Goal: Navigation & Orientation: Find specific page/section

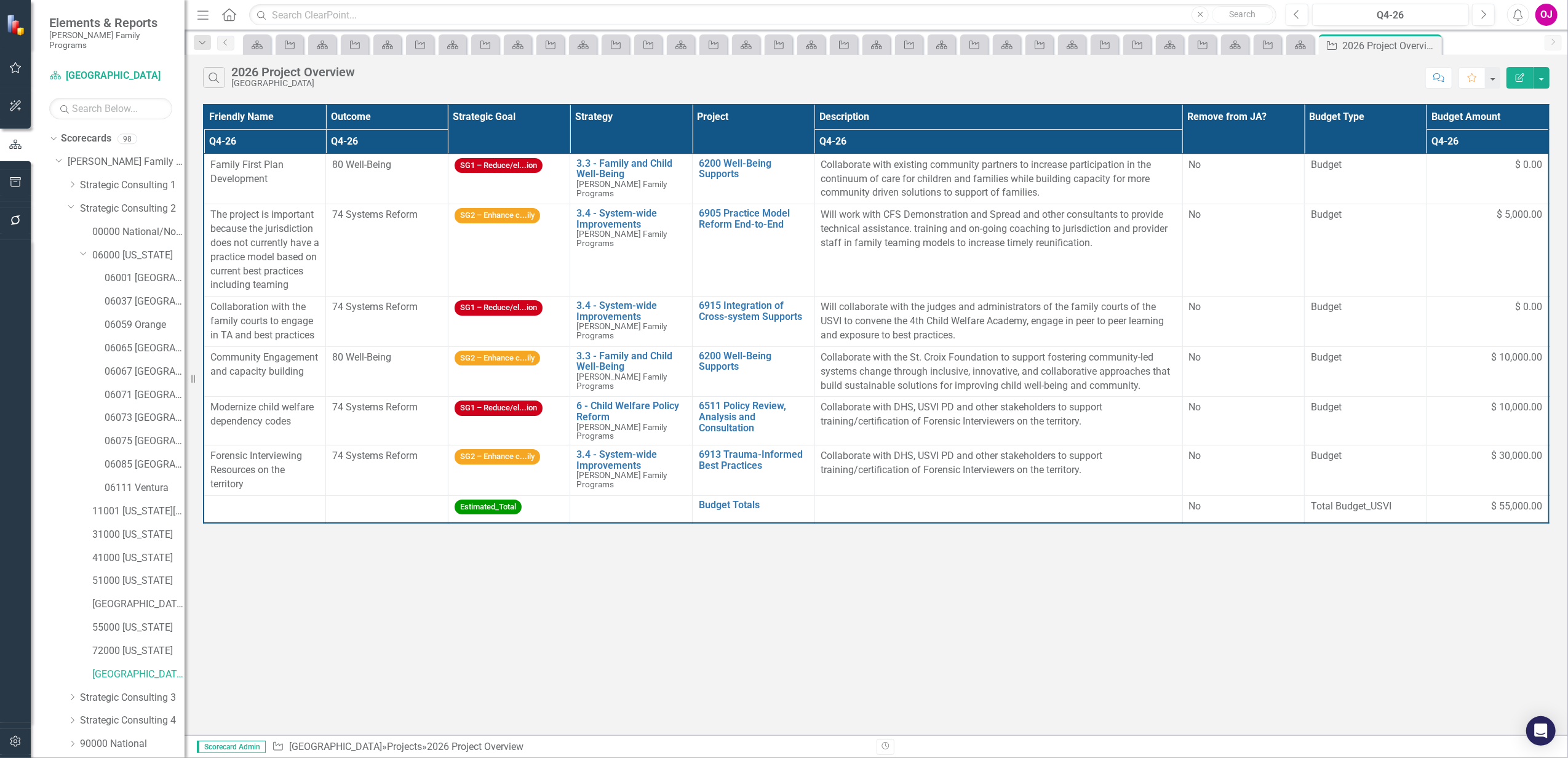
scroll to position [213, 0]
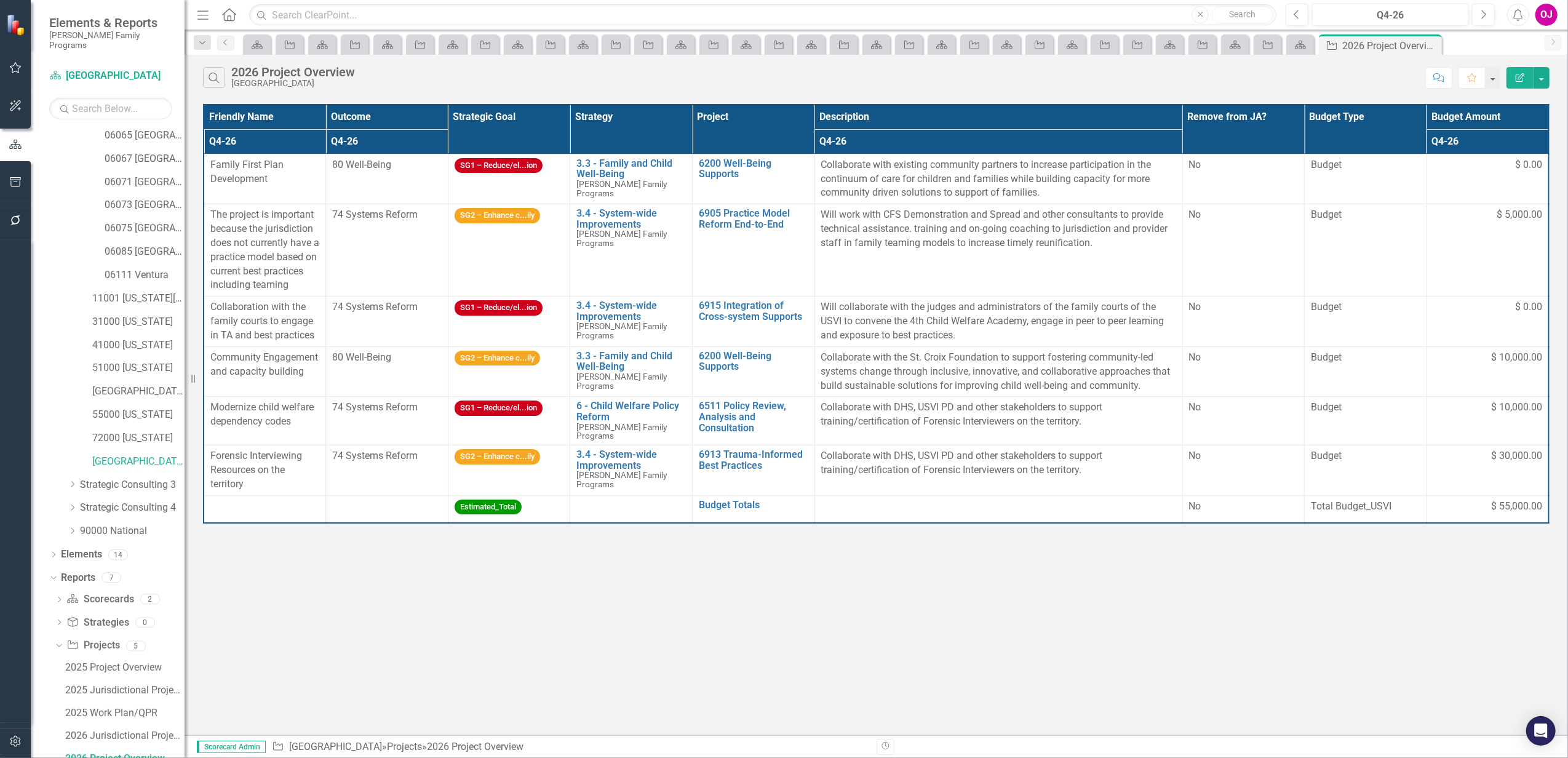
click at [754, 114] on th "Project" at bounding box center [754, 129] width 123 height 49
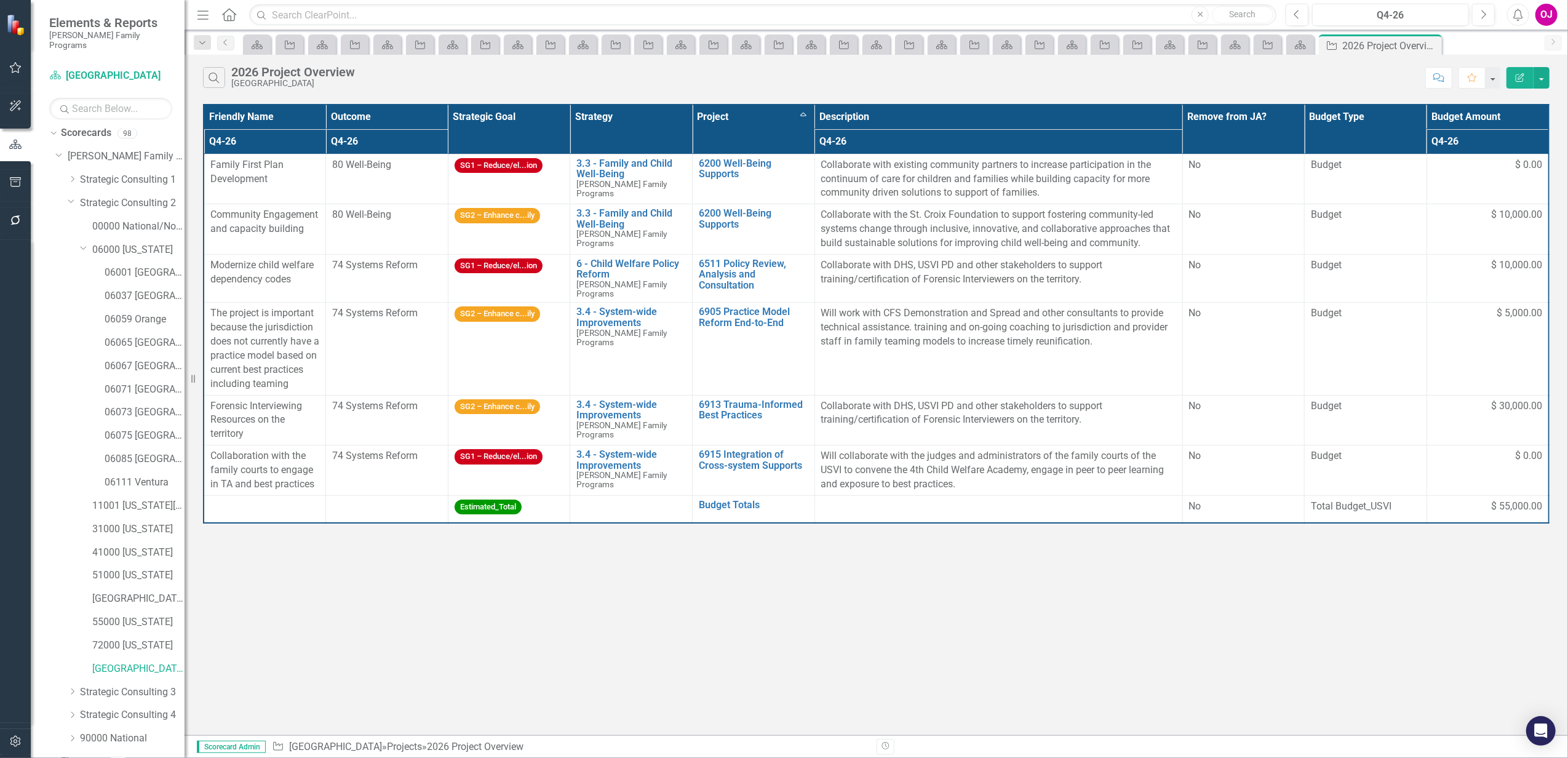
scroll to position [0, 0]
click at [151, 271] on link "06001 [GEOGRAPHIC_DATA]" at bounding box center [144, 278] width 80 height 14
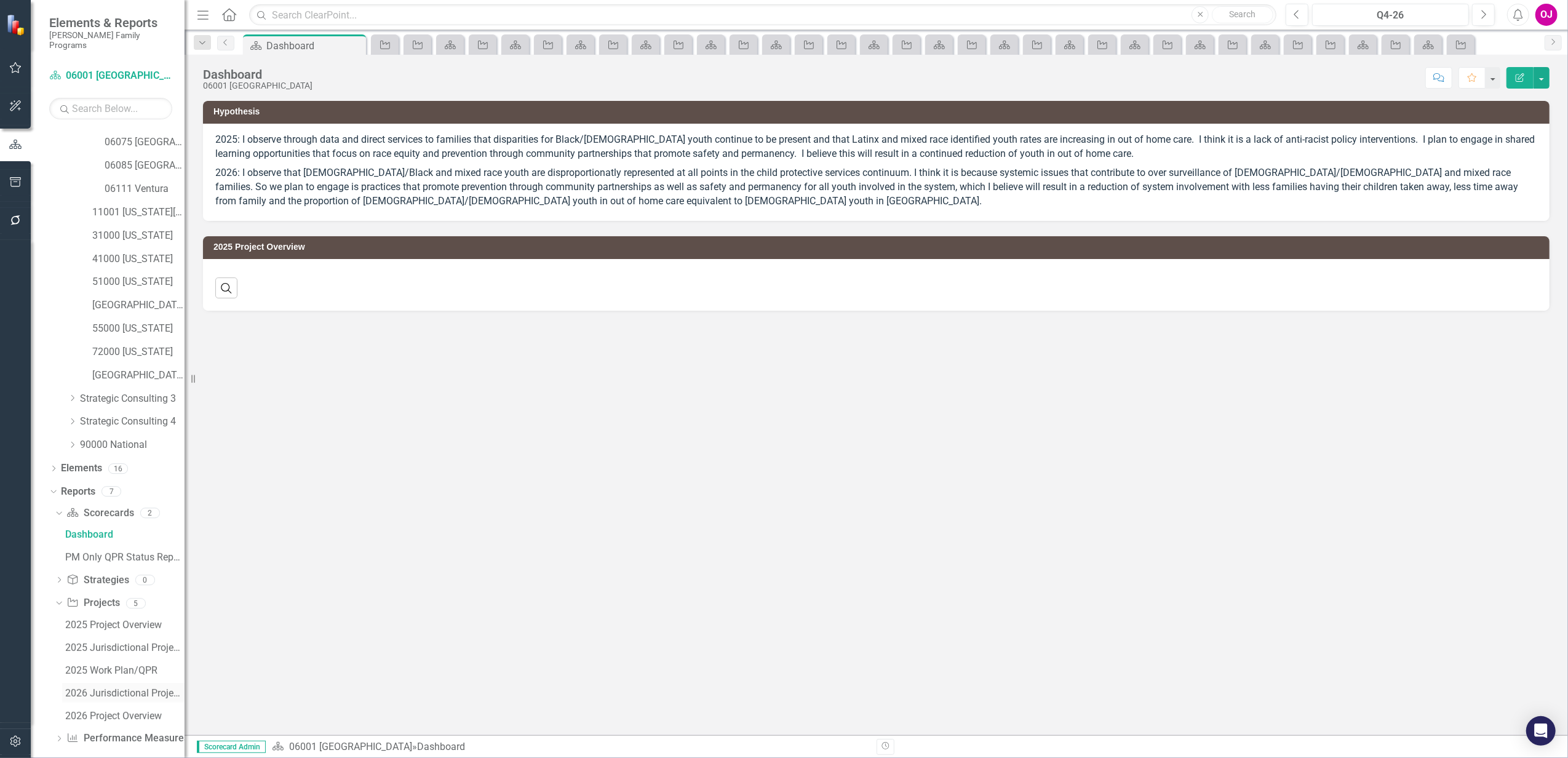
scroll to position [301, 0]
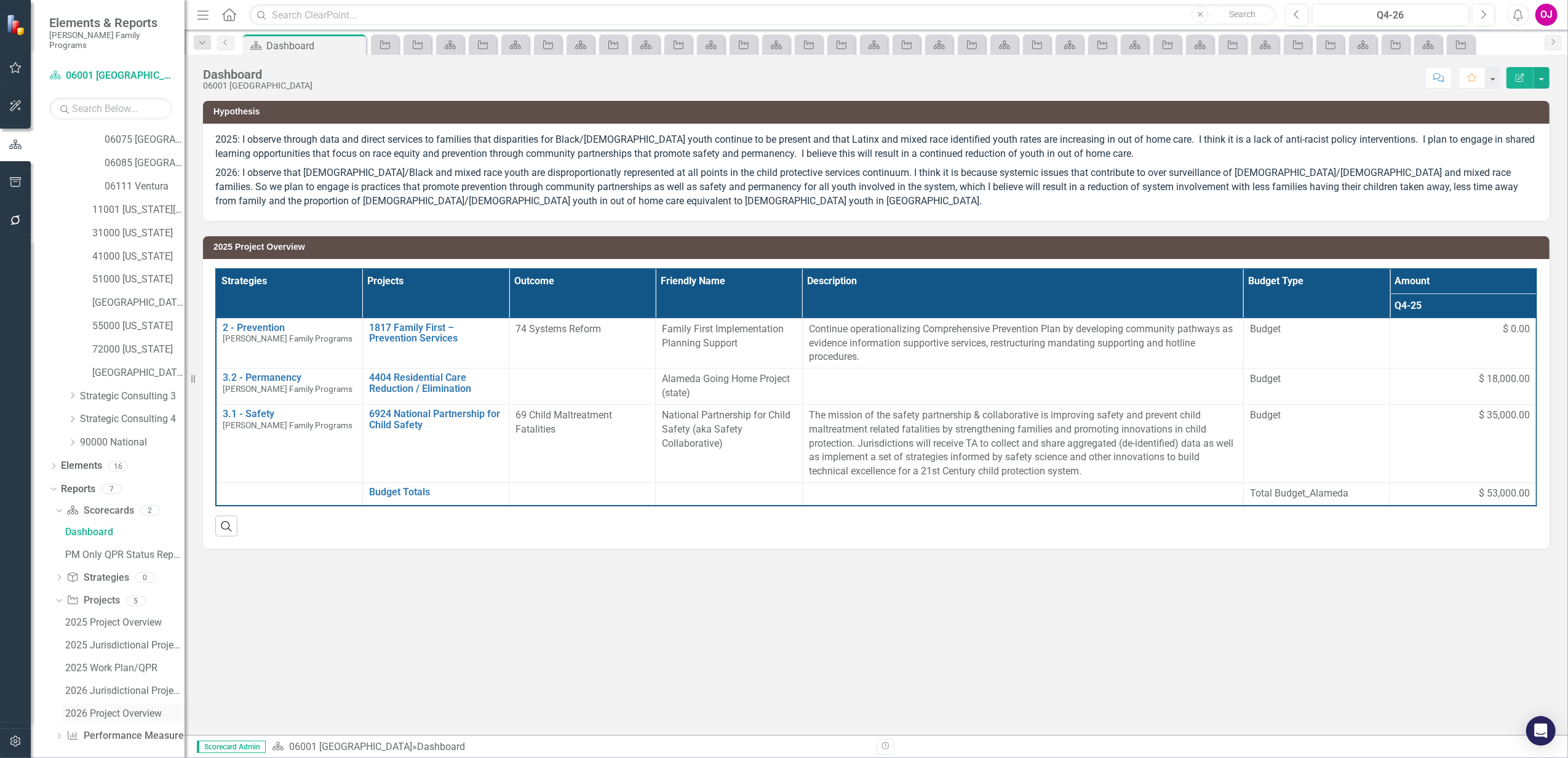
click at [143, 708] on div "2026 Project Overview" at bounding box center [125, 714] width 119 height 11
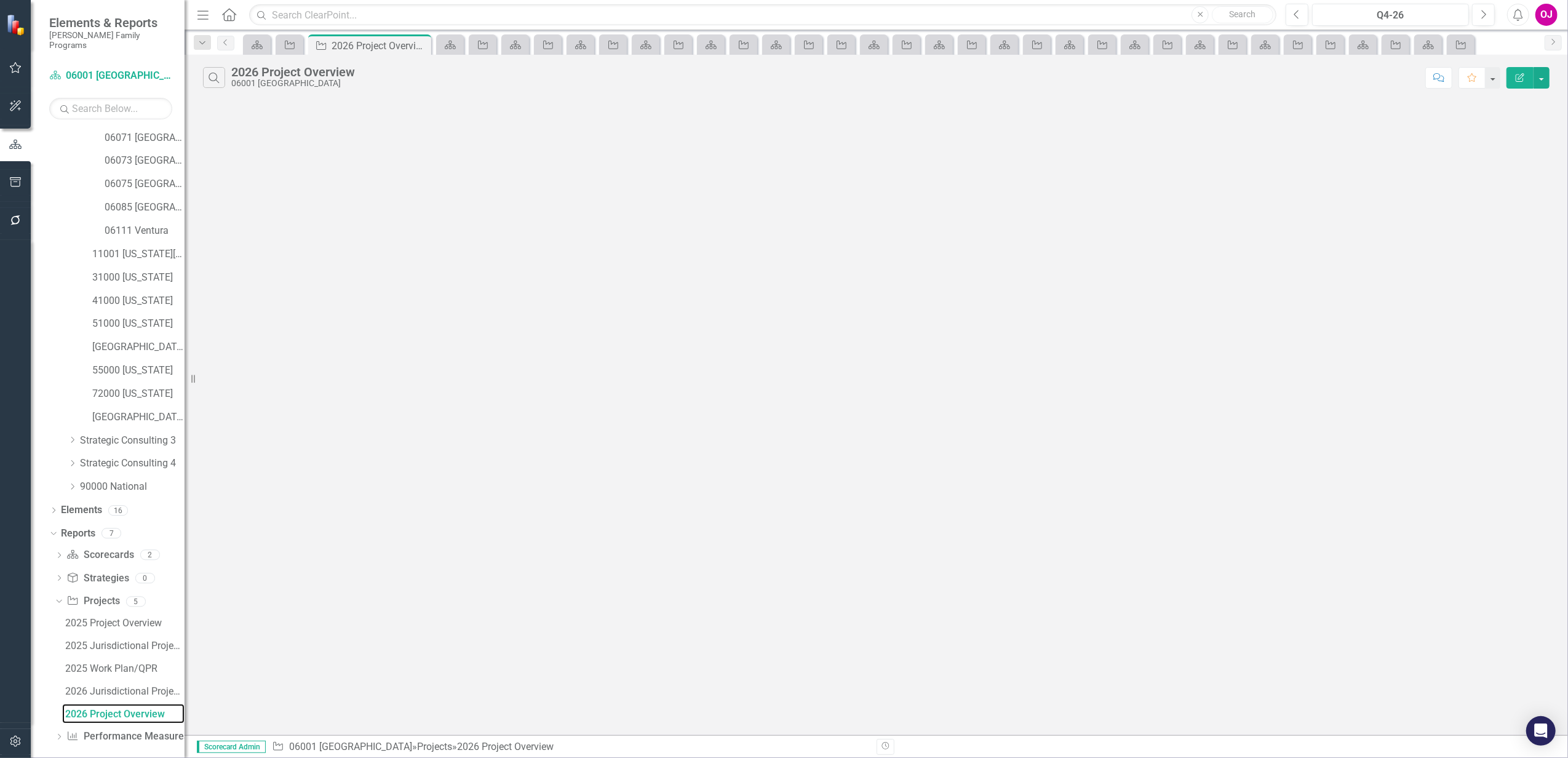
scroll to position [213, 0]
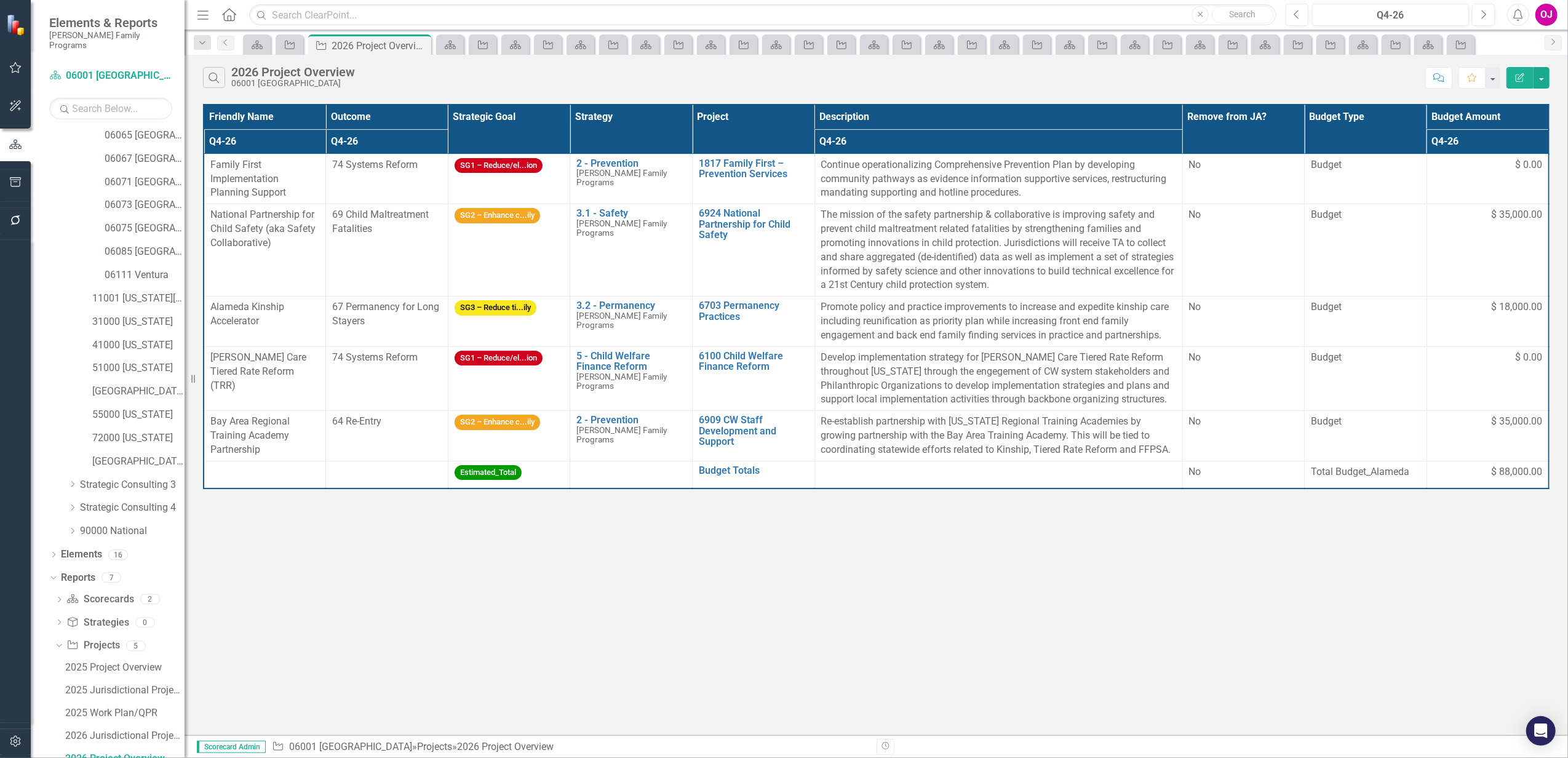
click at [751, 124] on th "Project" at bounding box center [754, 129] width 123 height 49
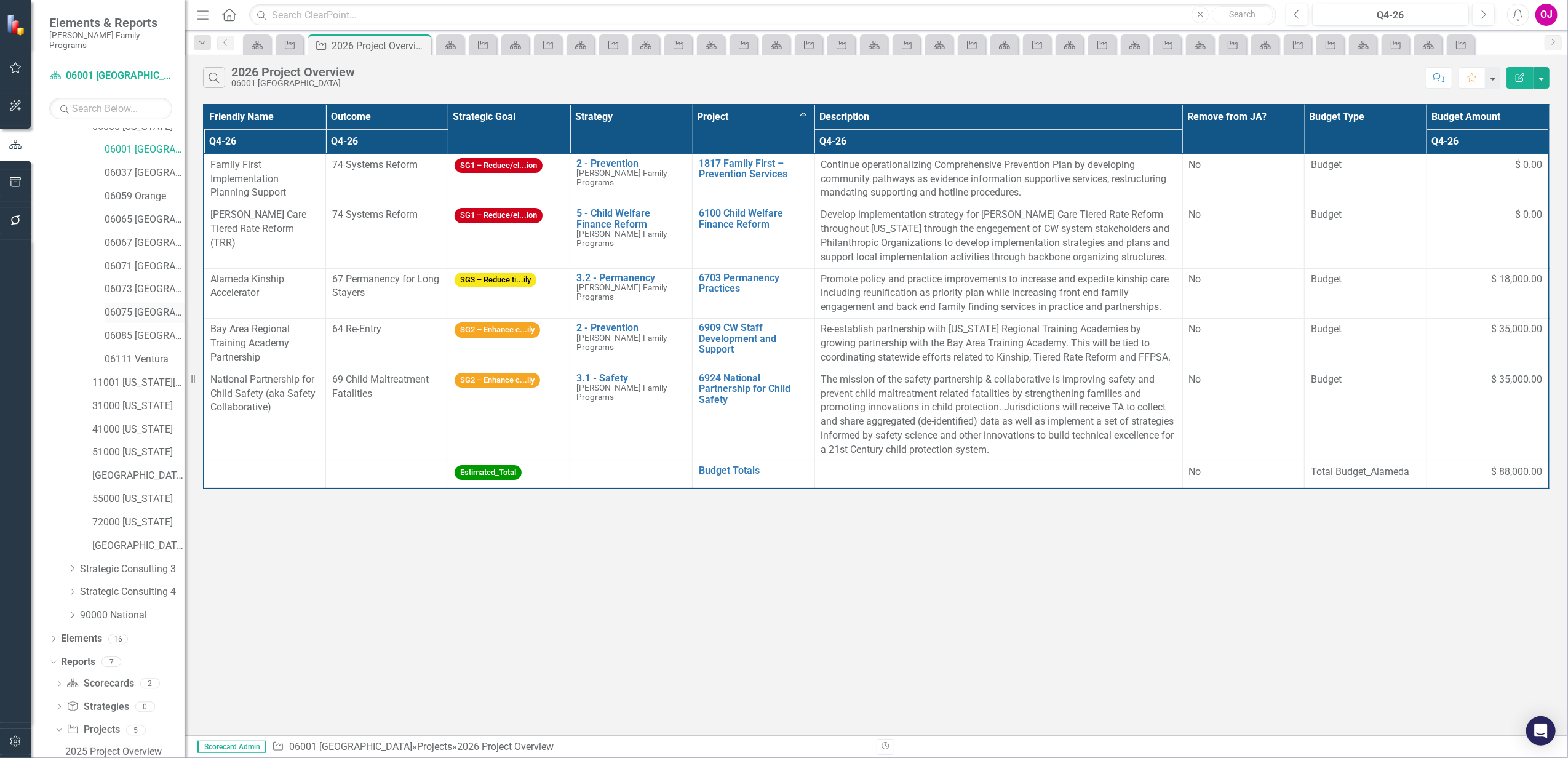
scroll to position [0, 0]
click at [135, 295] on link "06037 [GEOGRAPHIC_DATA]" at bounding box center [144, 301] width 80 height 14
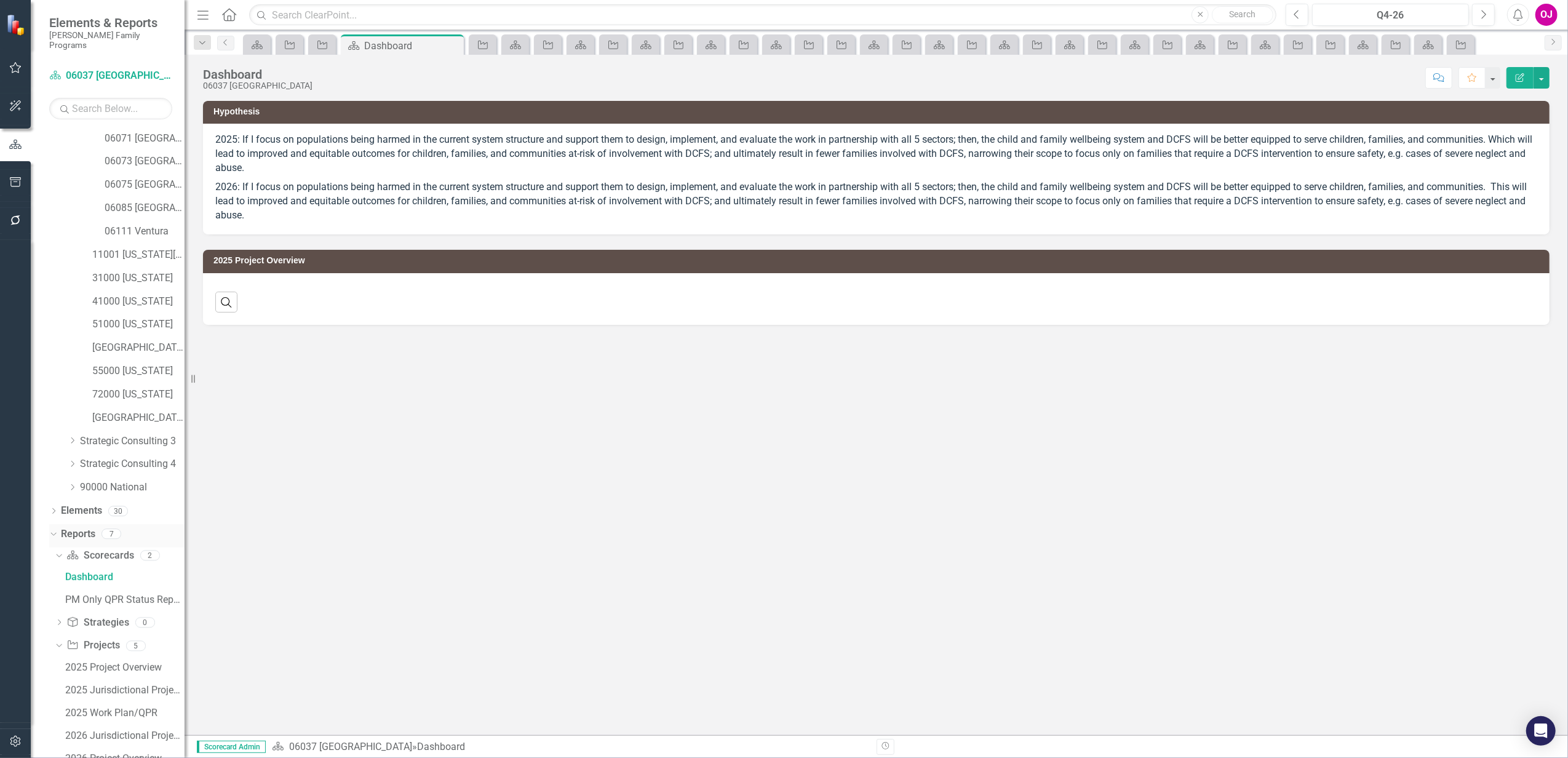
scroll to position [301, 0]
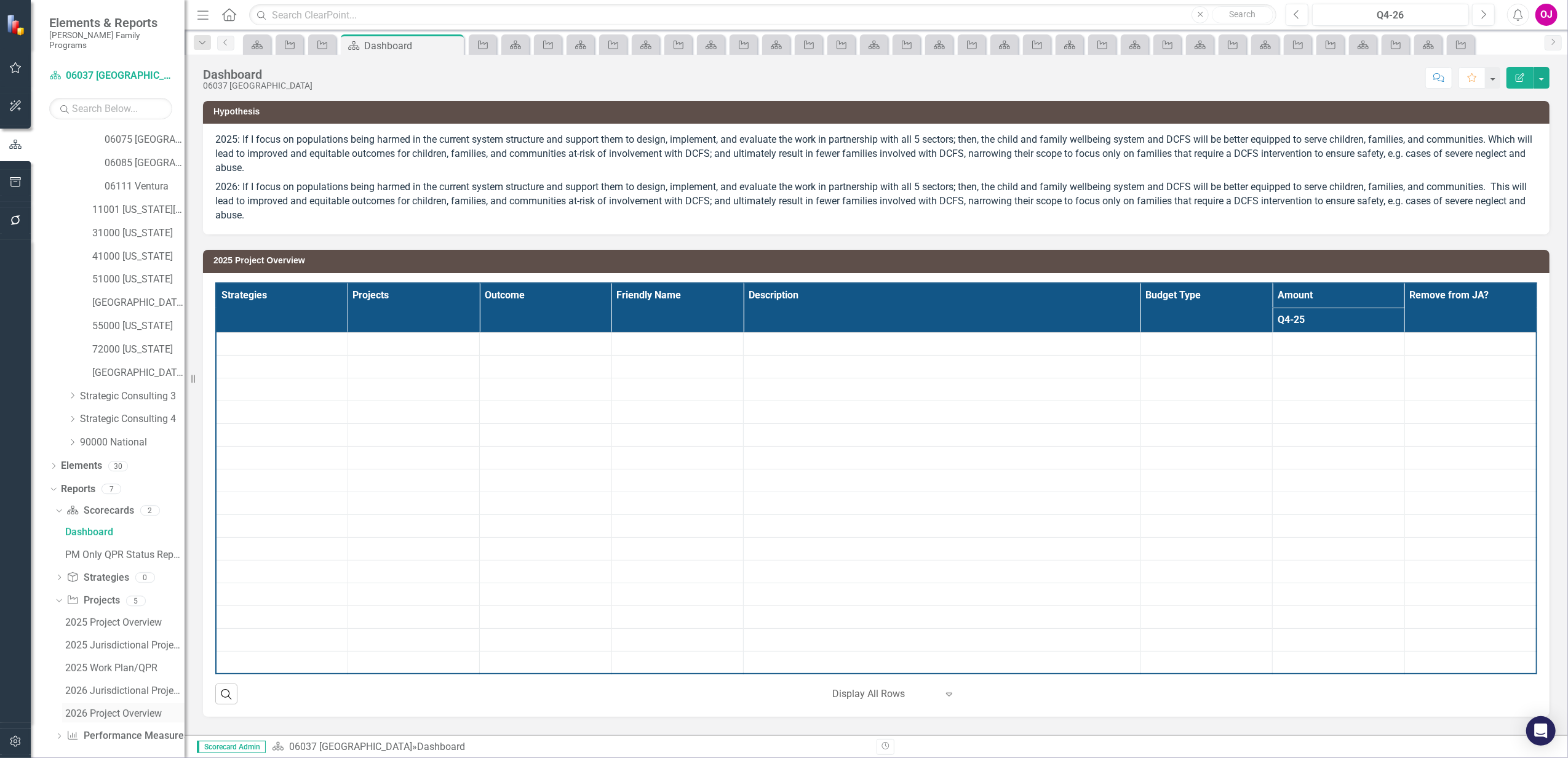
click at [124, 708] on div "2026 Project Overview" at bounding box center [125, 714] width 119 height 11
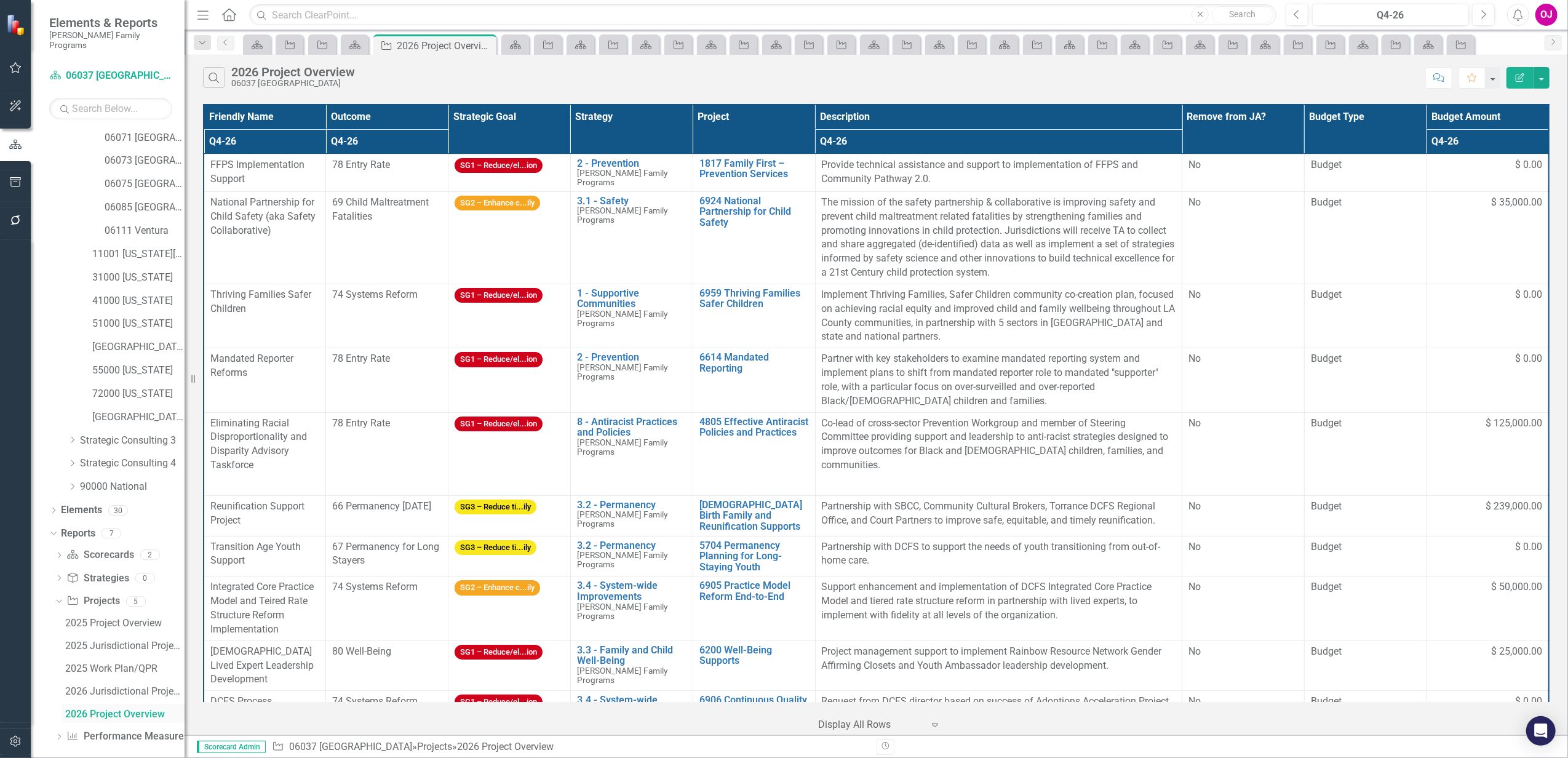
scroll to position [213, 0]
click at [761, 117] on th "Project" at bounding box center [754, 129] width 123 height 49
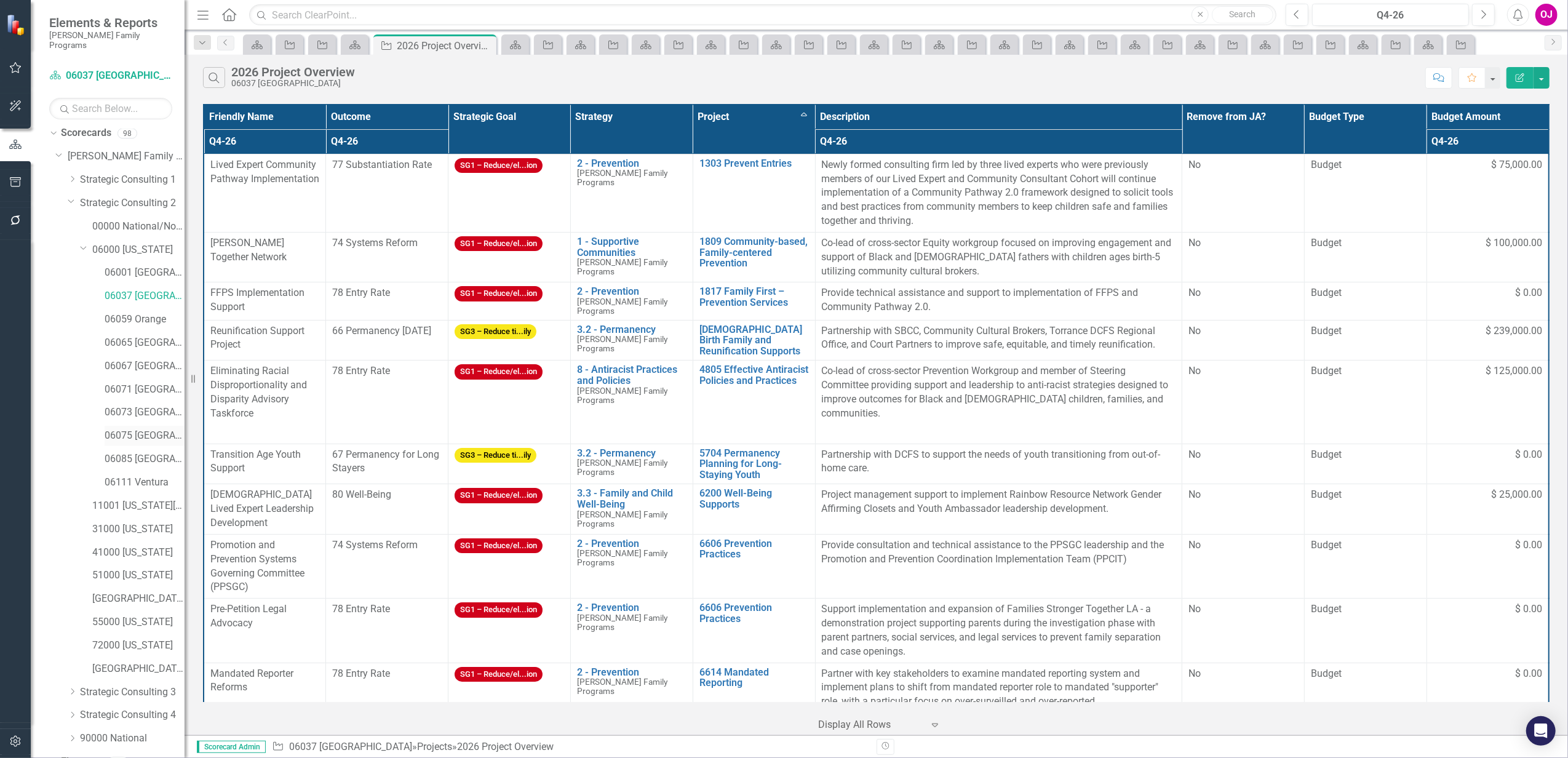
scroll to position [0, 0]
click at [141, 319] on link "06059 Orange" at bounding box center [144, 325] width 80 height 14
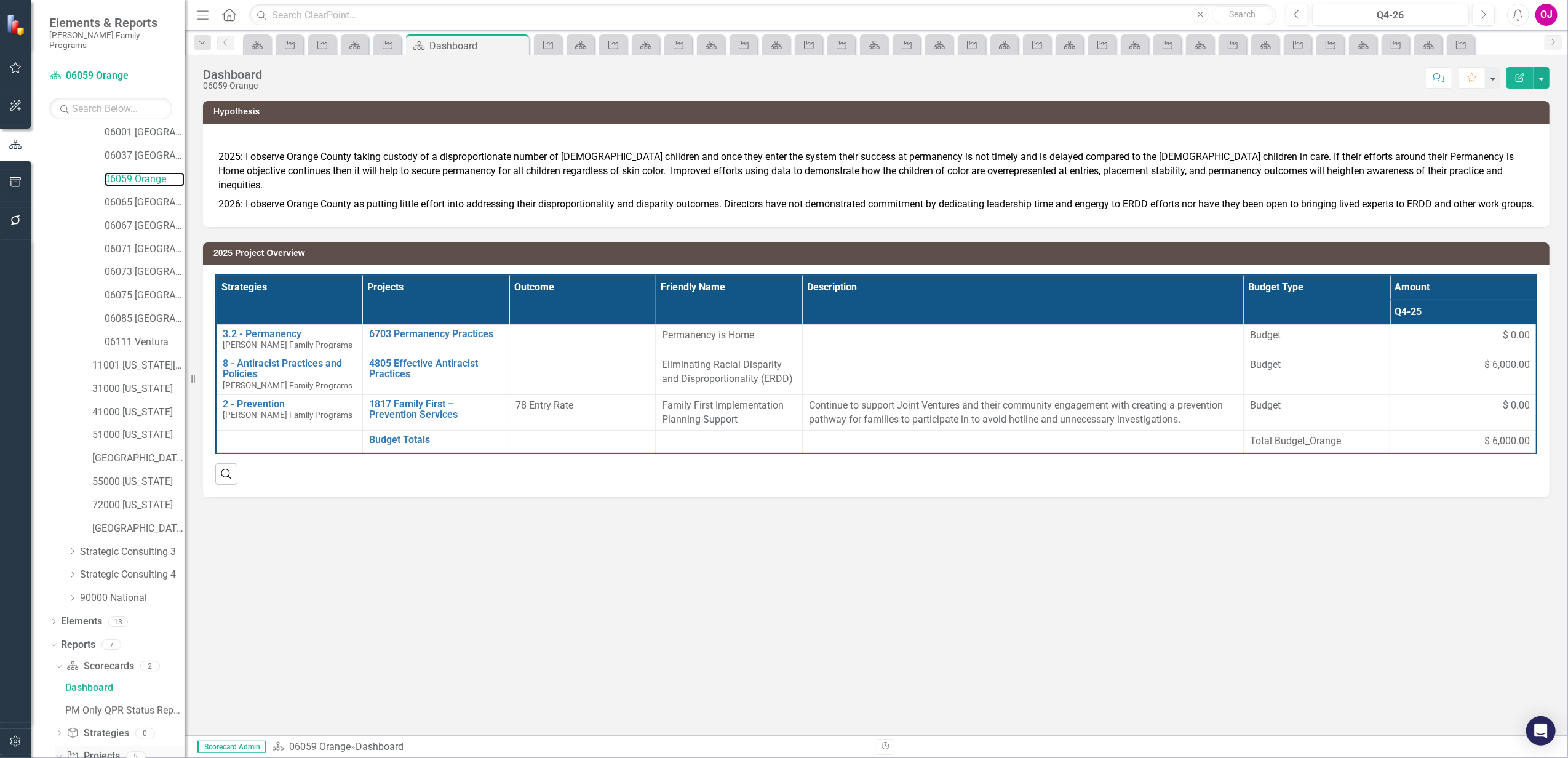
scroll to position [239, 0]
click at [131, 679] on div "2025 Project Overview" at bounding box center [125, 685] width 119 height 11
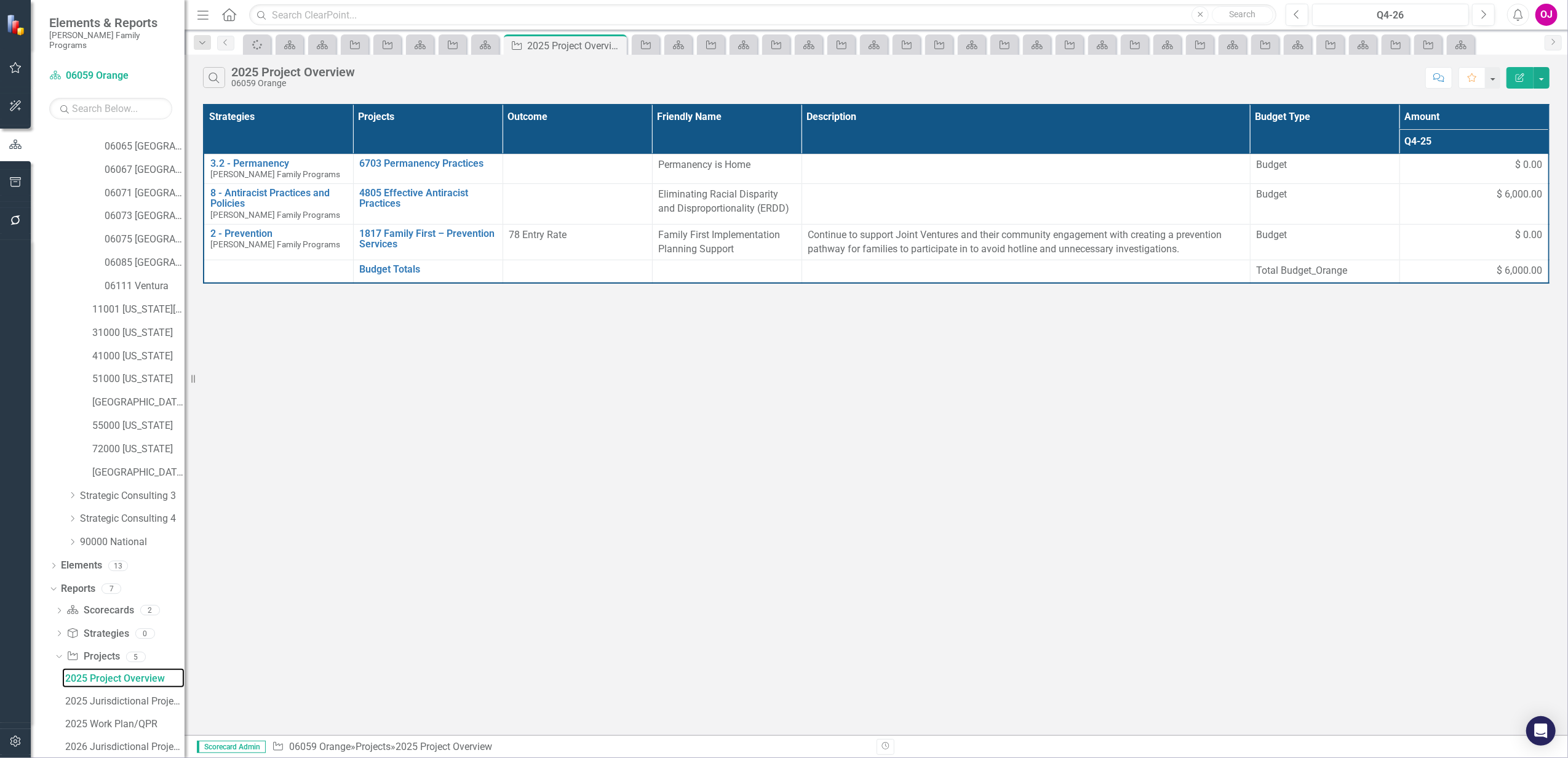
scroll to position [258, 0]
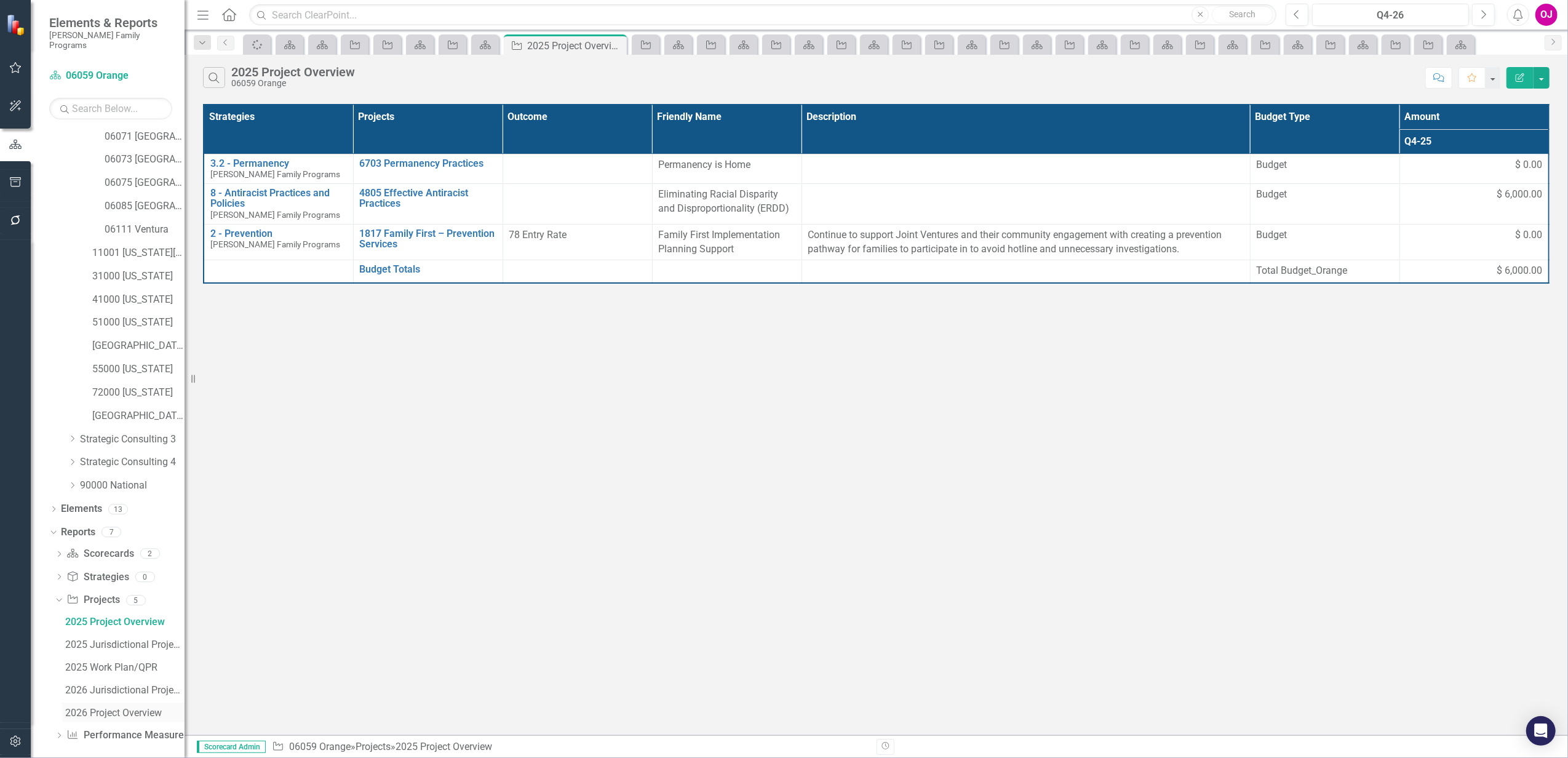
click at [139, 707] on div "2026 Project Overview" at bounding box center [125, 713] width 119 height 11
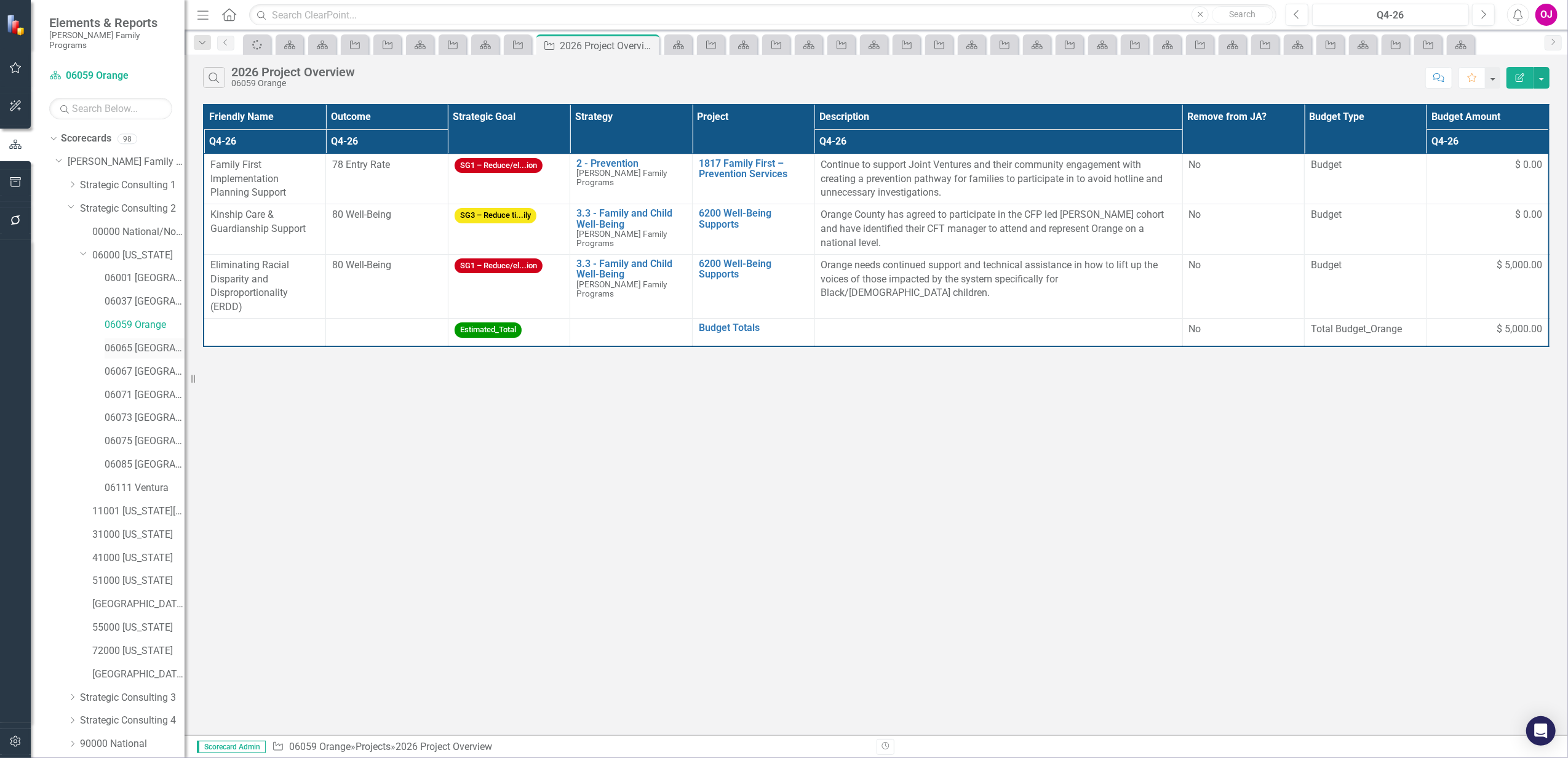
click at [155, 341] on link "06065 [GEOGRAPHIC_DATA]" at bounding box center [144, 348] width 80 height 14
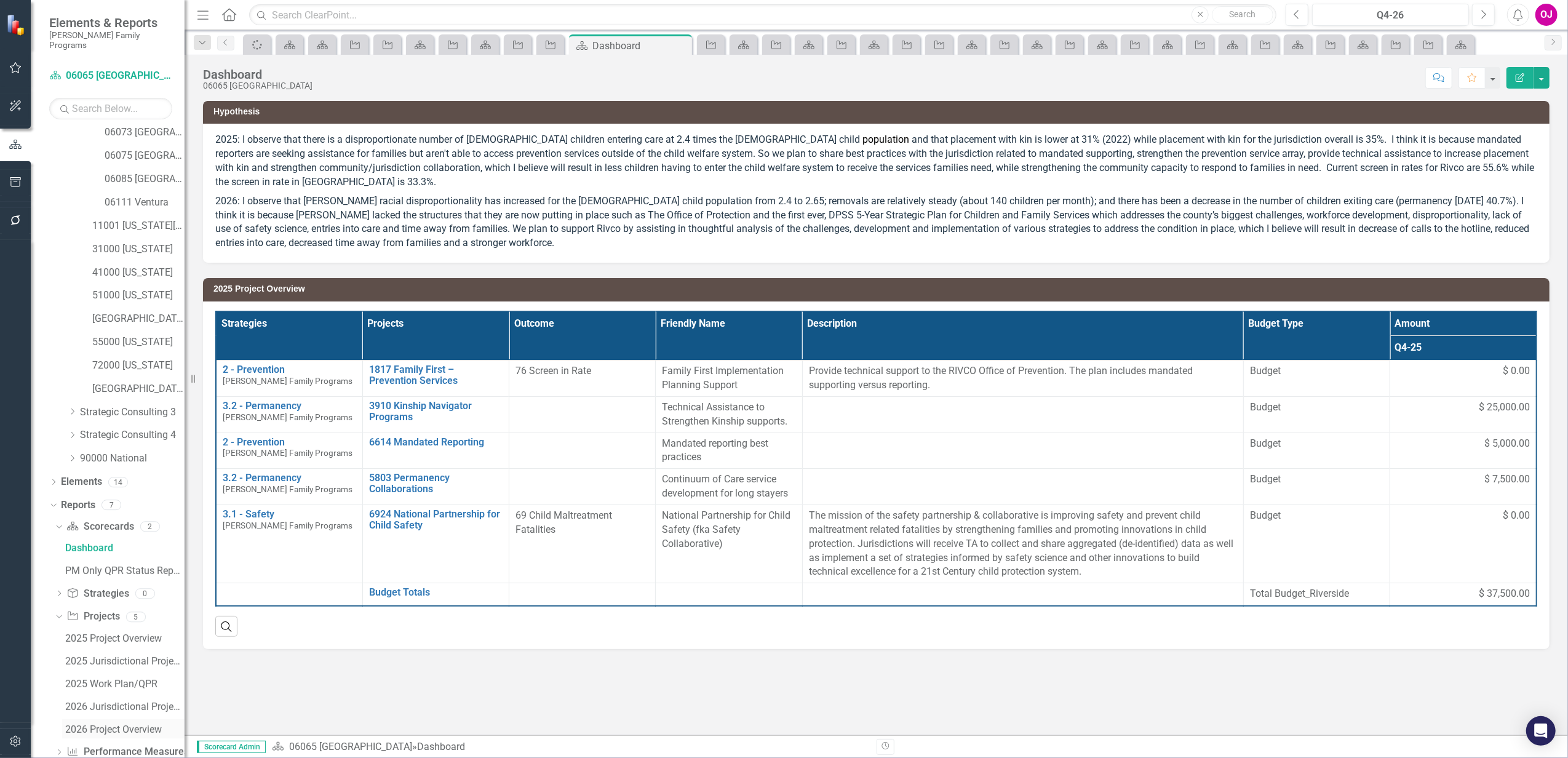
scroll to position [301, 0]
click at [128, 708] on div "2026 Project Overview" at bounding box center [125, 714] width 119 height 11
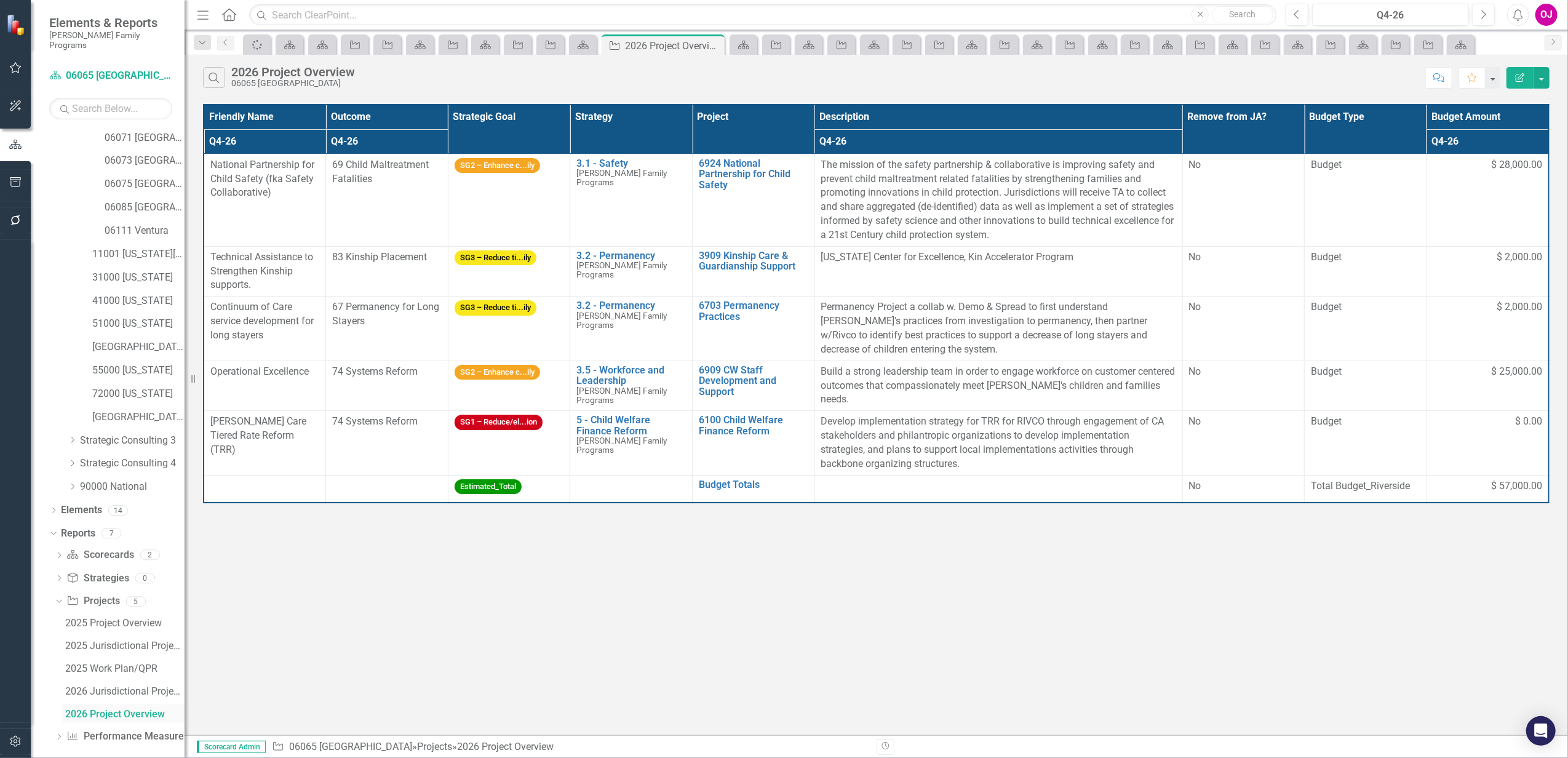
scroll to position [213, 0]
click at [752, 119] on th "Project" at bounding box center [754, 129] width 123 height 49
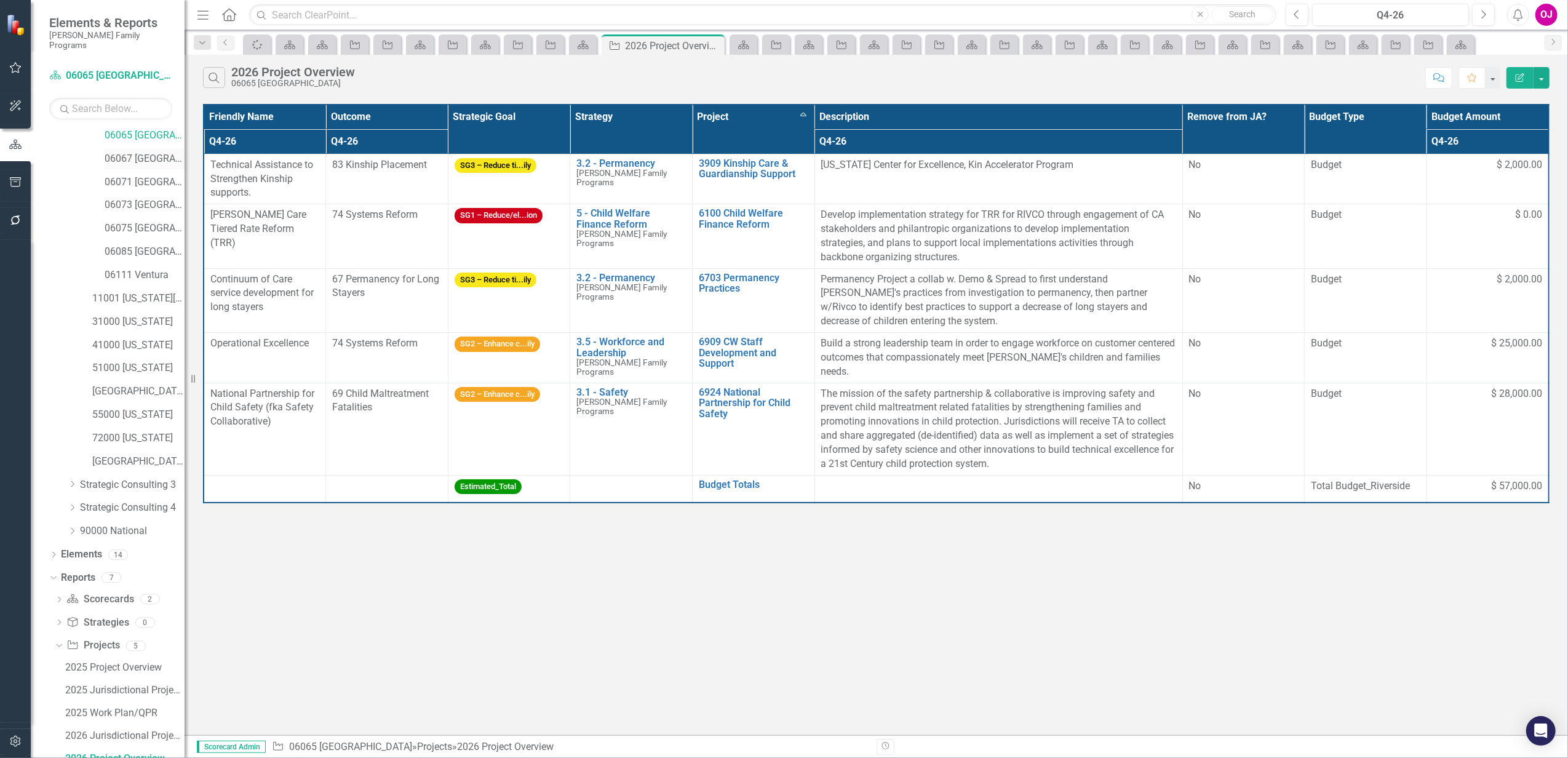
click at [139, 152] on link "06067 [GEOGRAPHIC_DATA]" at bounding box center [144, 159] width 80 height 14
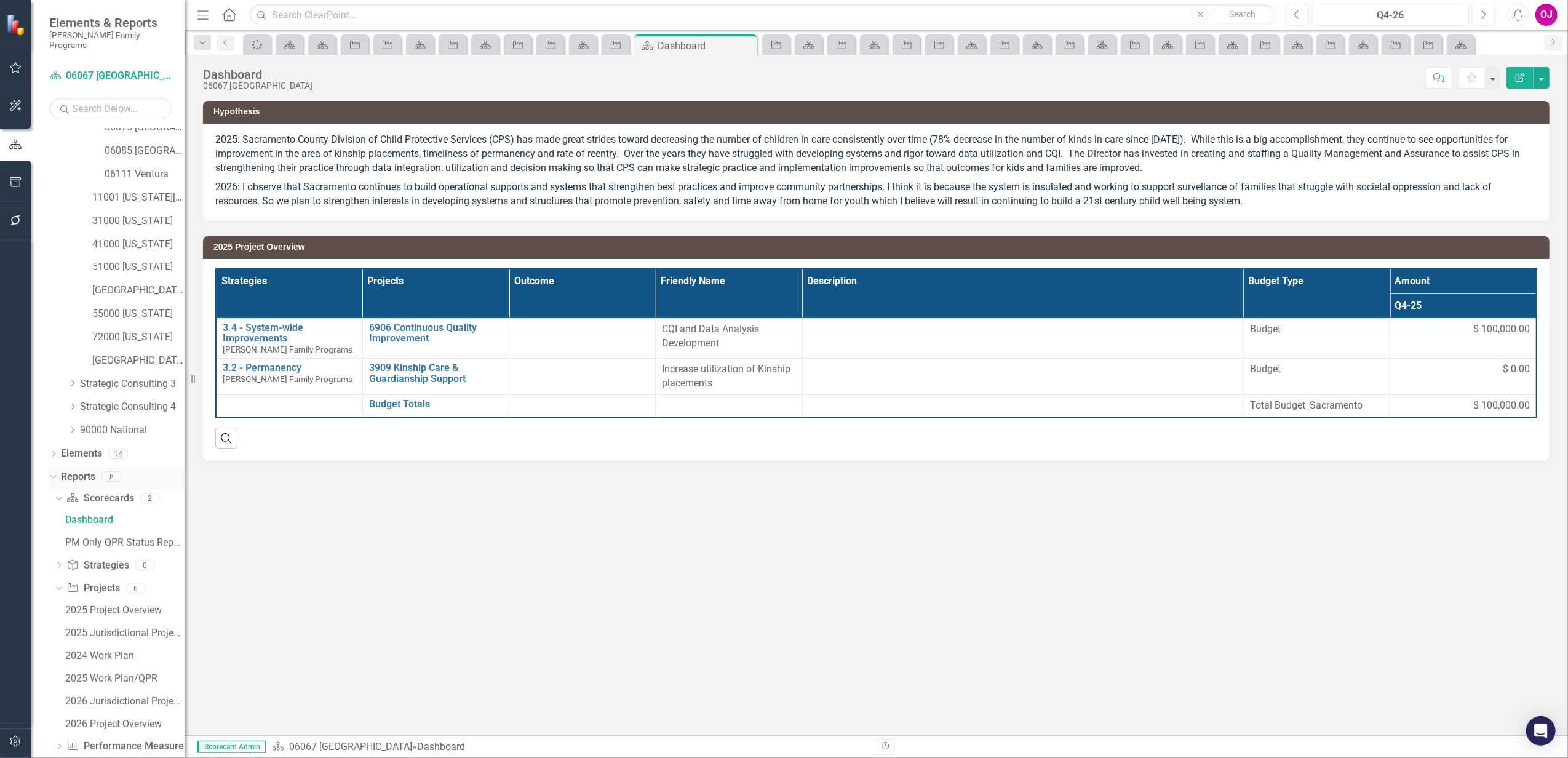
scroll to position [325, 0]
click at [72, 707] on div "2026 Project Overview" at bounding box center [125, 713] width 119 height 11
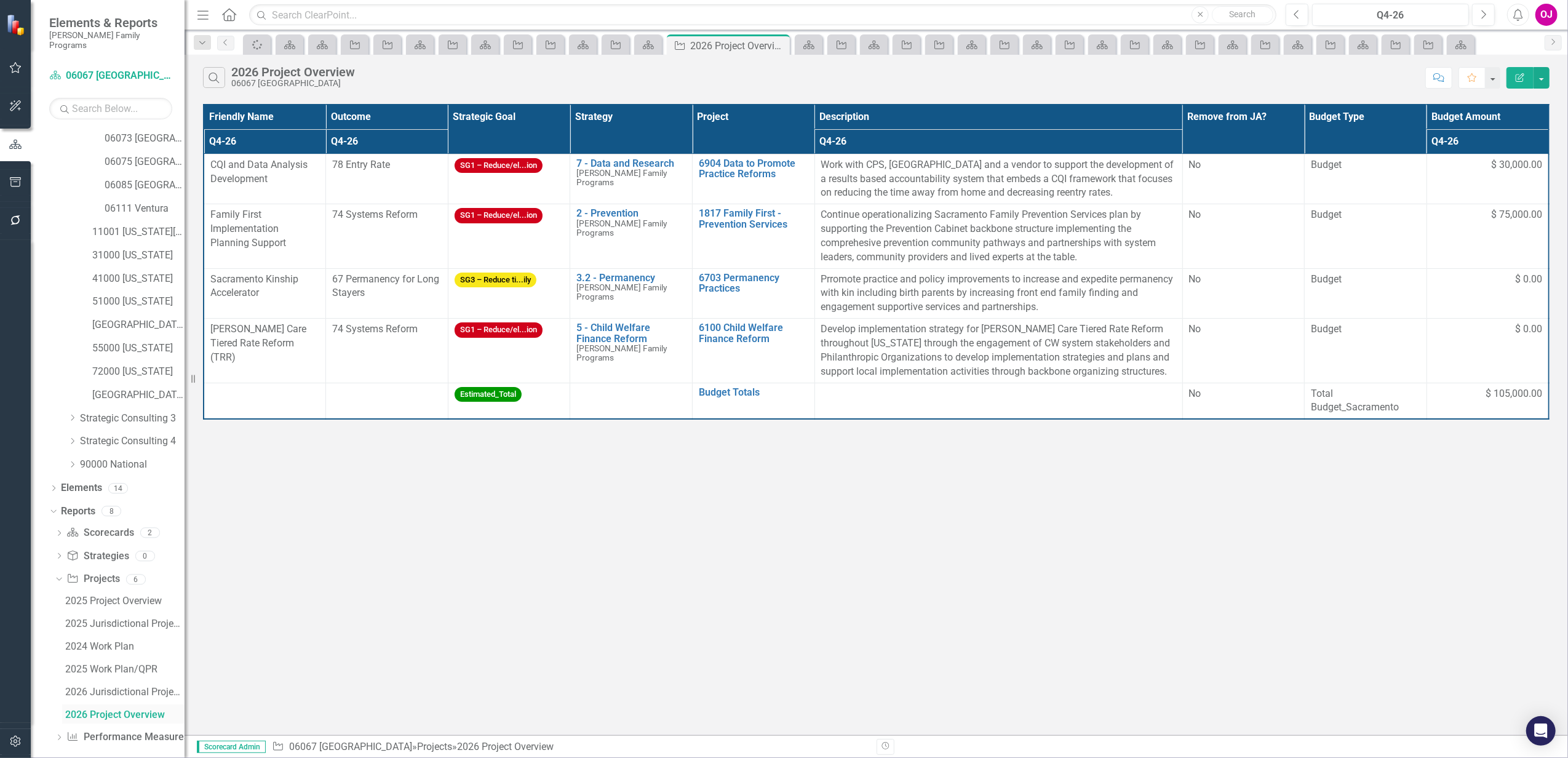
scroll to position [236, 0]
click at [733, 133] on th "Project" at bounding box center [754, 129] width 123 height 49
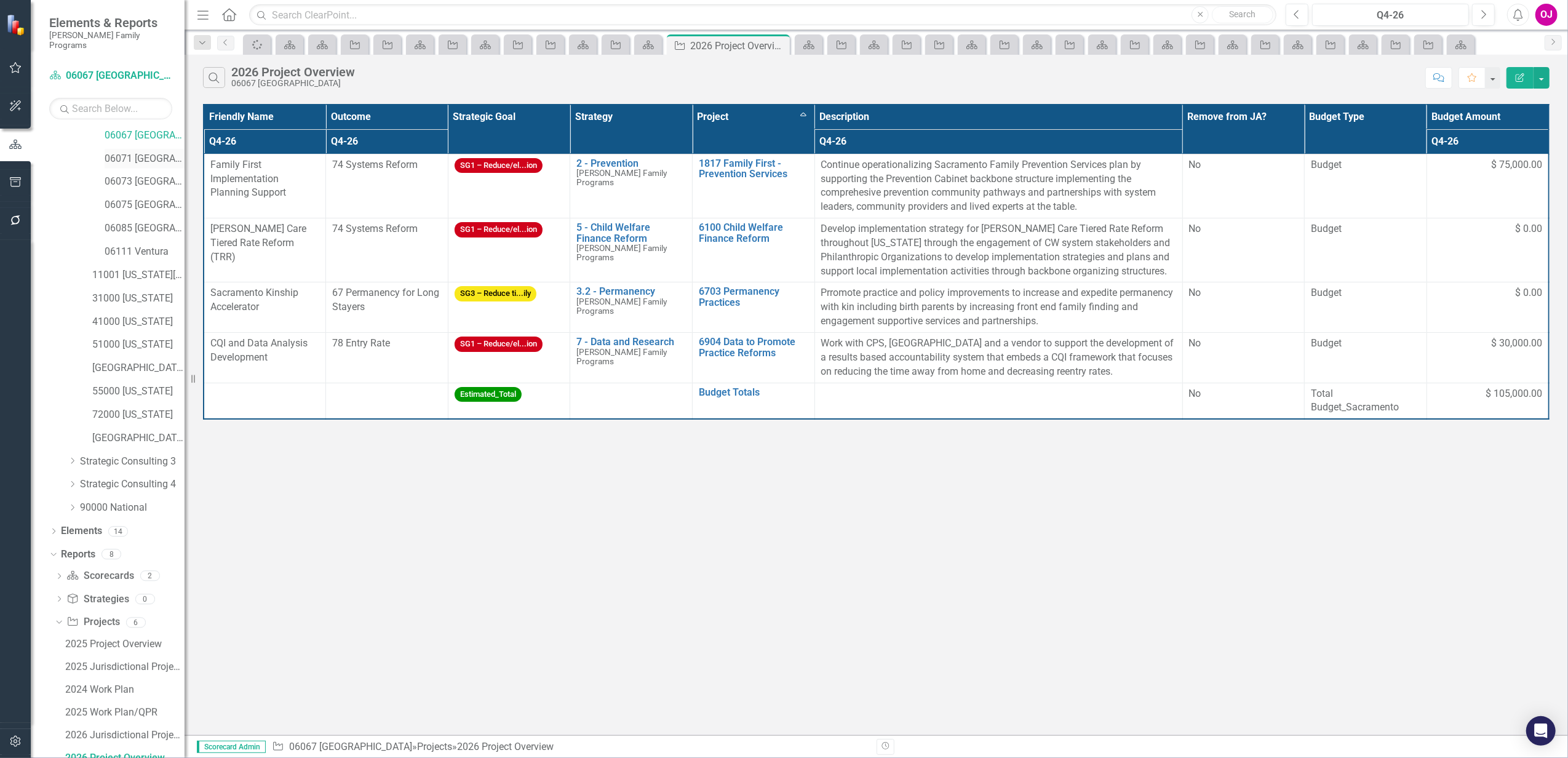
click at [148, 152] on link "06071 [GEOGRAPHIC_DATA]" at bounding box center [144, 159] width 80 height 14
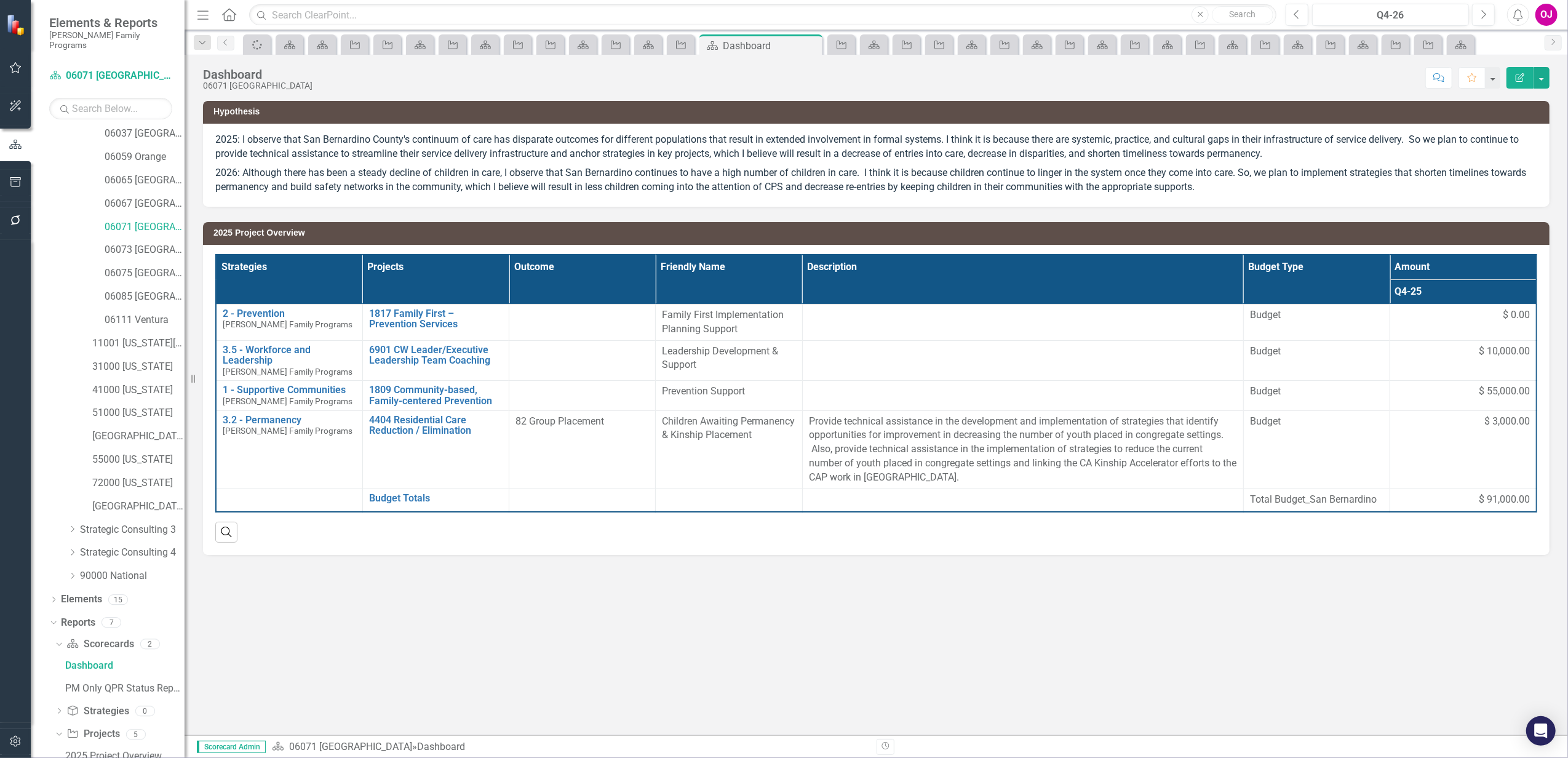
scroll to position [301, 0]
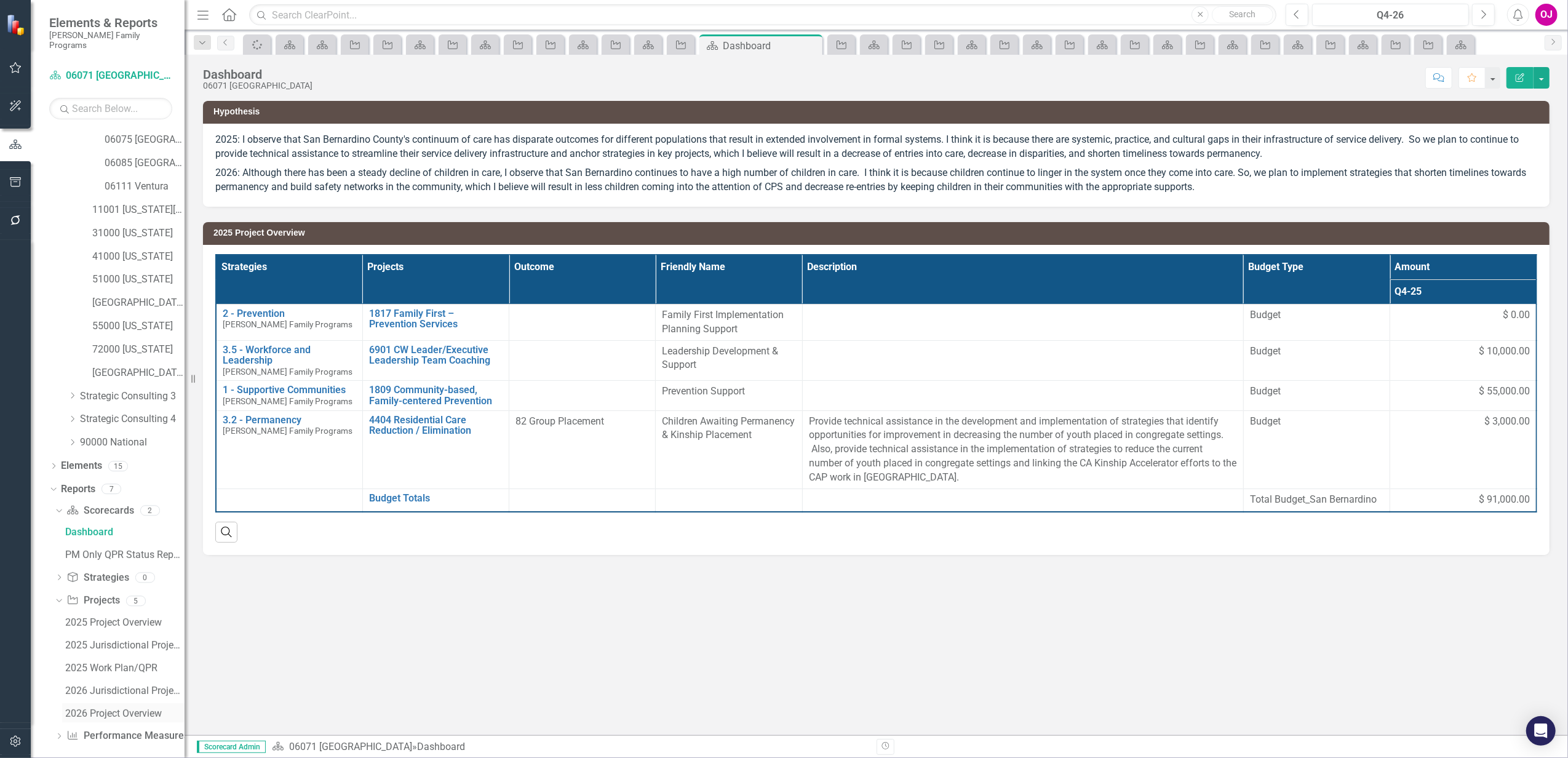
click at [128, 708] on div "2026 Project Overview" at bounding box center [125, 714] width 119 height 11
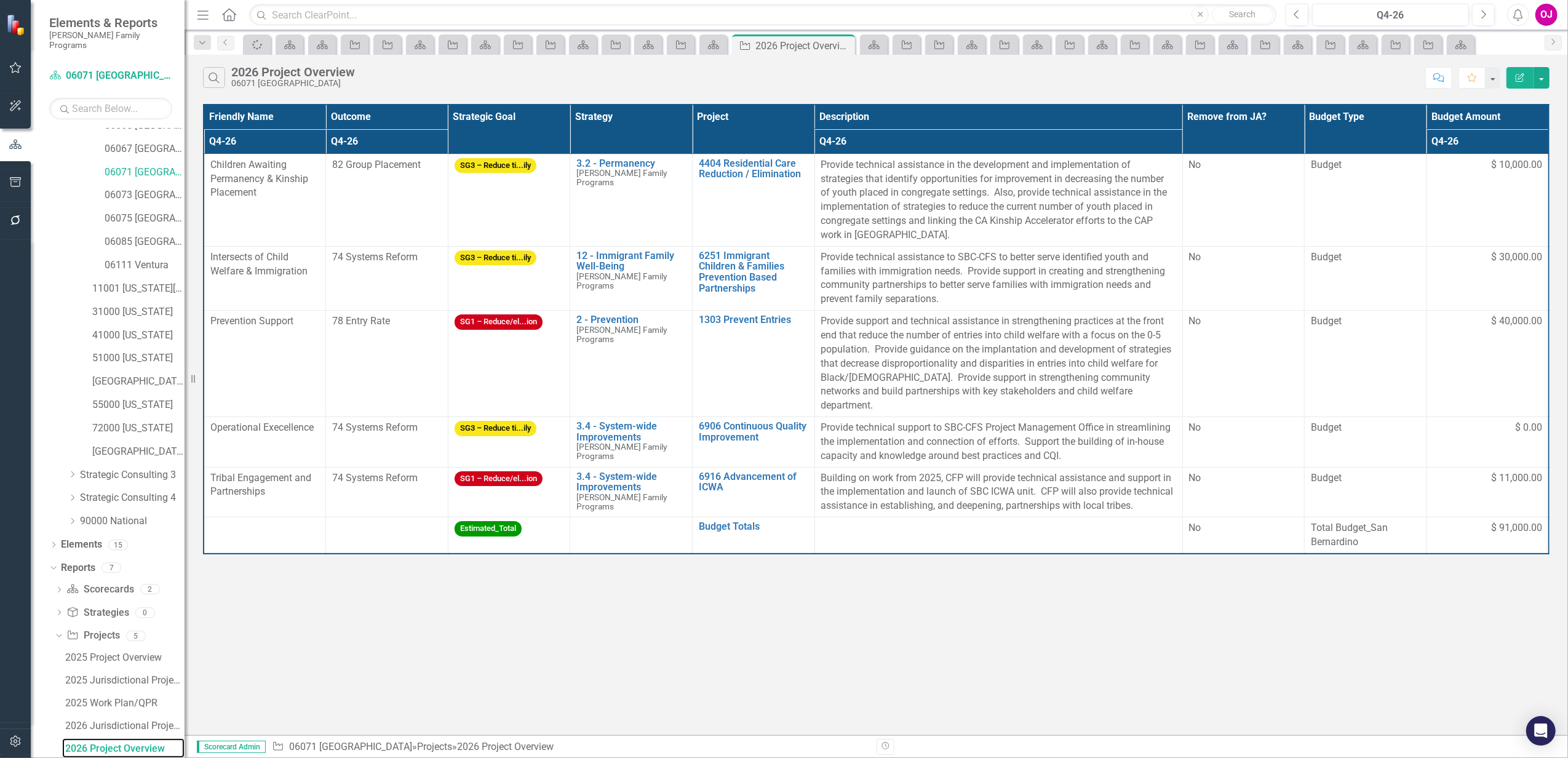
scroll to position [213, 0]
click at [729, 127] on th "Project" at bounding box center [754, 129] width 123 height 49
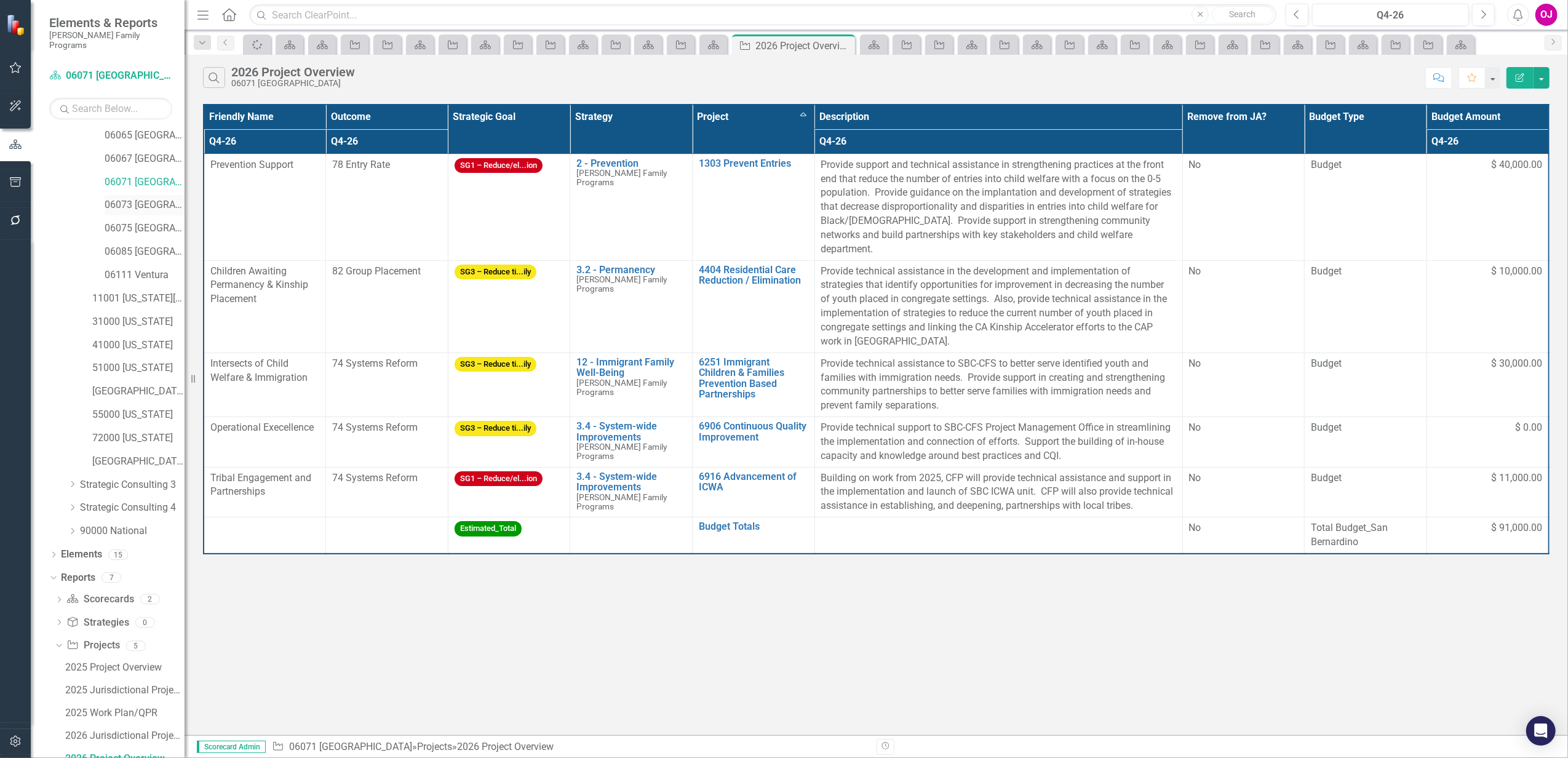
click at [131, 198] on link "06073 [GEOGRAPHIC_DATA]" at bounding box center [144, 205] width 80 height 14
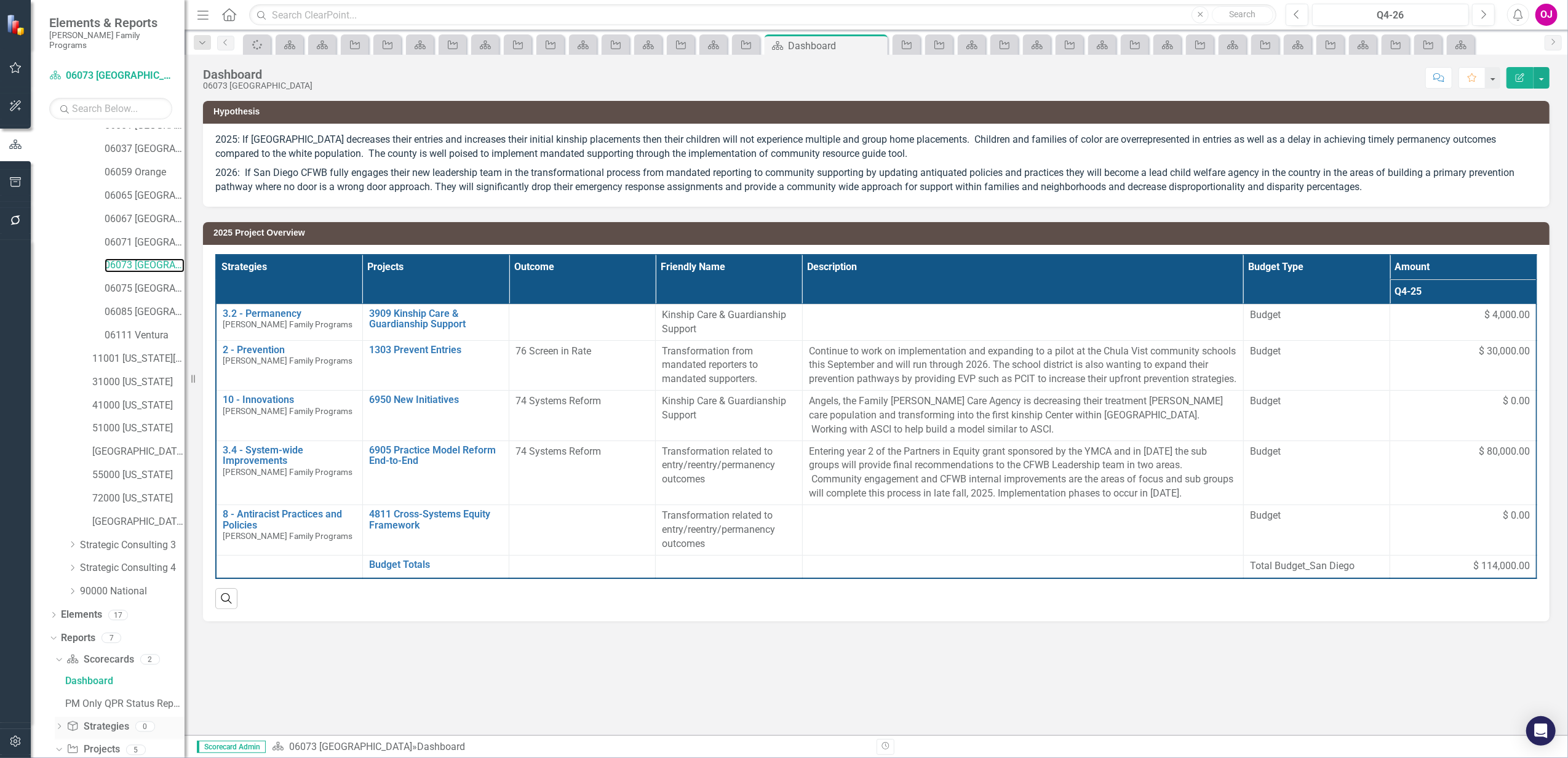
scroll to position [301, 0]
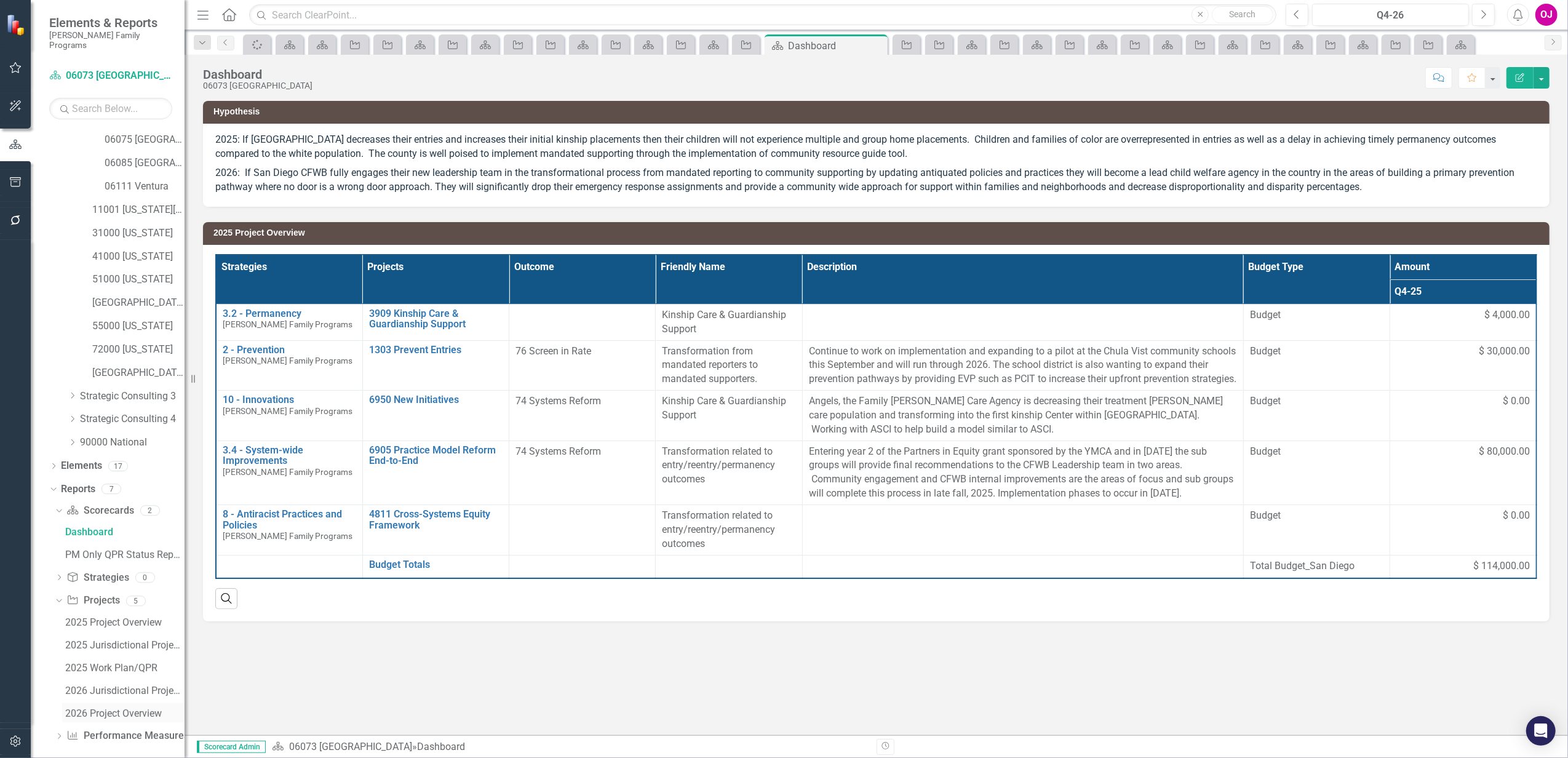
click at [110, 708] on div "2026 Project Overview" at bounding box center [125, 714] width 119 height 11
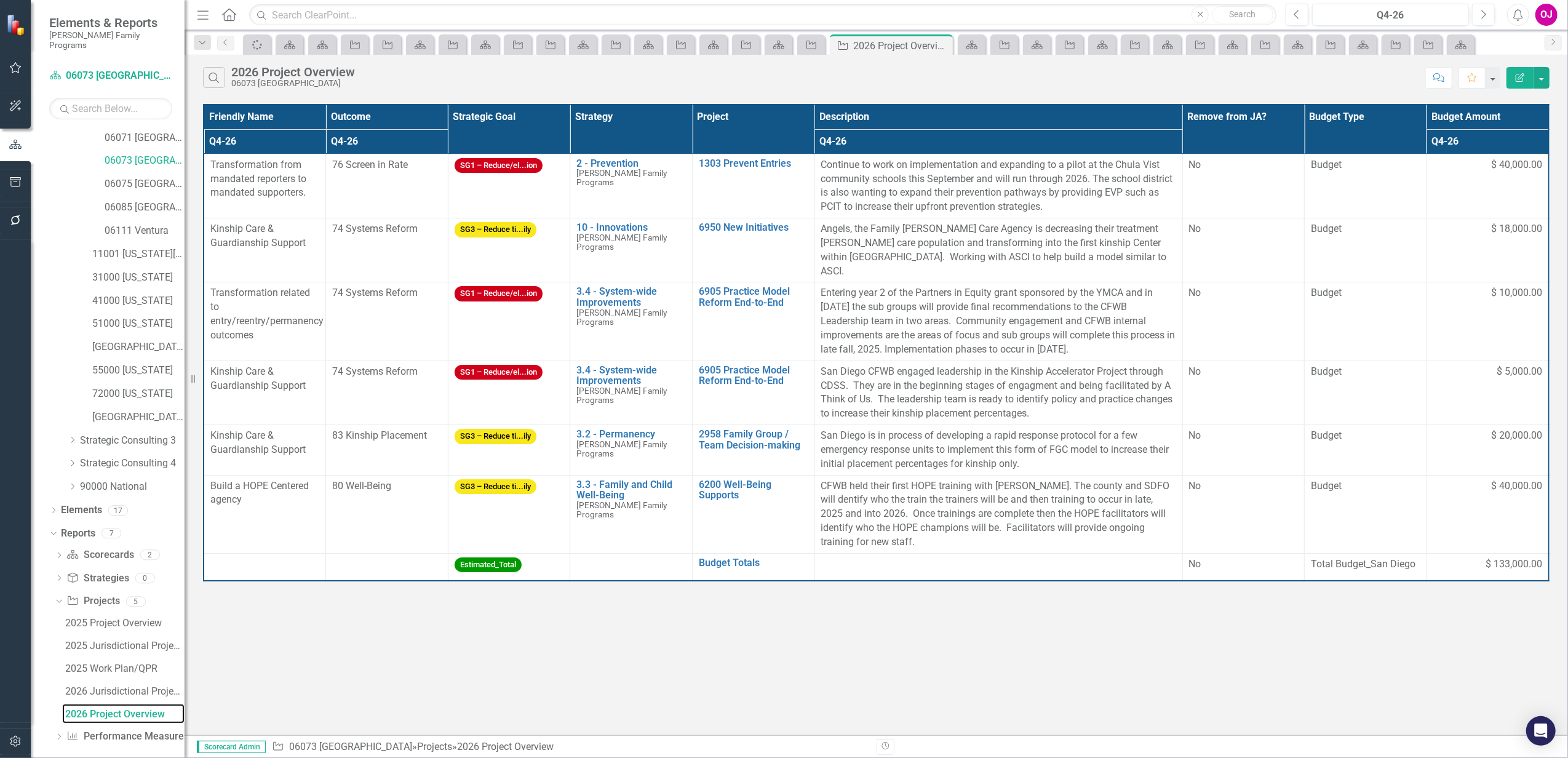
scroll to position [213, 0]
click at [745, 129] on th "Project" at bounding box center [754, 129] width 123 height 49
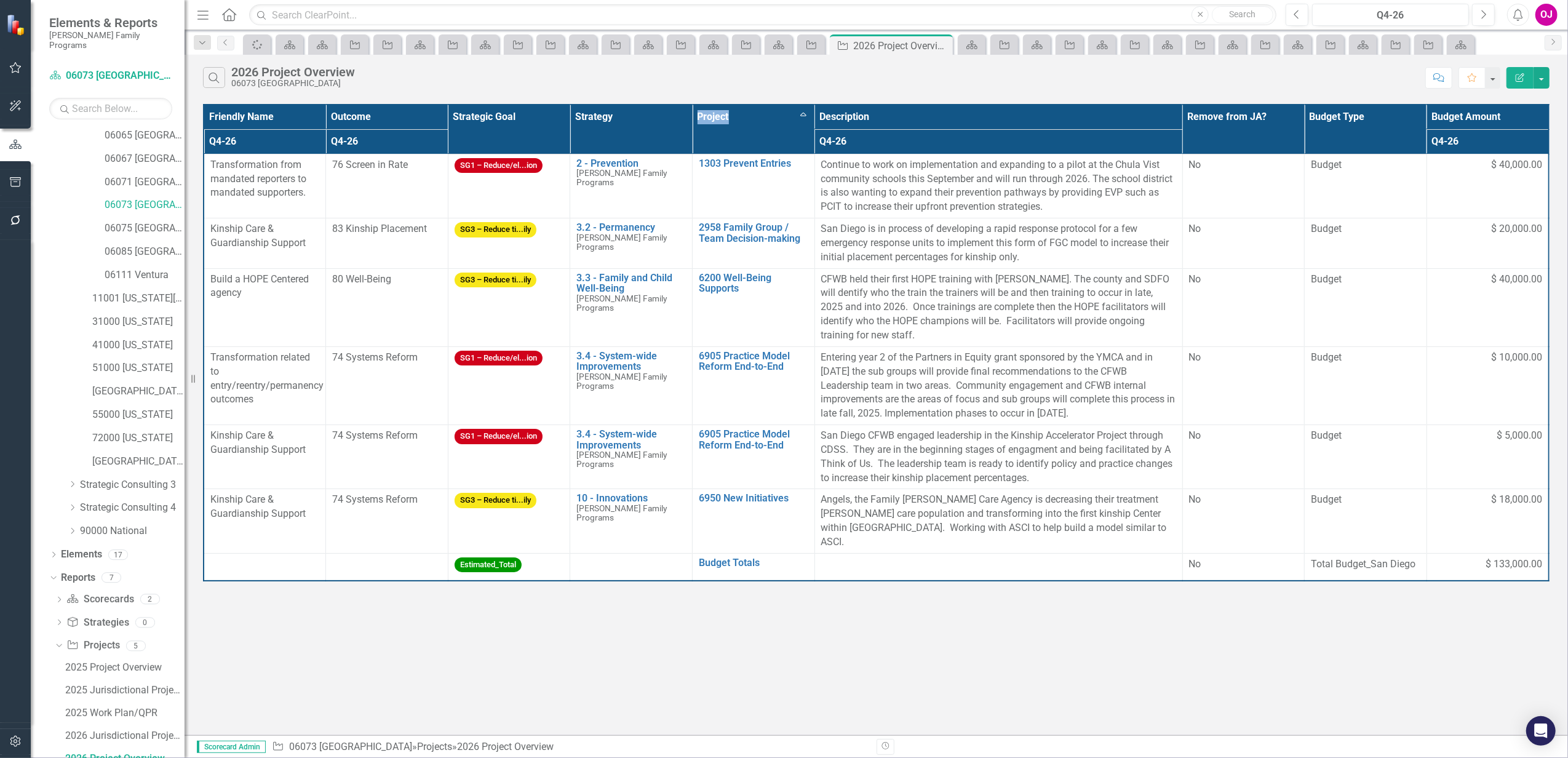
click at [745, 129] on th "Project Sort Ascending" at bounding box center [754, 129] width 123 height 49
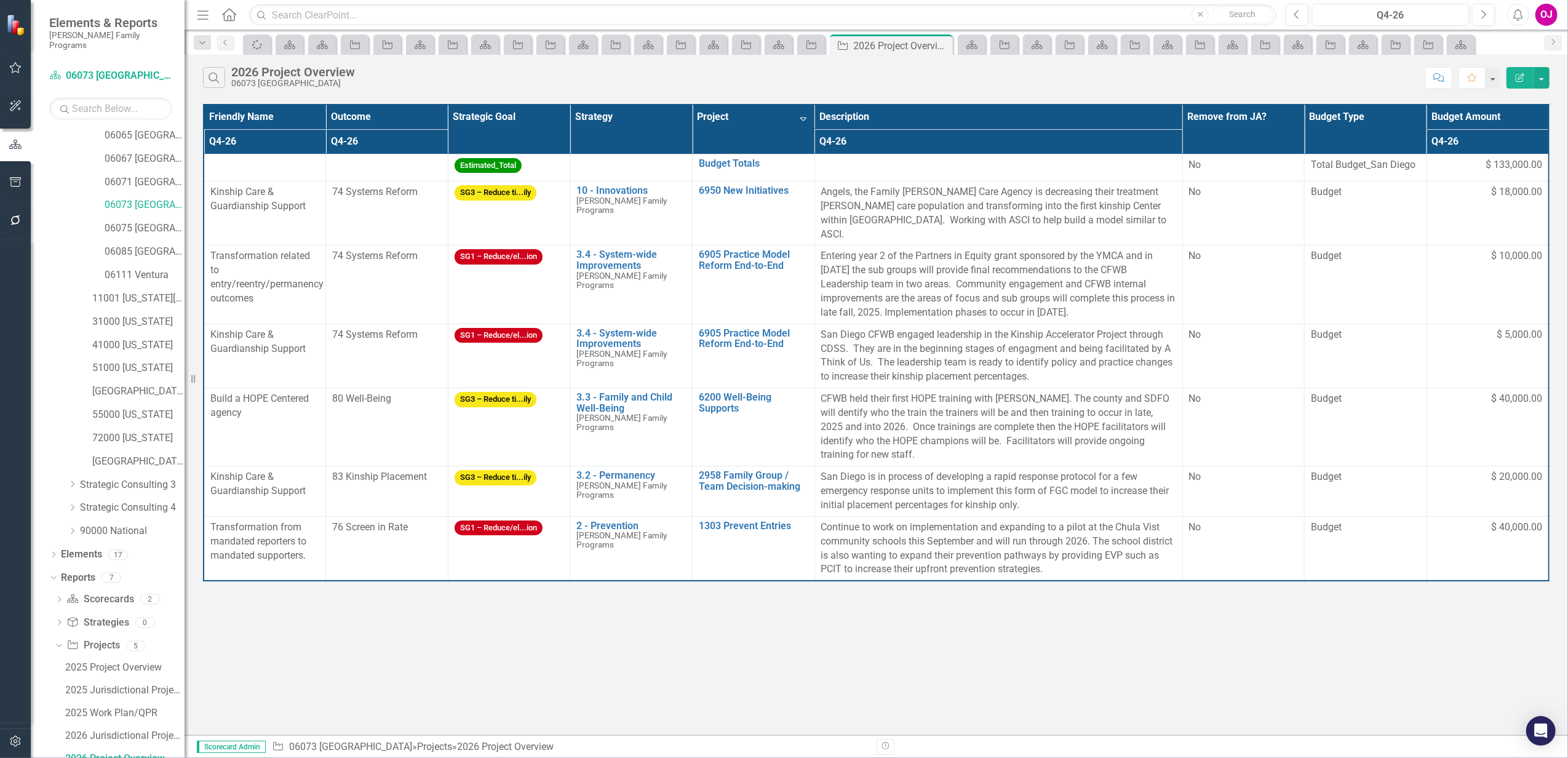
click at [765, 133] on th "Project Sort Descending" at bounding box center [754, 129] width 123 height 49
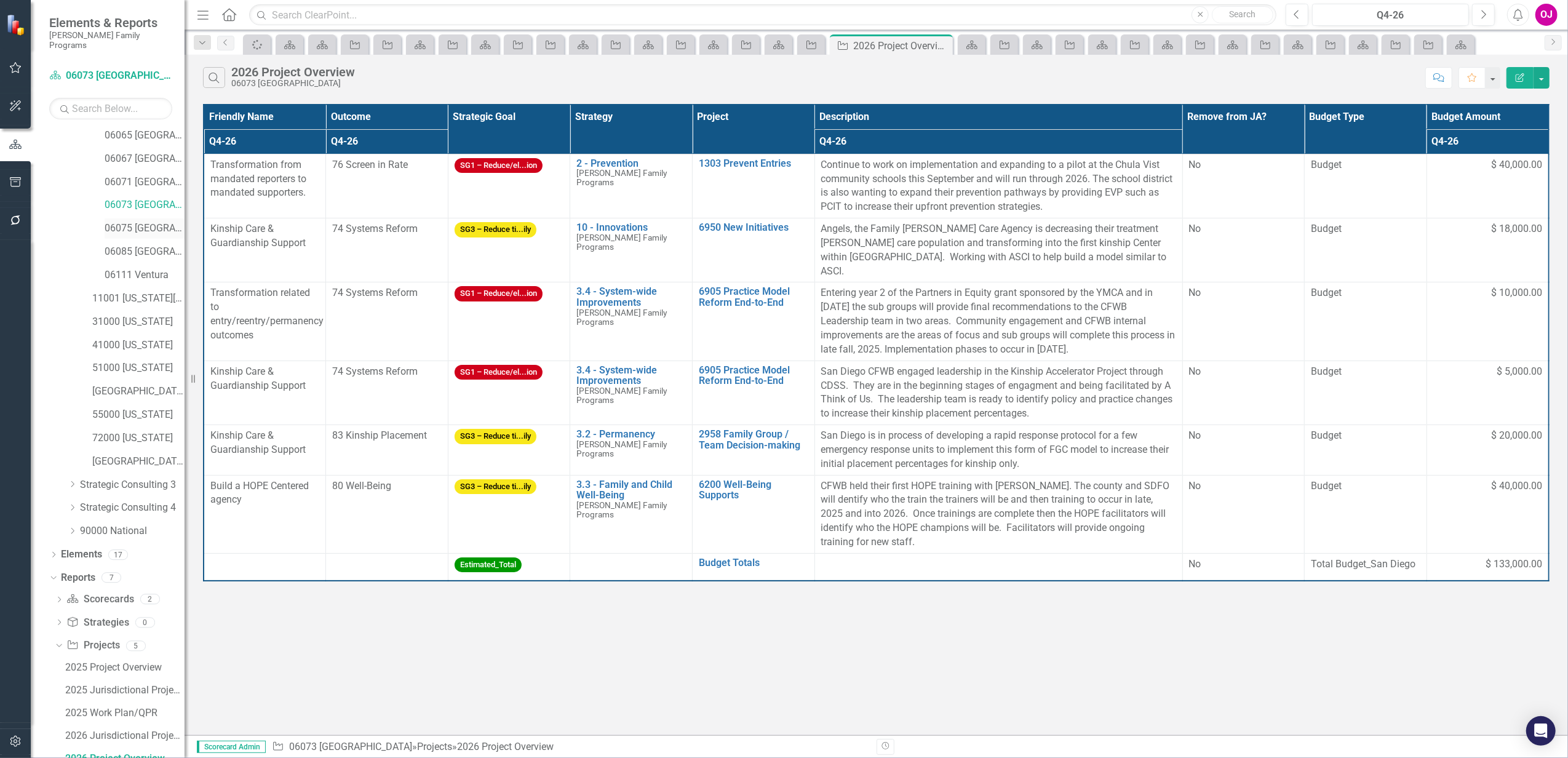
click at [135, 221] on link "06075 [GEOGRAPHIC_DATA]" at bounding box center [144, 228] width 80 height 14
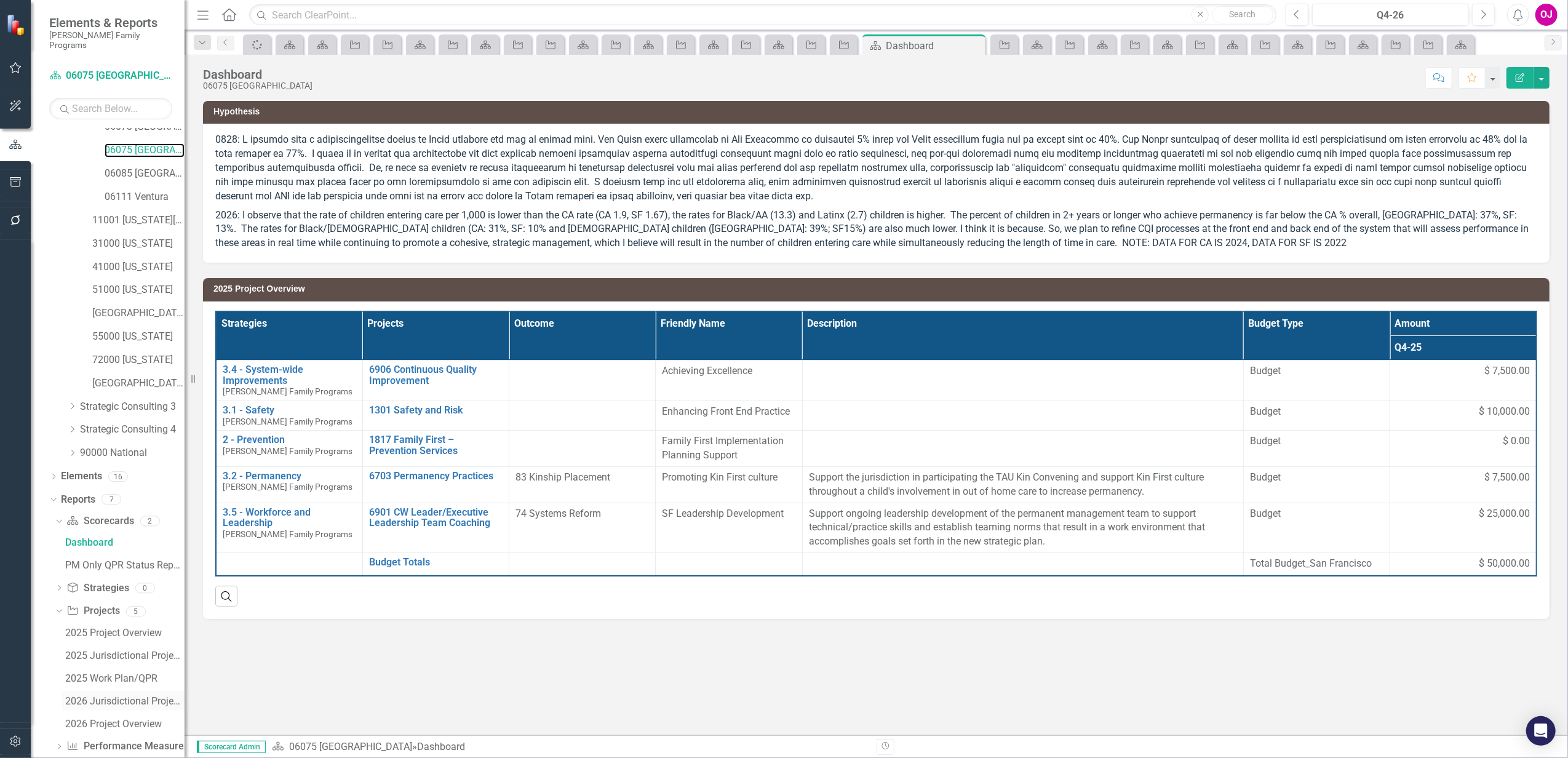
scroll to position [301, 0]
click at [119, 708] on div "2026 Project Overview" at bounding box center [125, 714] width 119 height 11
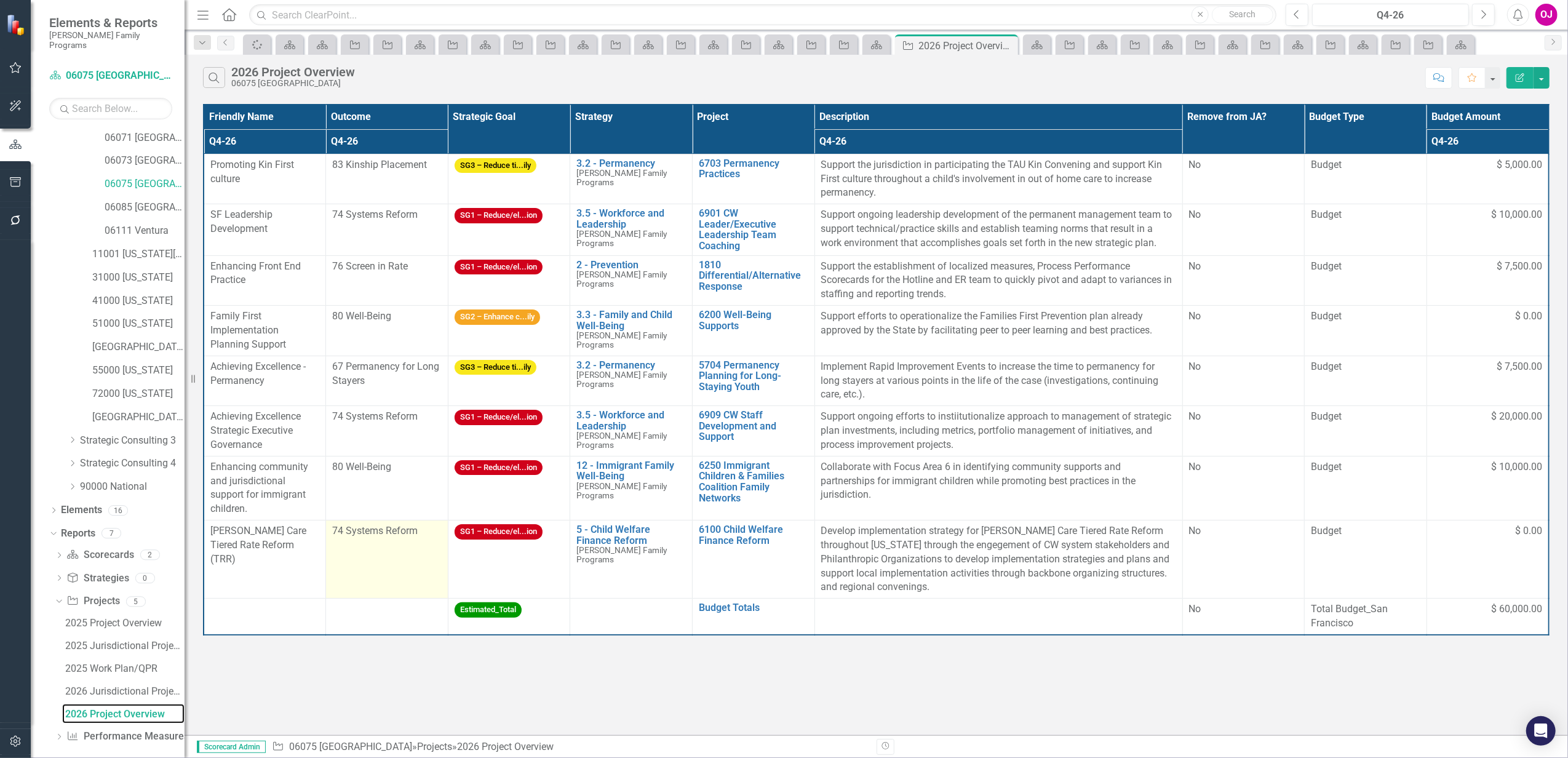
scroll to position [213, 0]
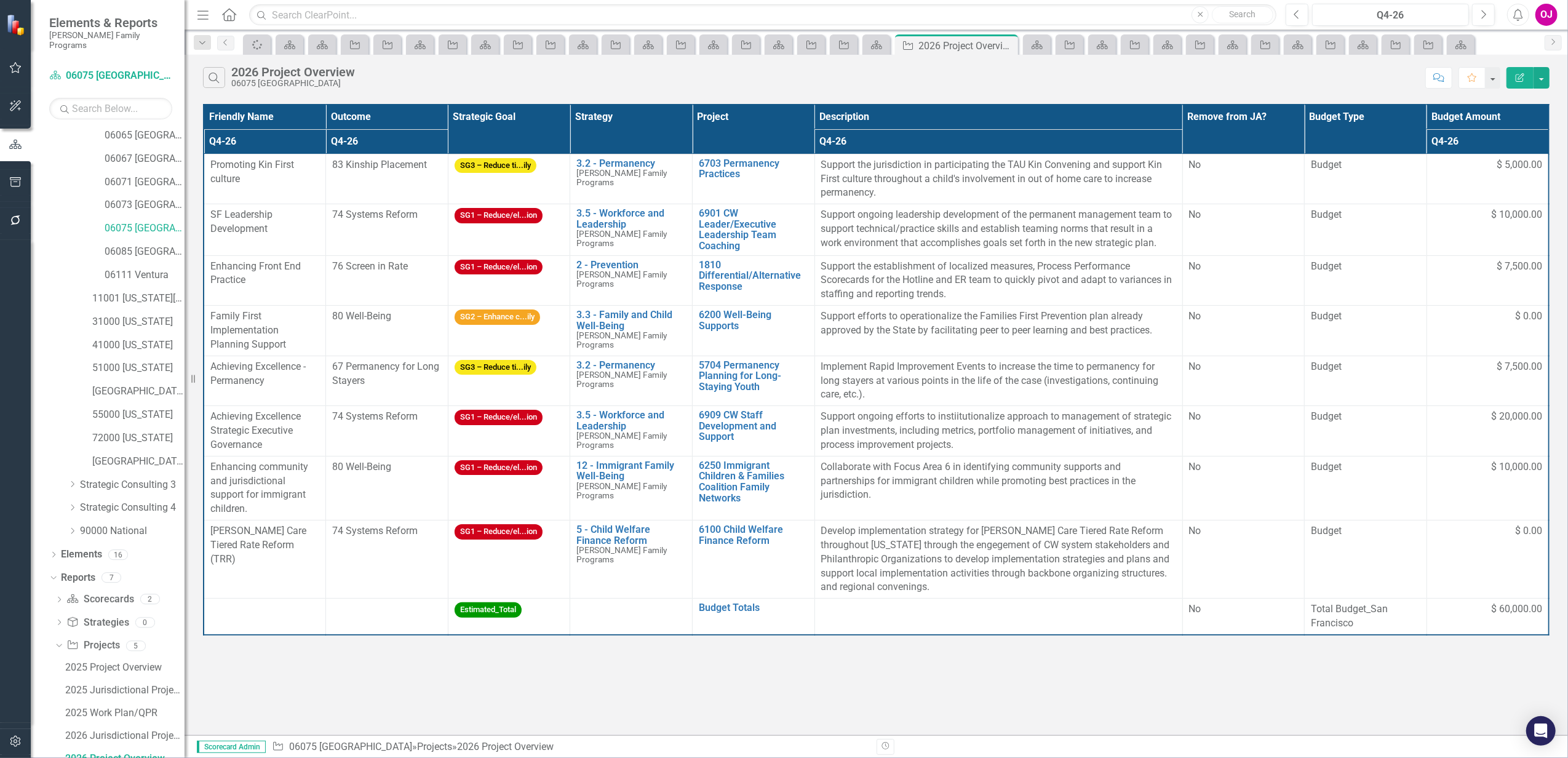
click at [746, 124] on th "Project" at bounding box center [754, 129] width 123 height 49
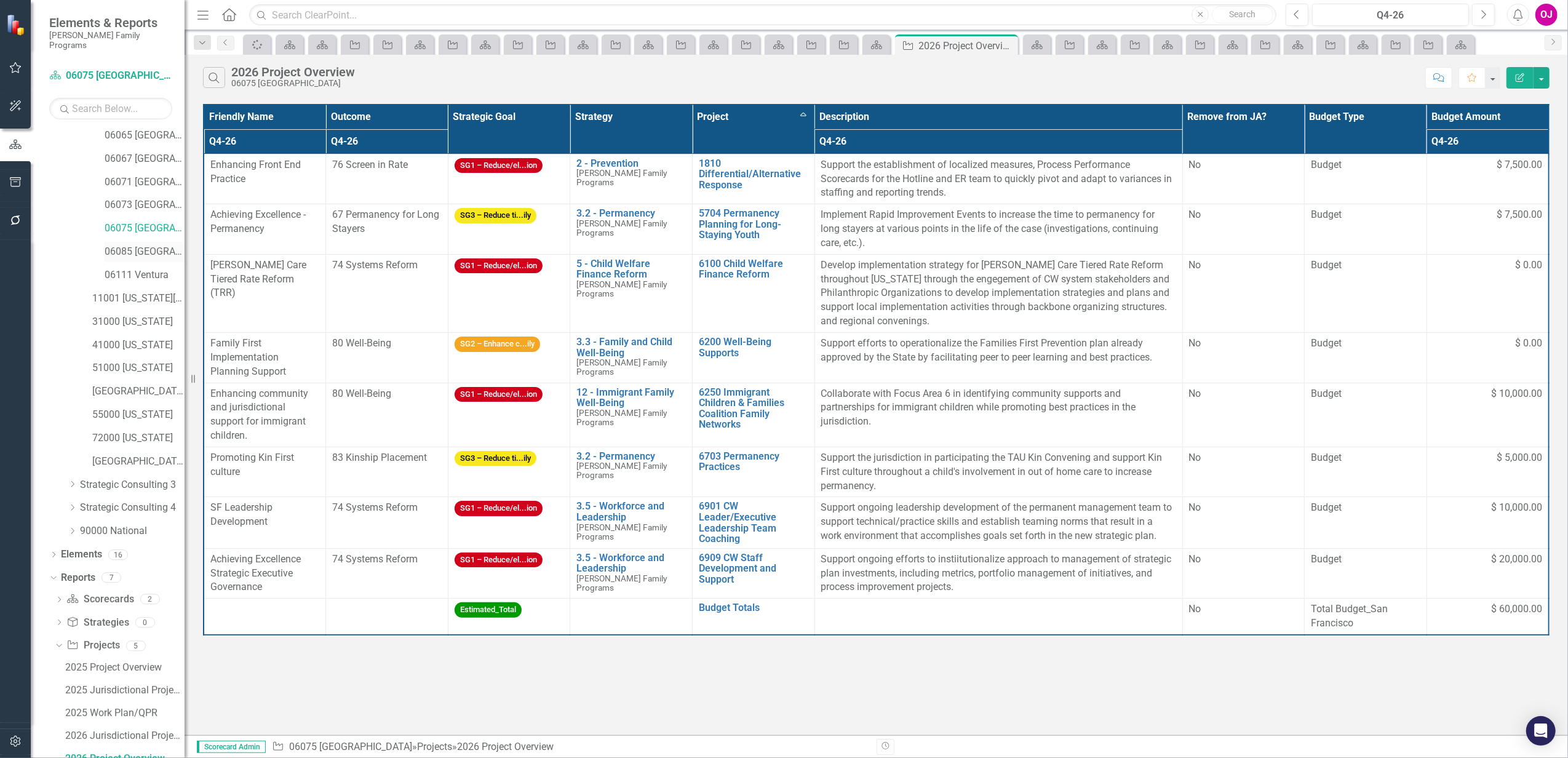
click at [131, 245] on link "06085 [GEOGRAPHIC_DATA][PERSON_NAME]" at bounding box center [144, 251] width 80 height 14
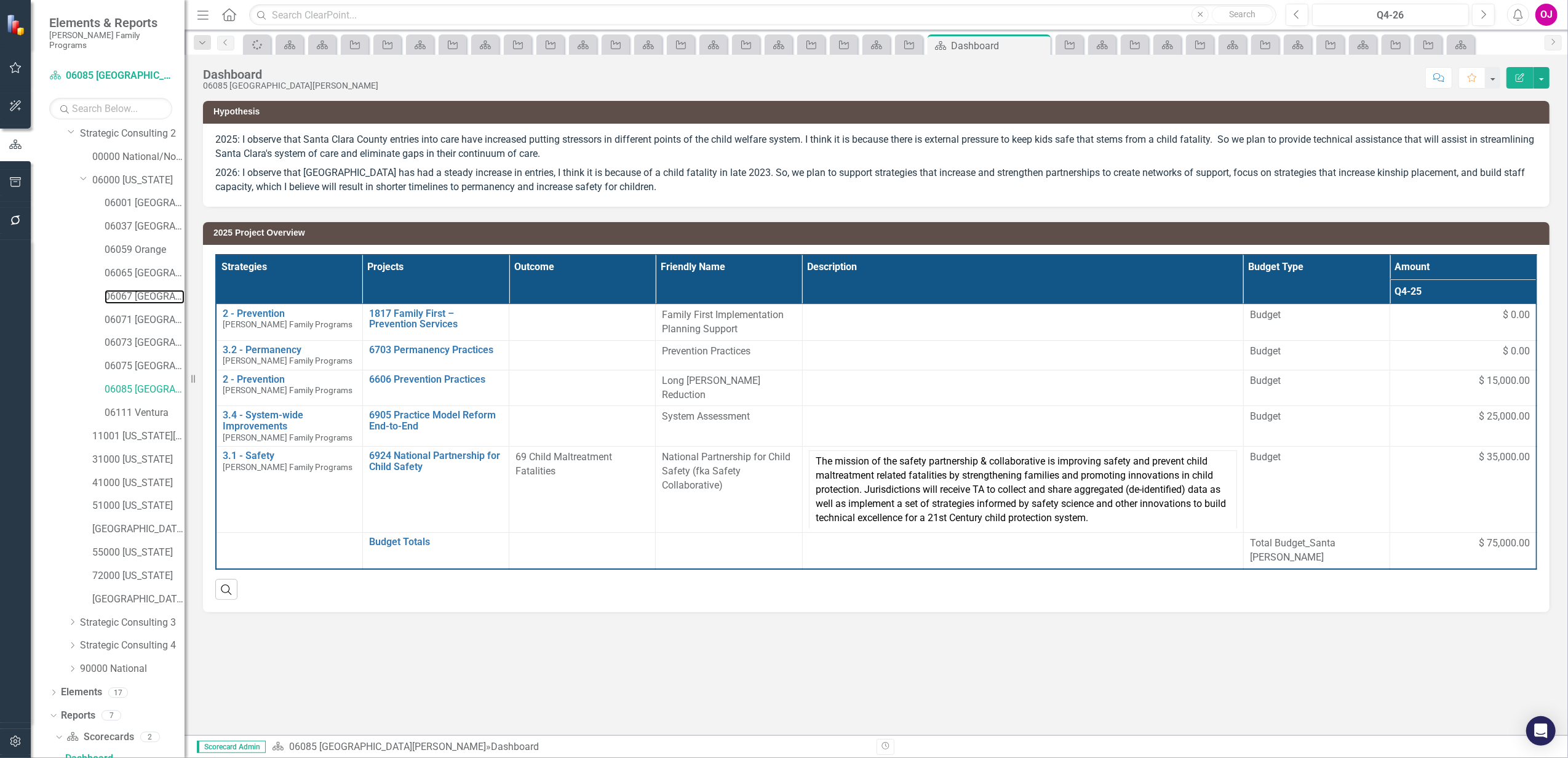
click at [124, 290] on link "06067 [GEOGRAPHIC_DATA]" at bounding box center [144, 296] width 80 height 14
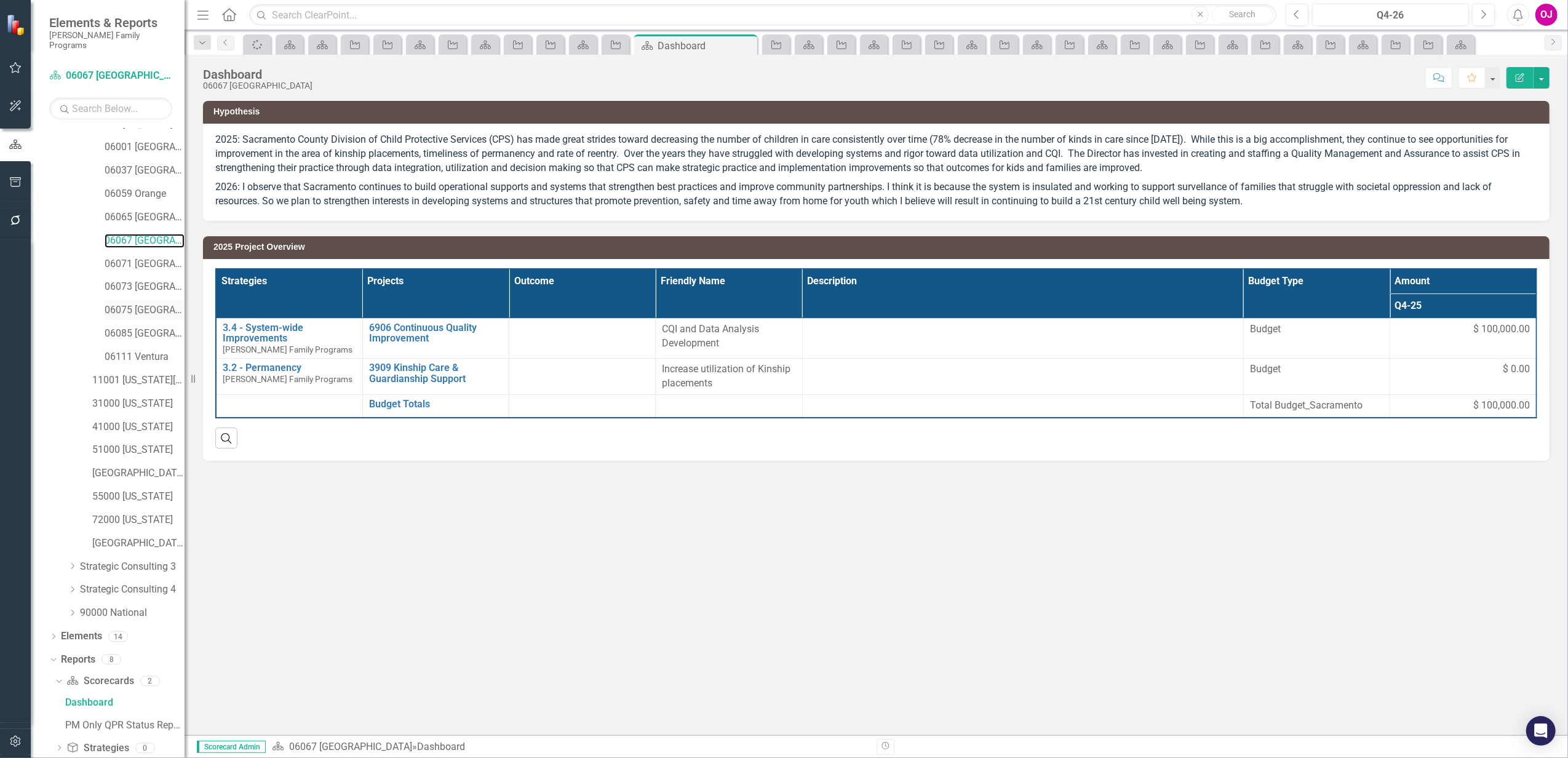
scroll to position [158, 0]
click at [141, 347] on link "11001 [US_STATE][GEOGRAPHIC_DATA]" at bounding box center [138, 354] width 92 height 14
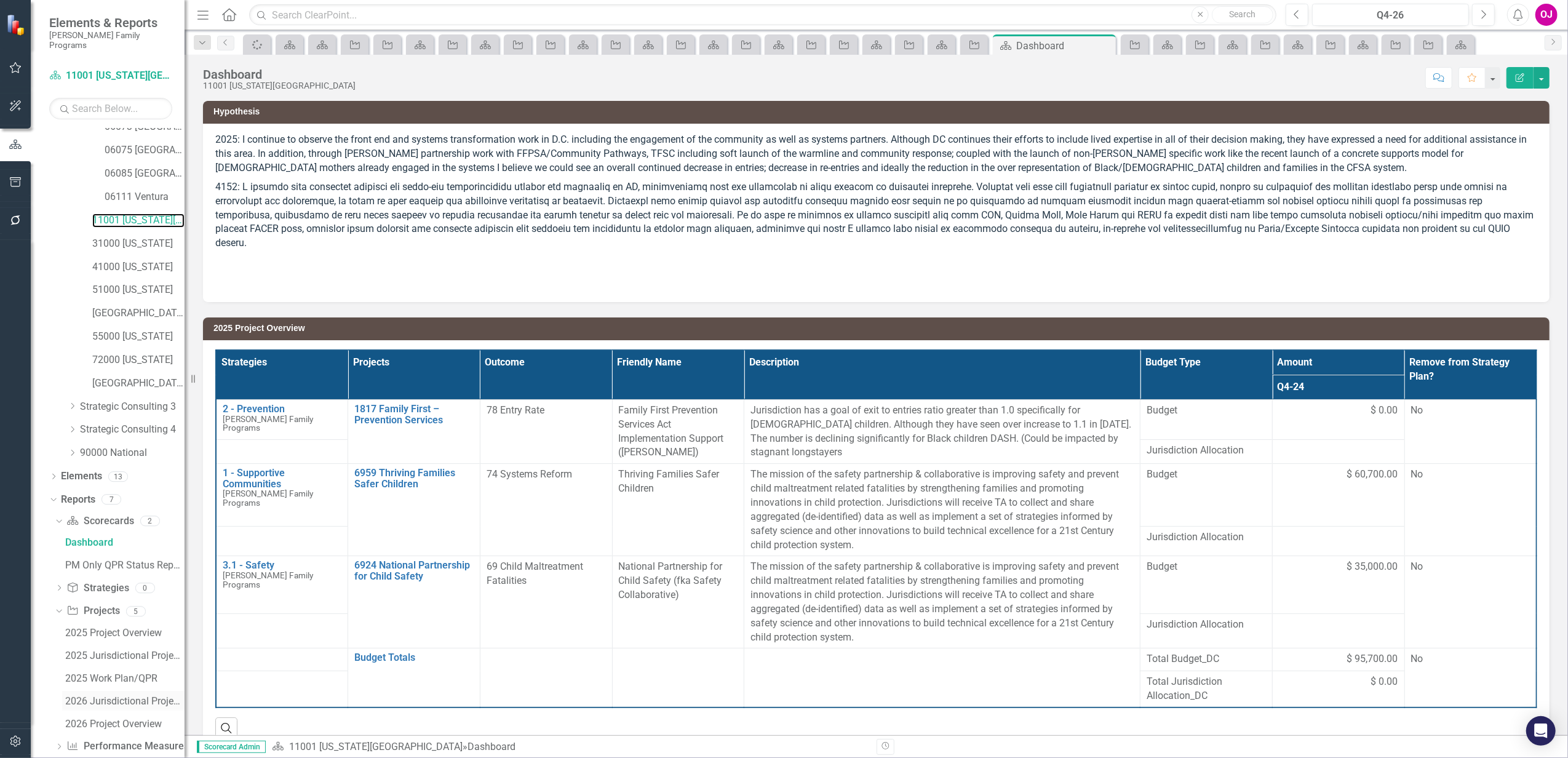
scroll to position [301, 0]
click at [113, 708] on div "2026 Project Overview" at bounding box center [125, 714] width 119 height 11
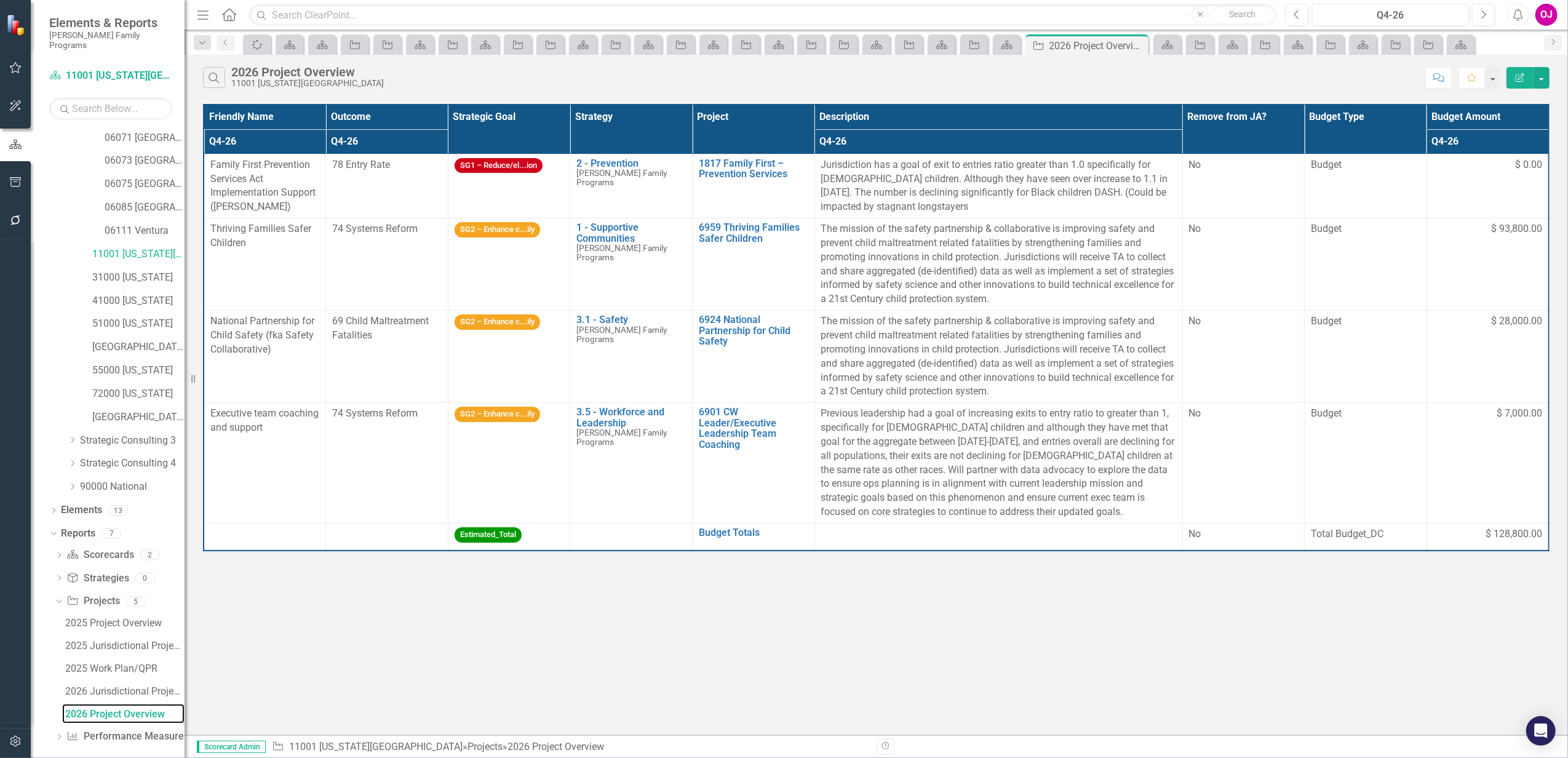
scroll to position [213, 0]
click at [105, 315] on link "31000 [US_STATE]" at bounding box center [138, 322] width 92 height 14
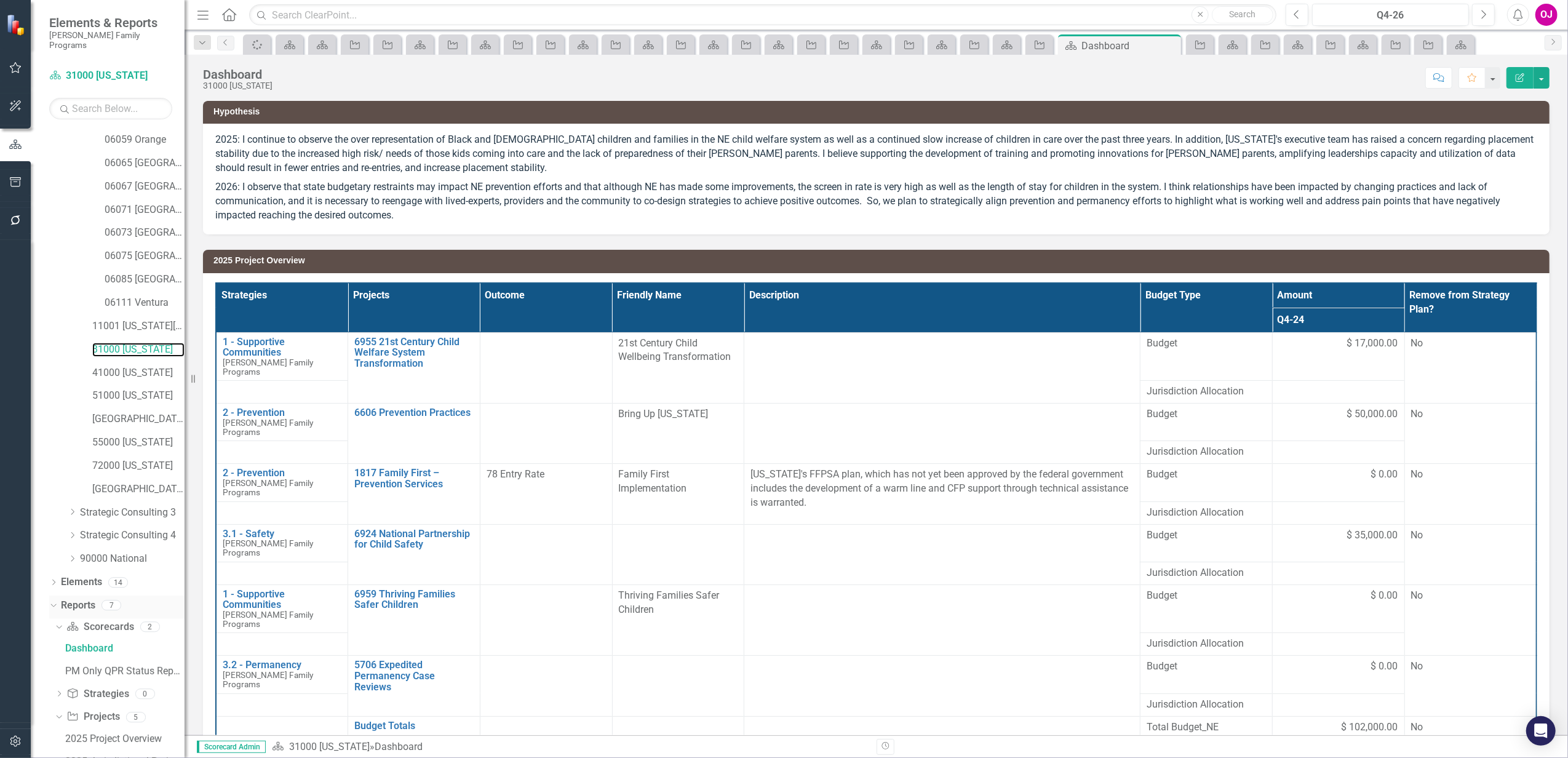
scroll to position [301, 0]
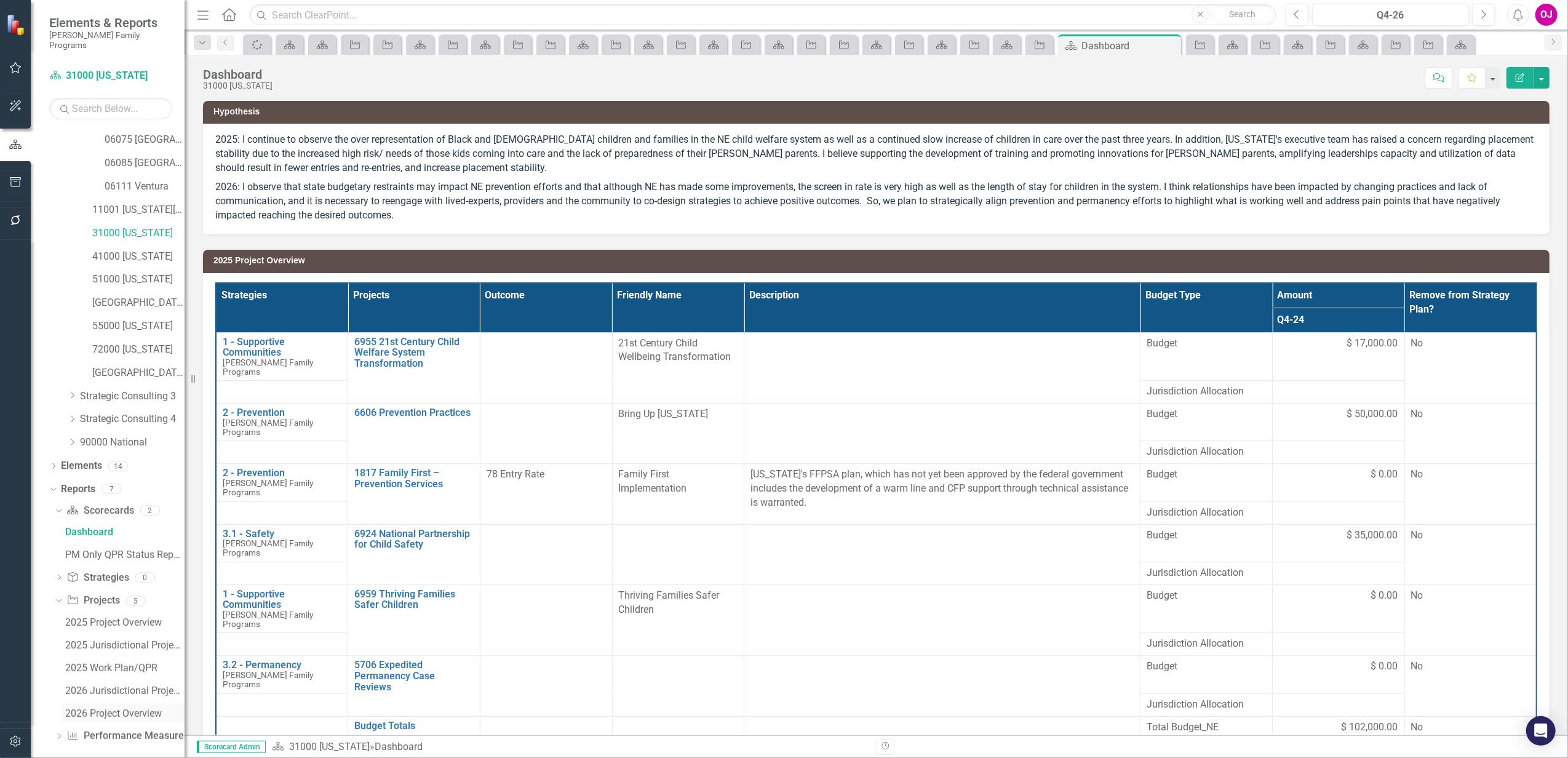
click at [111, 708] on div "2026 Project Overview" at bounding box center [125, 714] width 119 height 11
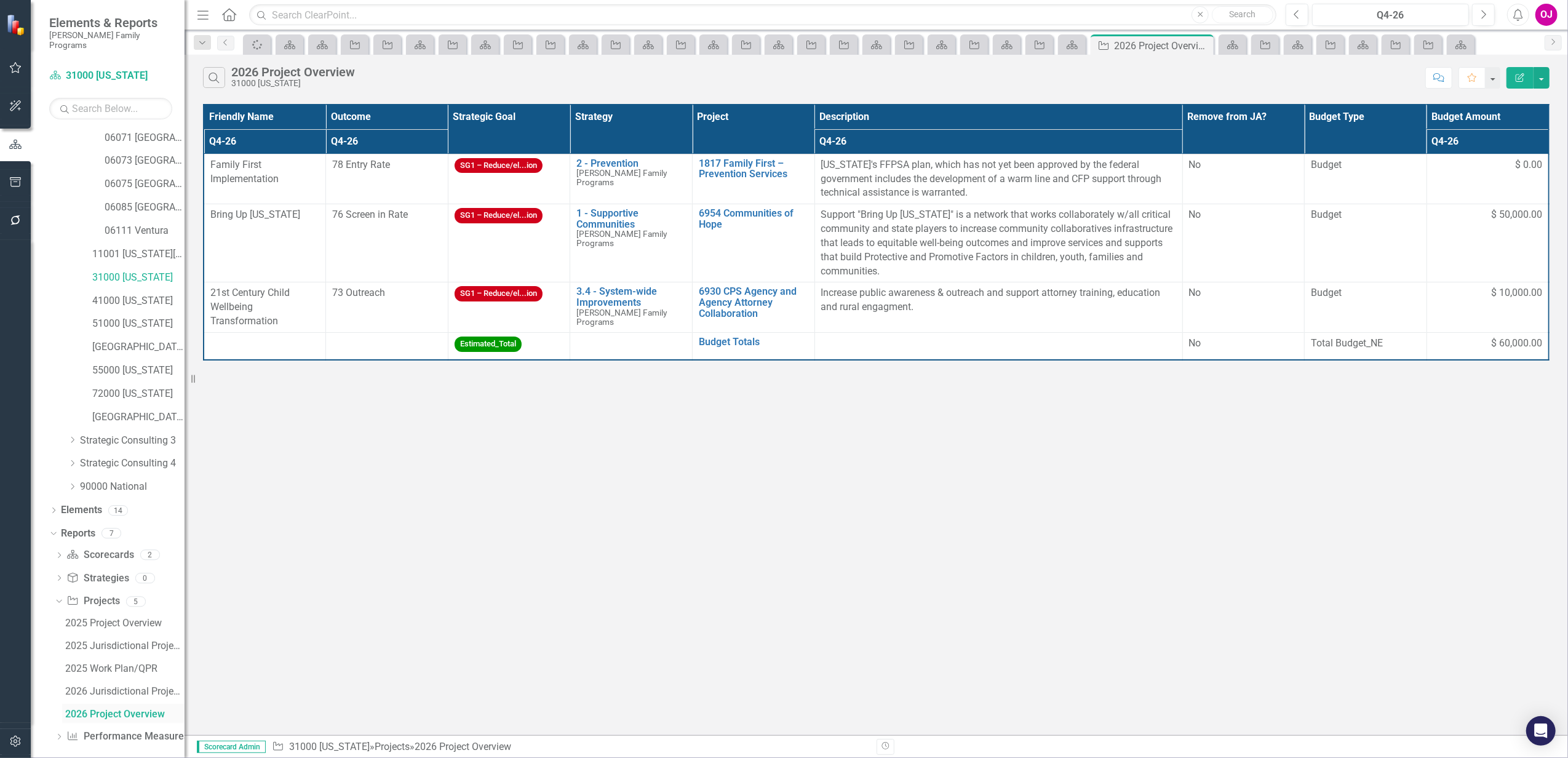
scroll to position [213, 0]
click at [128, 340] on link "41000 [US_STATE]" at bounding box center [138, 345] width 92 height 14
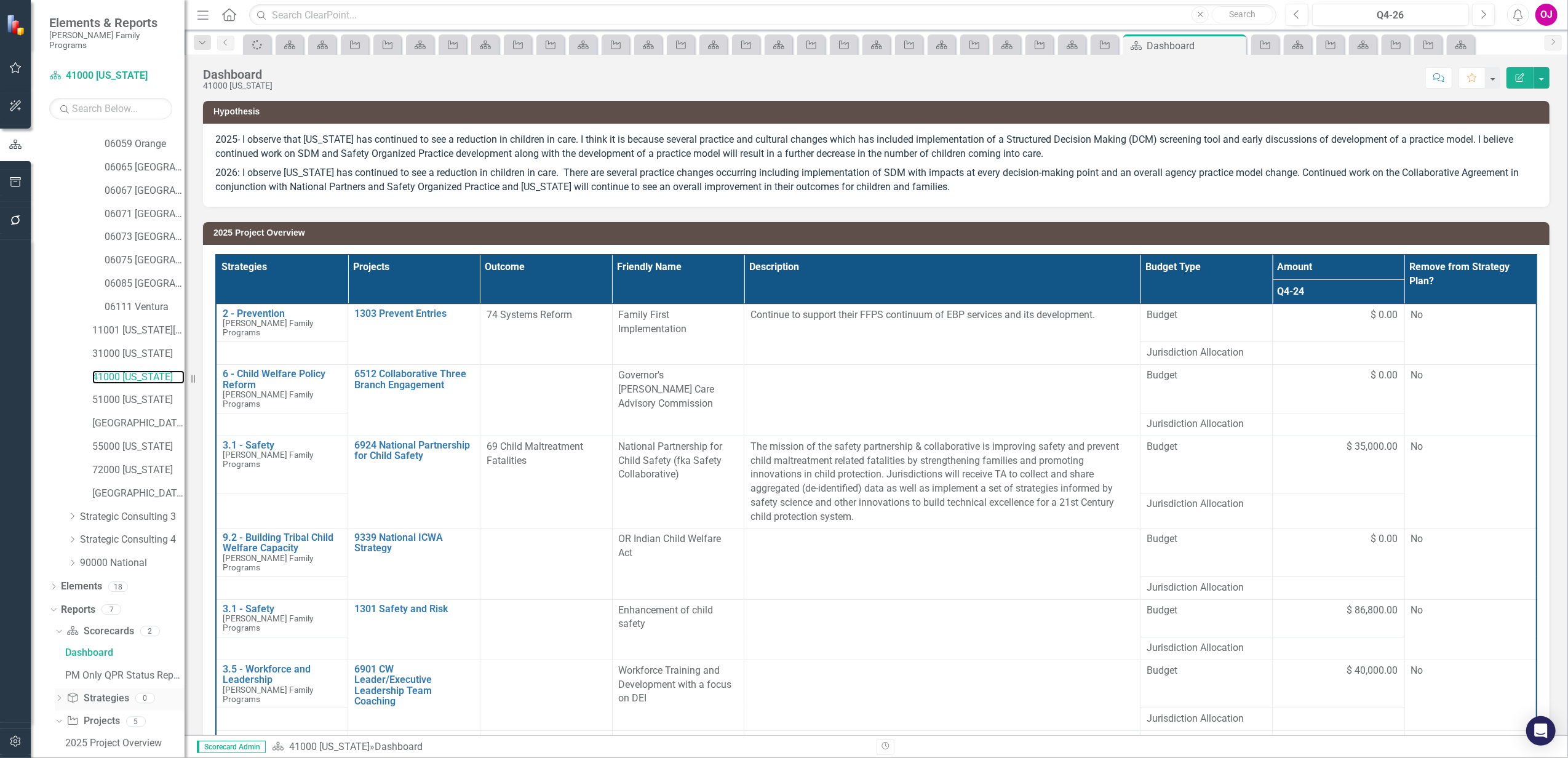
scroll to position [301, 0]
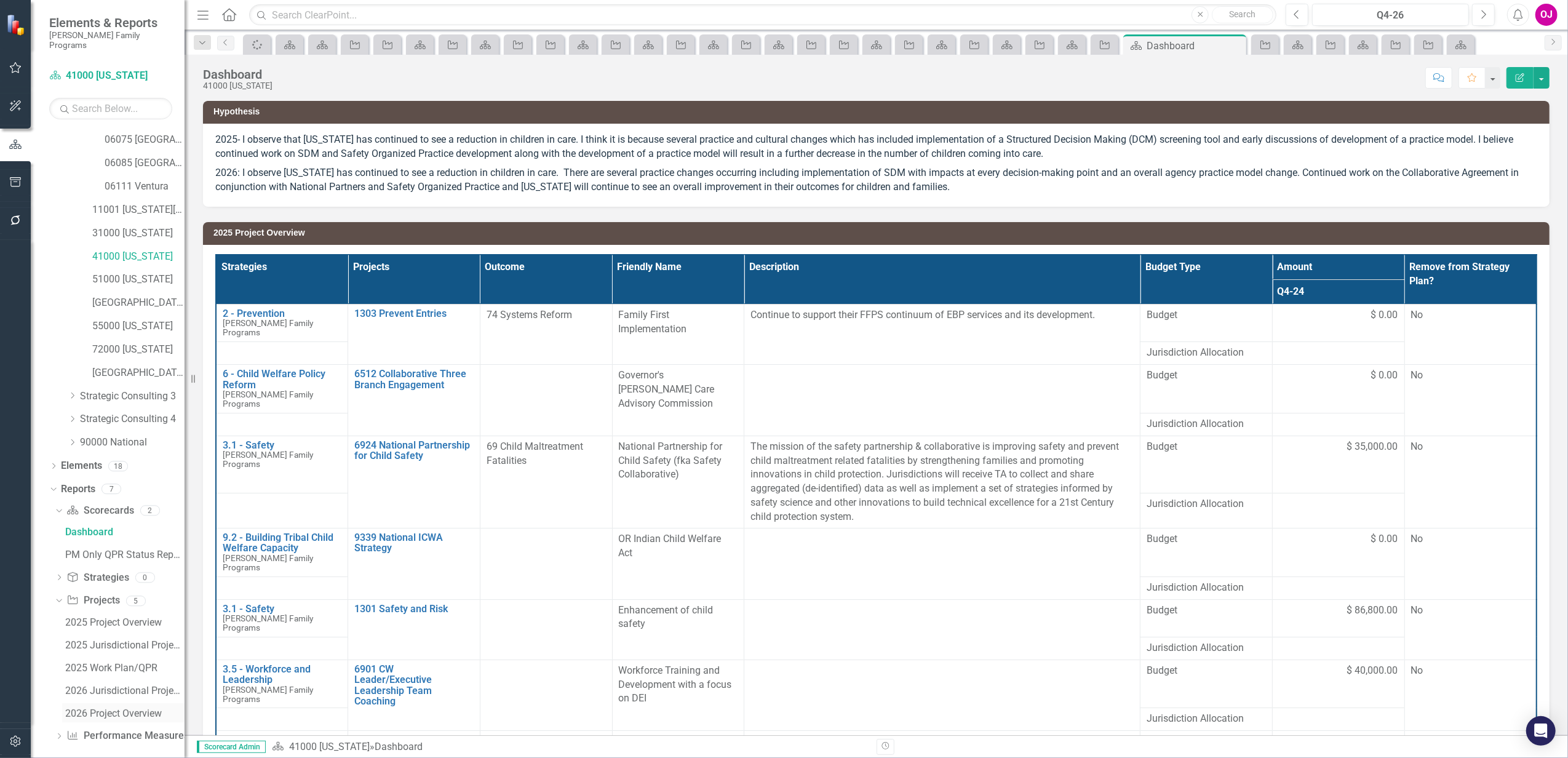
click at [119, 708] on div "2026 Project Overview" at bounding box center [125, 714] width 119 height 11
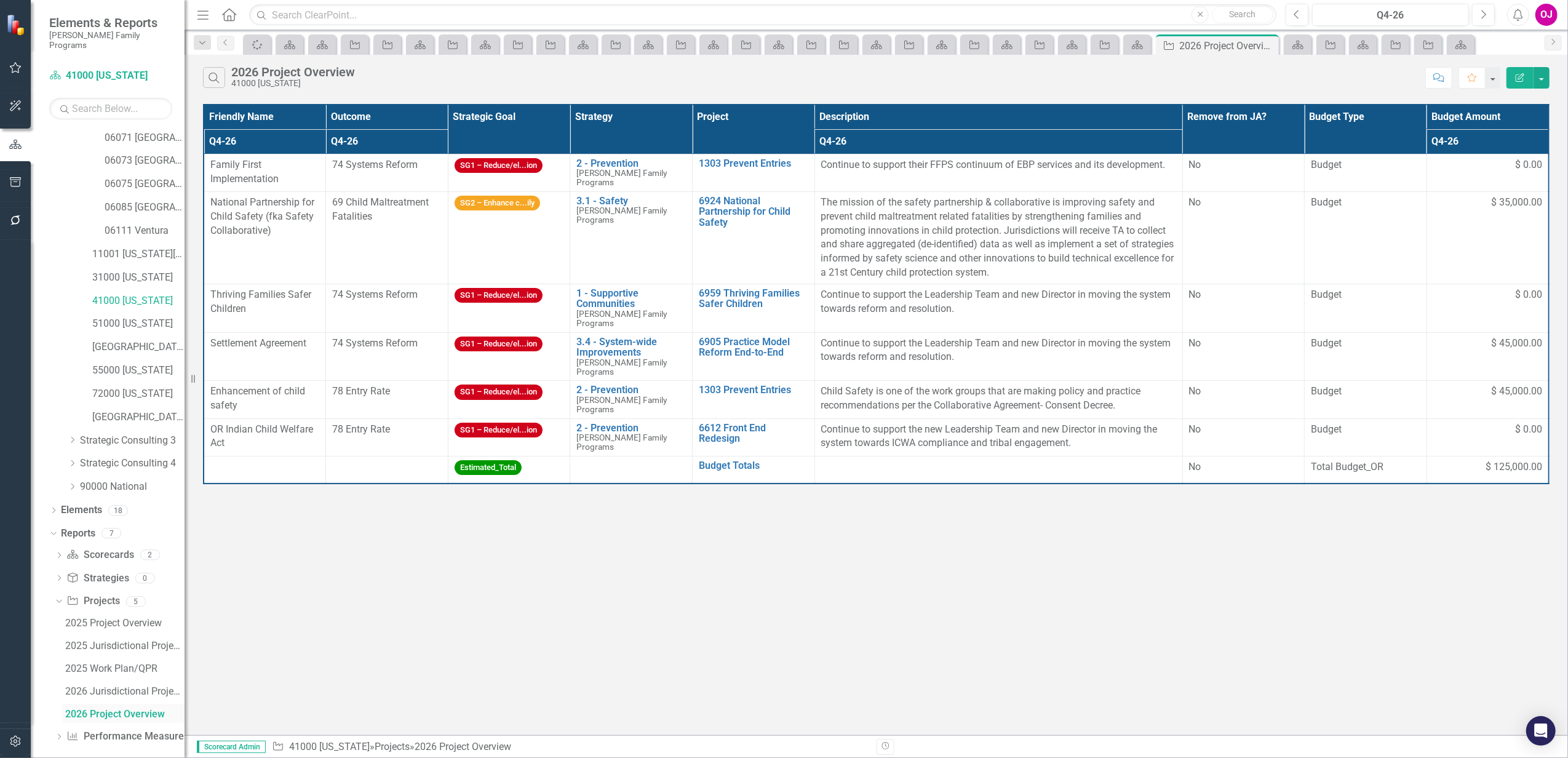
scroll to position [213, 0]
click at [783, 129] on th "Project" at bounding box center [754, 129] width 123 height 49
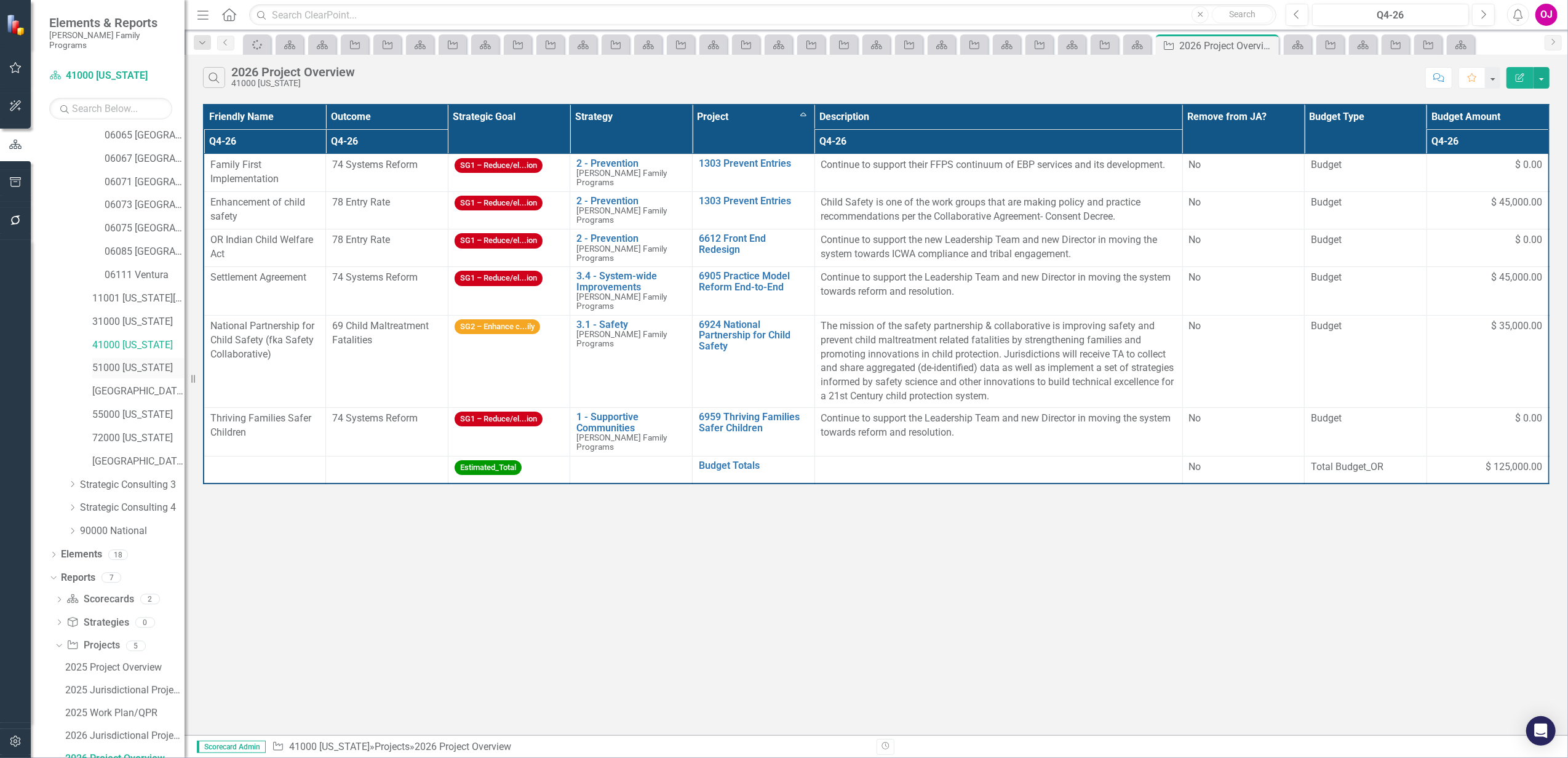
click at [126, 361] on link "51000 [US_STATE]" at bounding box center [138, 368] width 92 height 14
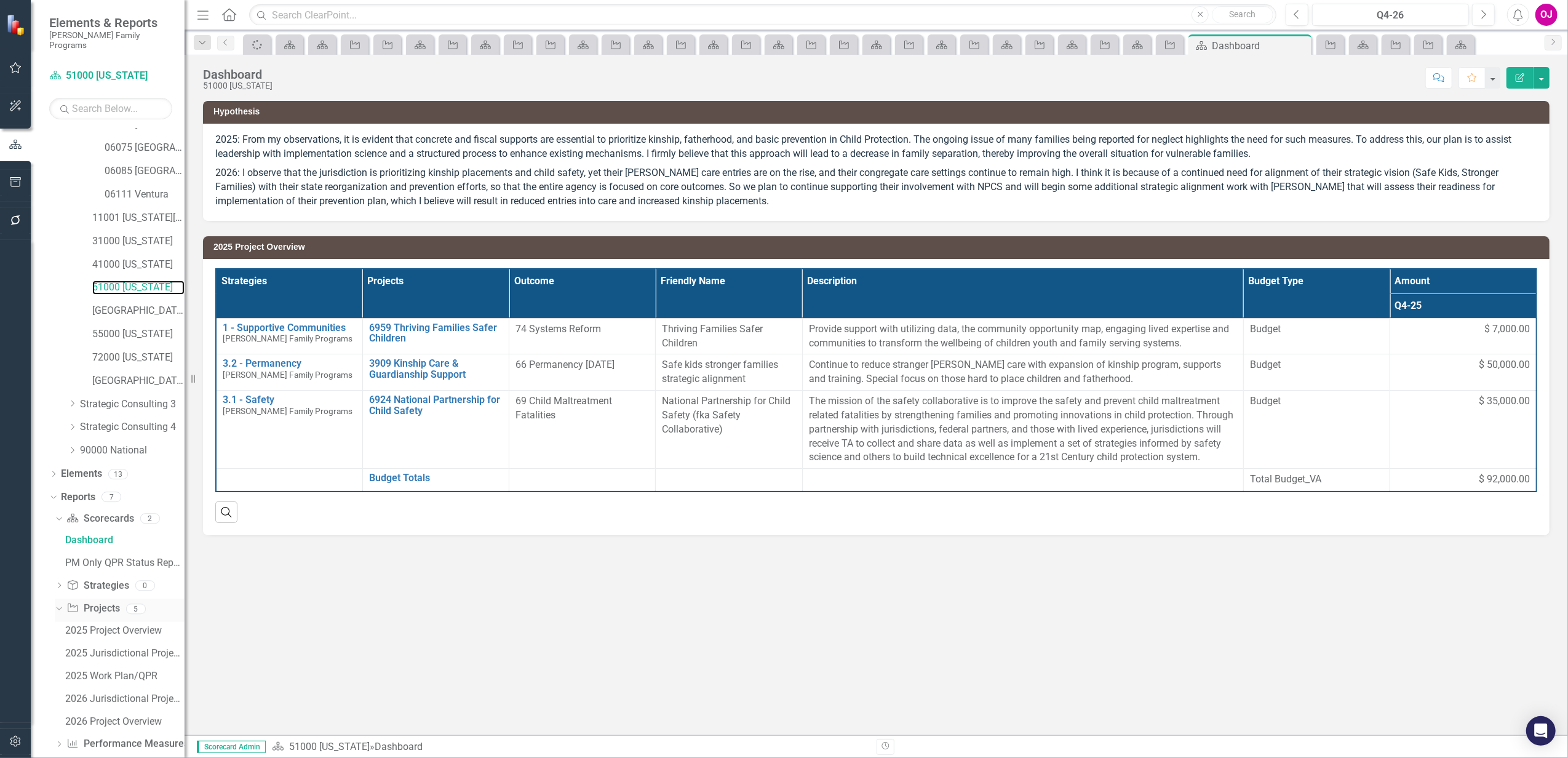
scroll to position [301, 0]
click at [133, 708] on div "2026 Project Overview" at bounding box center [125, 714] width 119 height 11
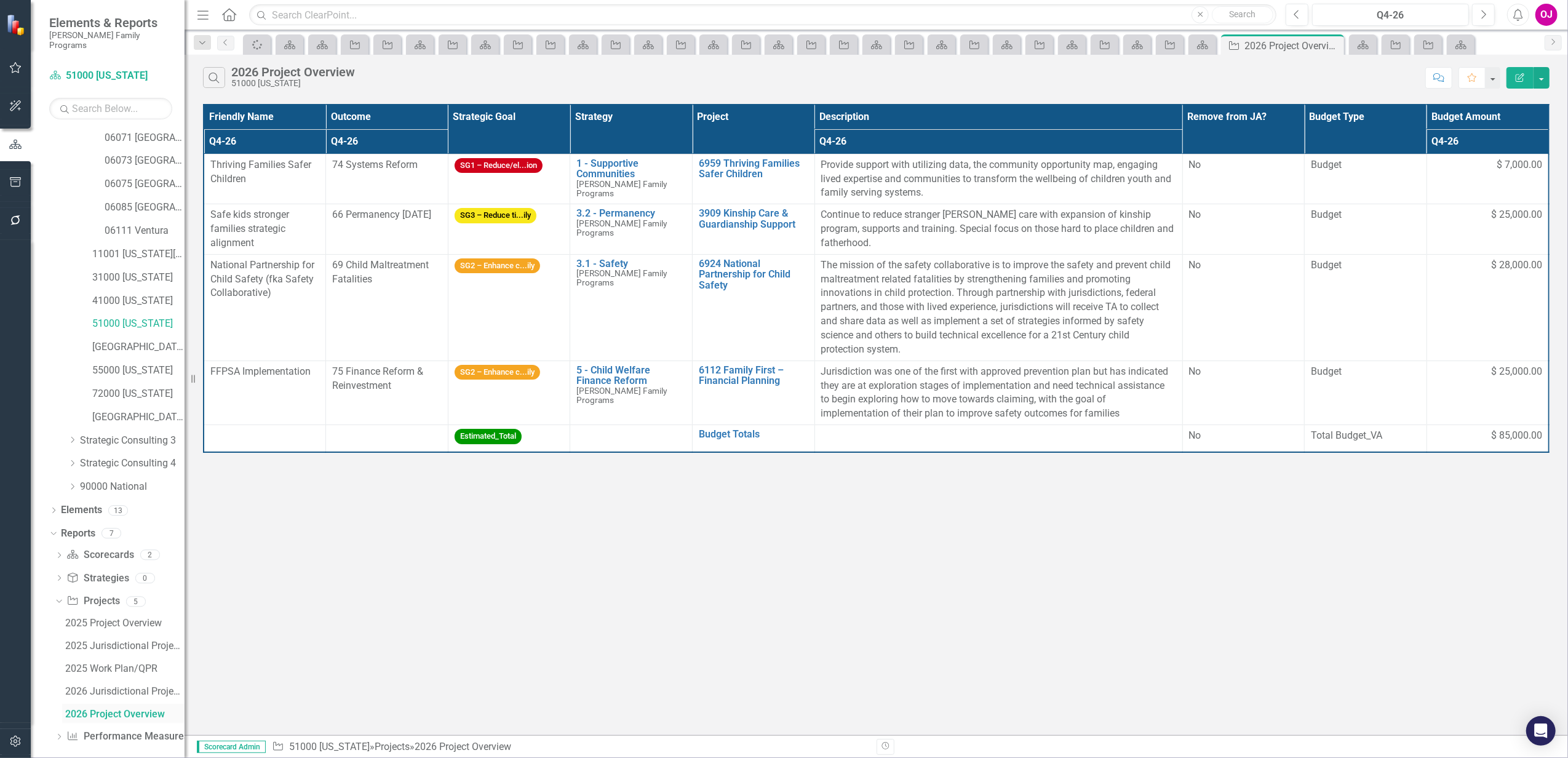
scroll to position [213, 0]
click at [791, 133] on th "Project" at bounding box center [754, 129] width 123 height 49
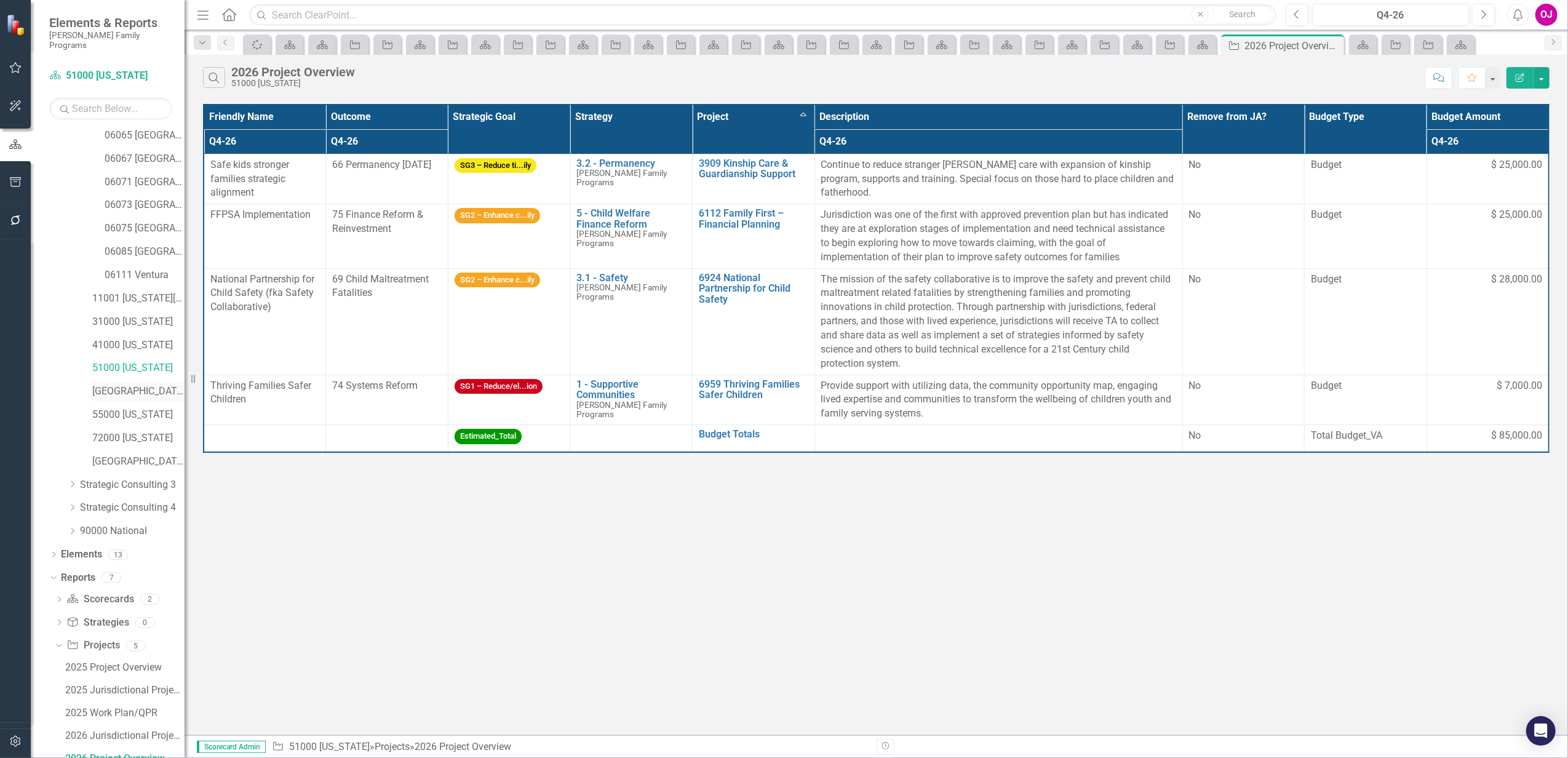
click at [131, 385] on link "[GEOGRAPHIC_DATA][US_STATE]" at bounding box center [138, 391] width 92 height 14
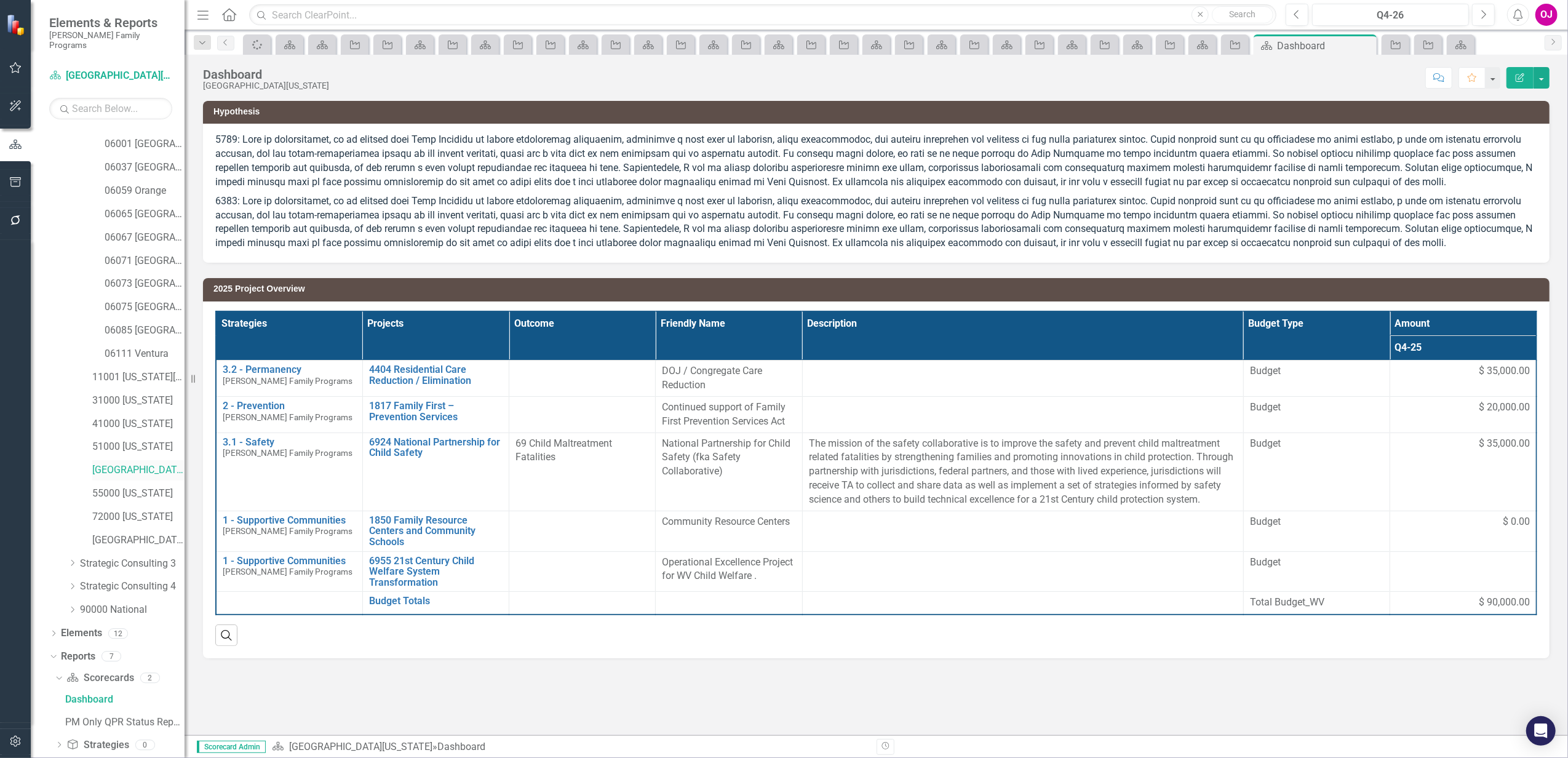
scroll to position [75, 0]
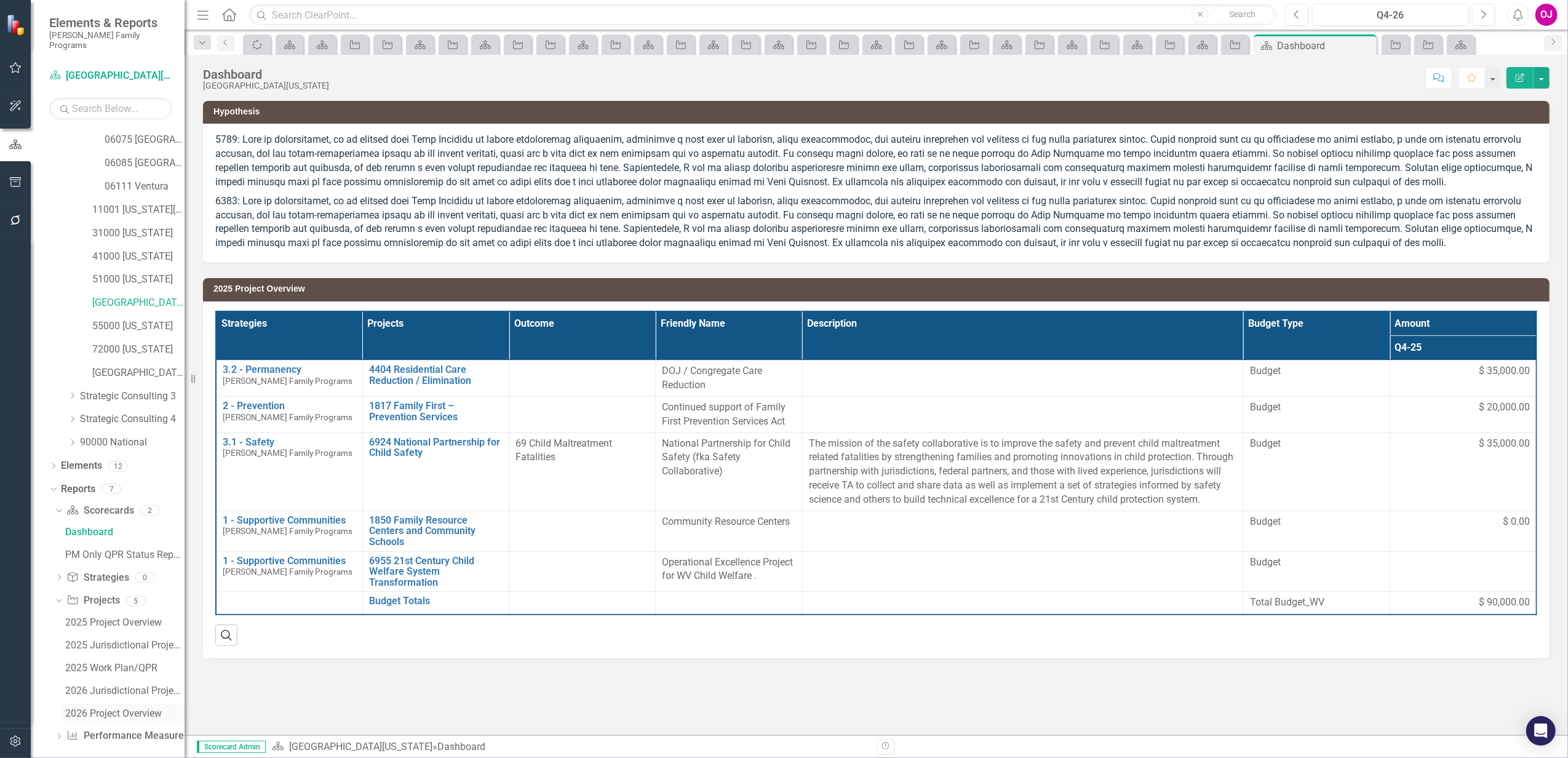
click at [131, 704] on link "2026 Project Overview" at bounding box center [123, 713] width 123 height 20
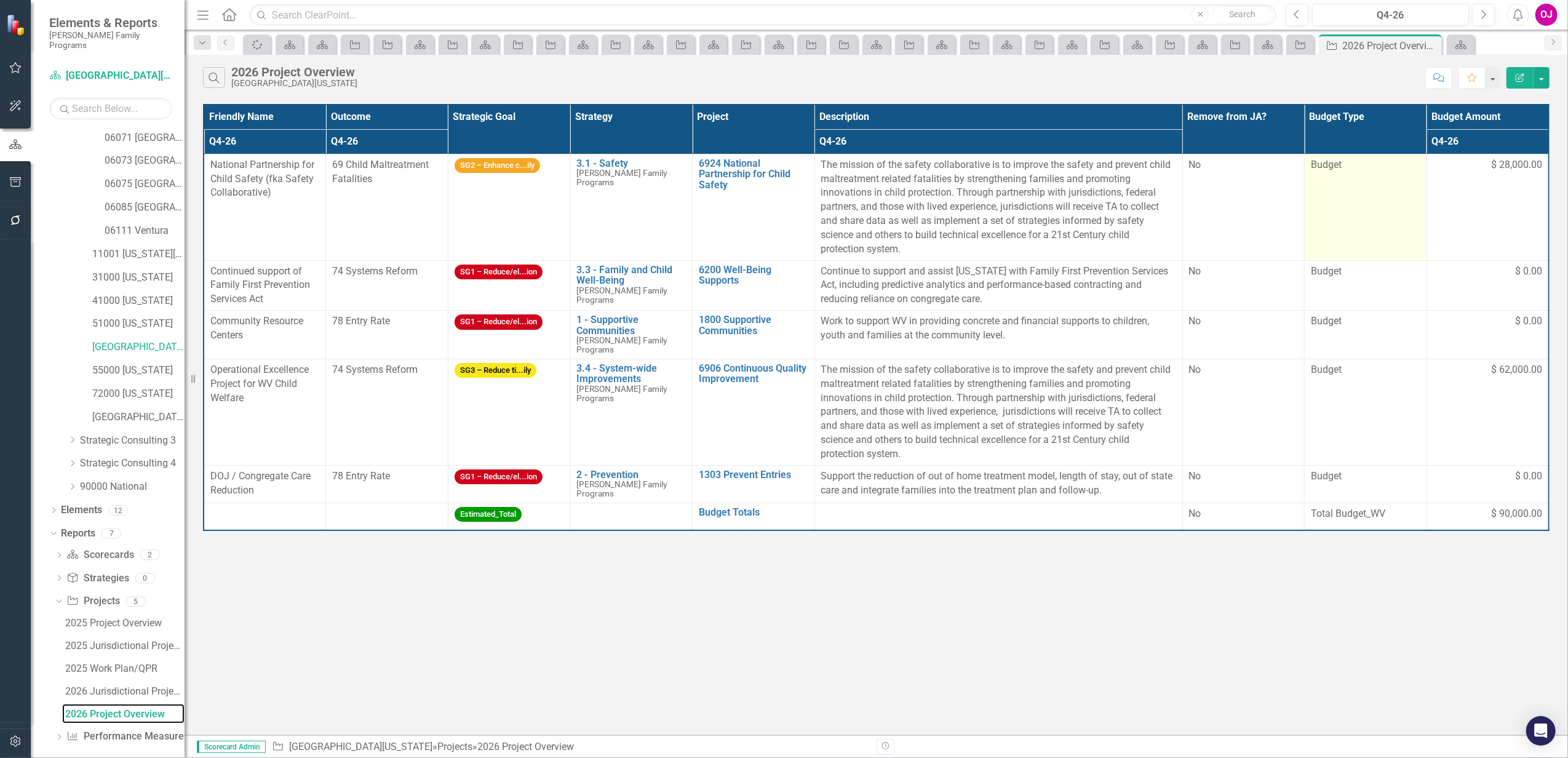
scroll to position [213, 0]
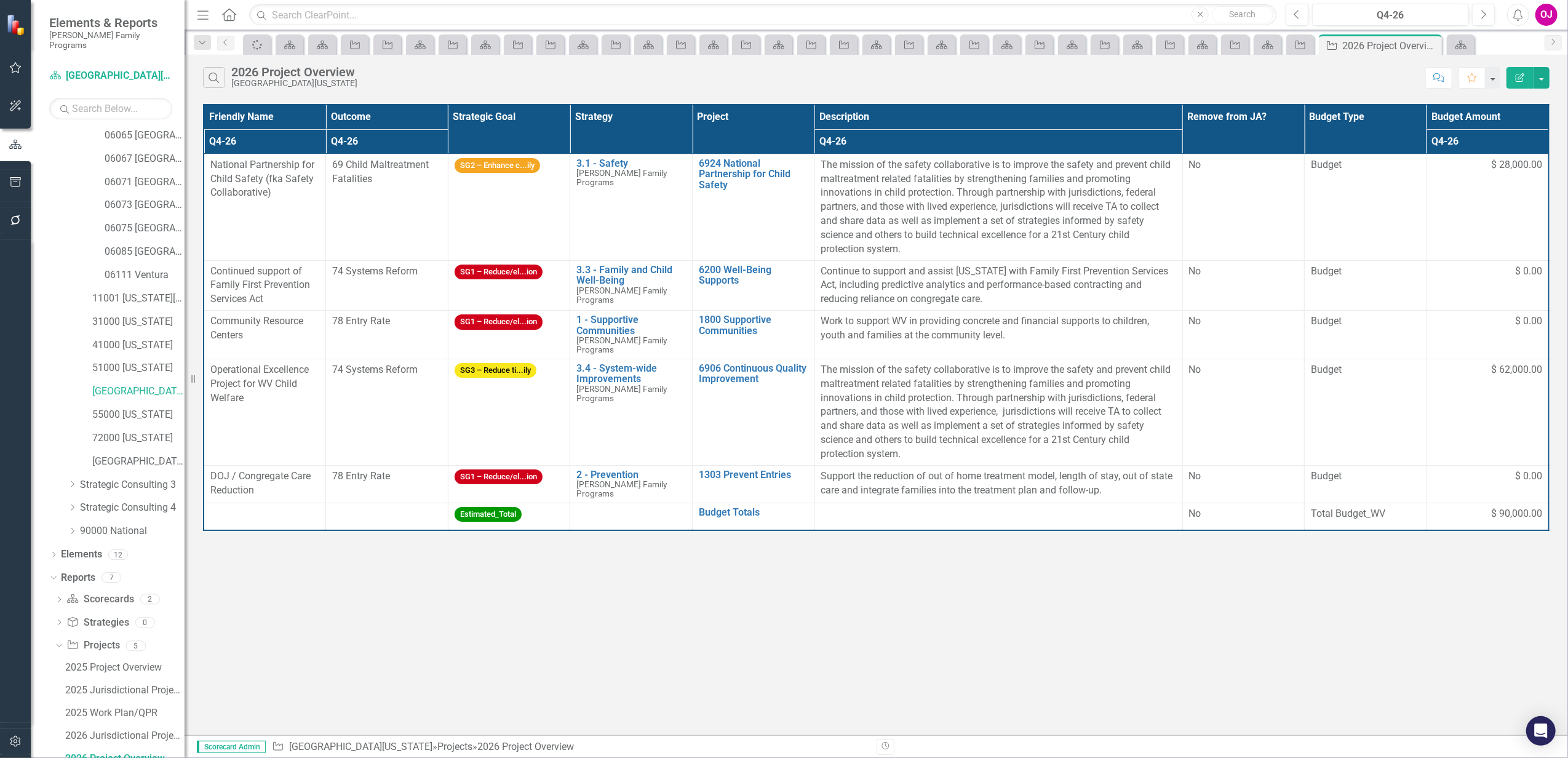
click at [742, 131] on th "Project" at bounding box center [754, 129] width 123 height 49
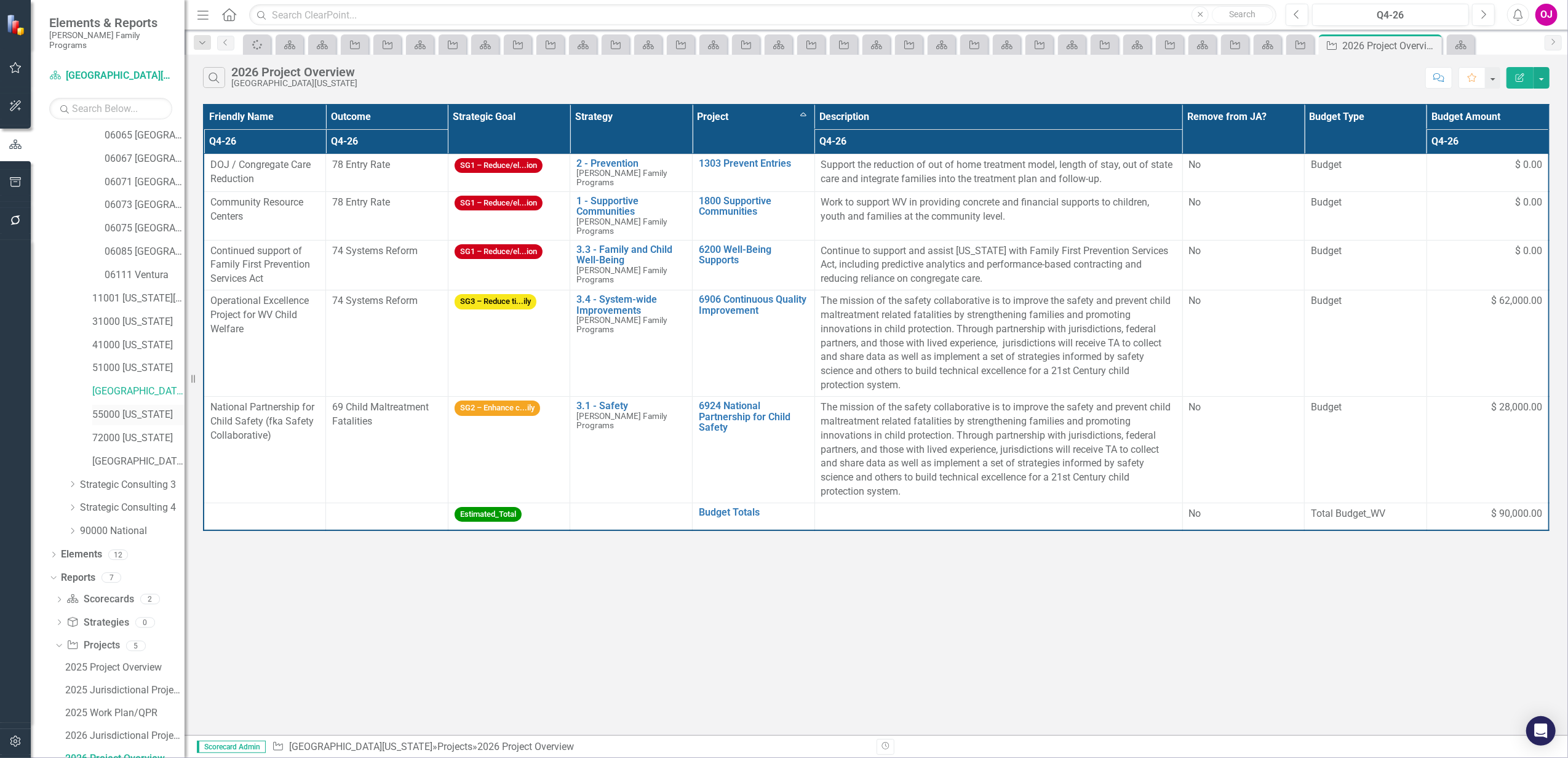
click at [135, 408] on link "55000 [US_STATE]" at bounding box center [138, 415] width 92 height 14
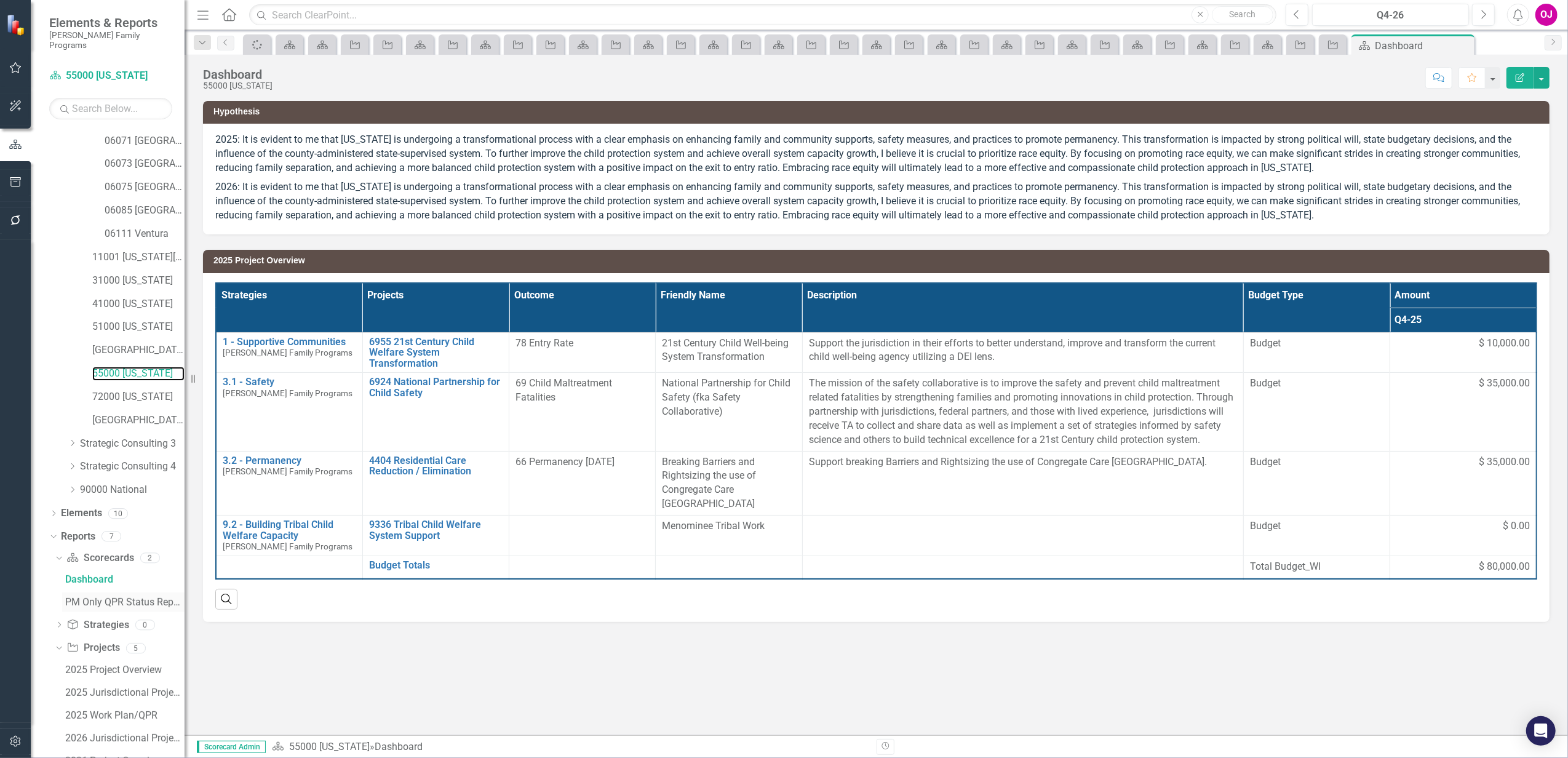
scroll to position [301, 0]
click at [141, 708] on div "2026 Project Overview" at bounding box center [125, 714] width 119 height 11
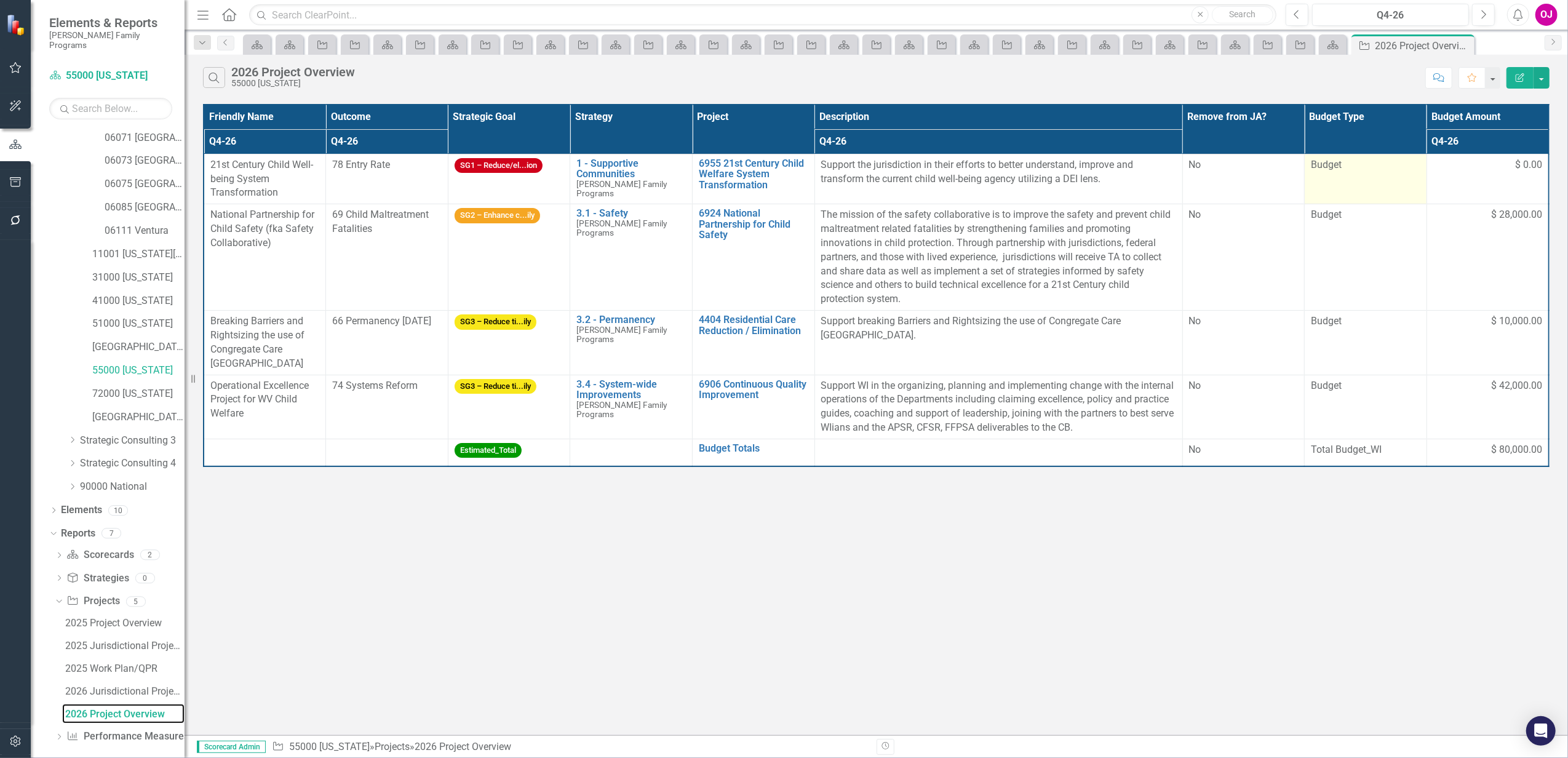
scroll to position [213, 0]
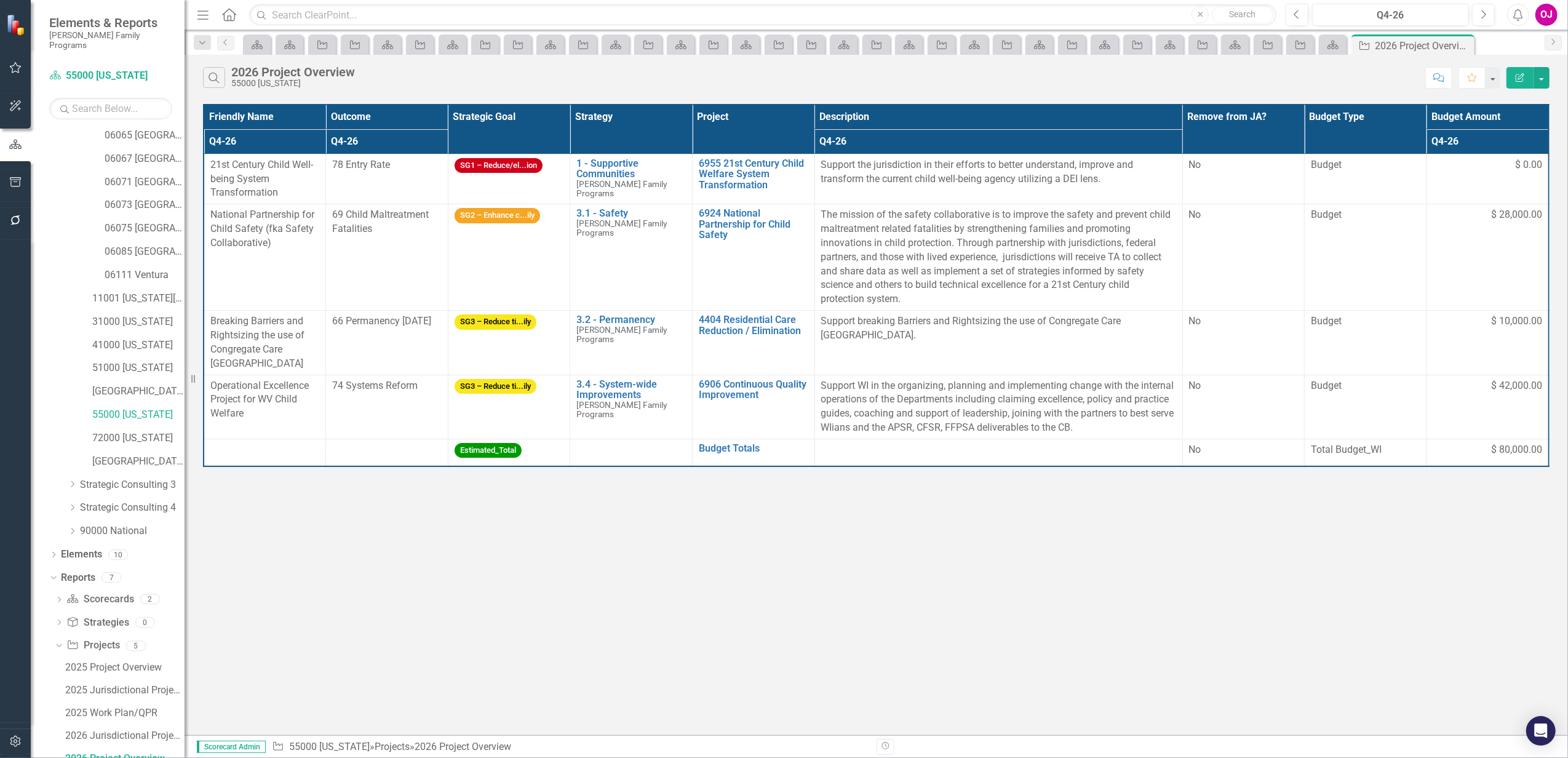
click at [766, 127] on th "Project" at bounding box center [754, 129] width 123 height 49
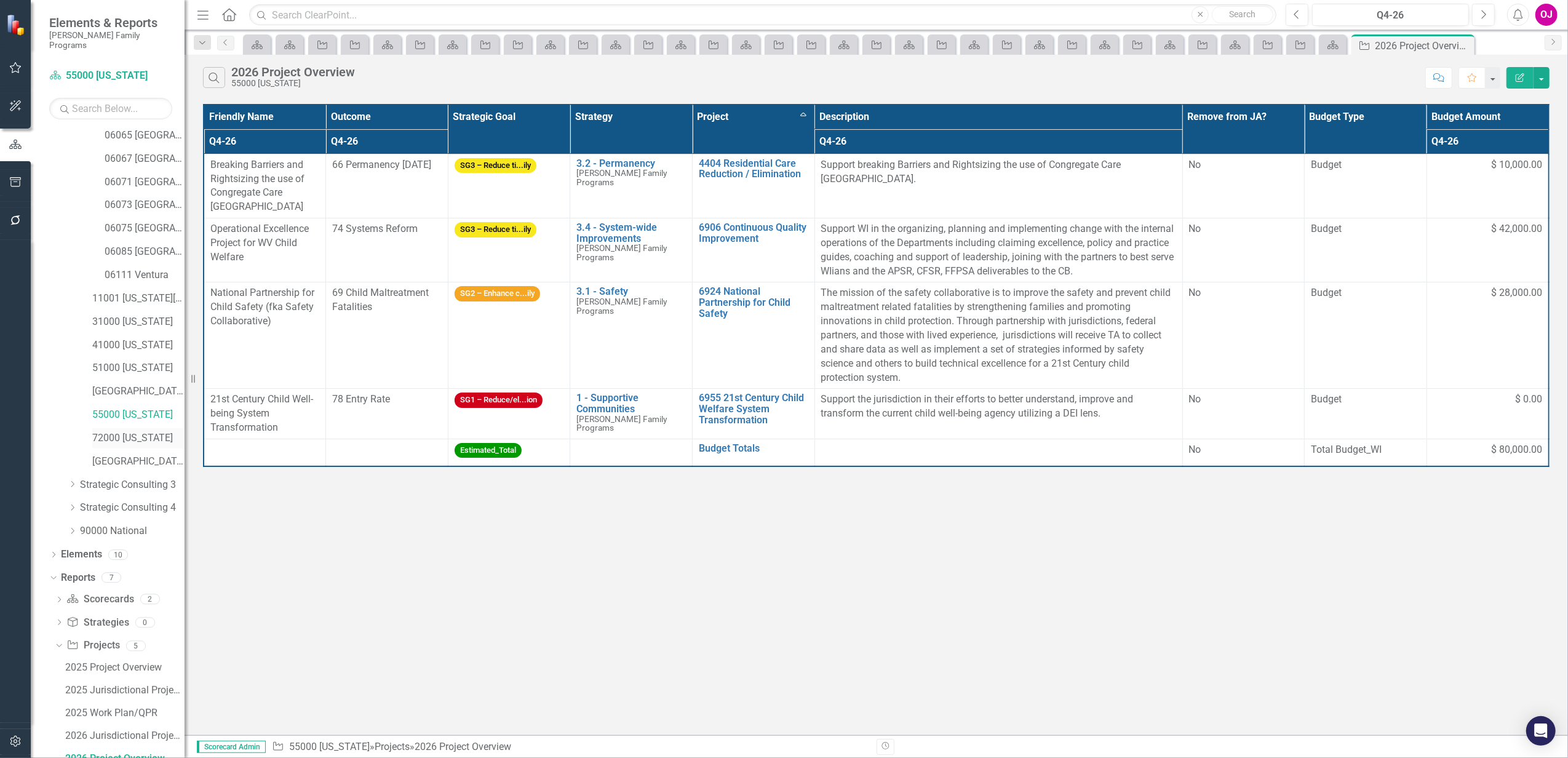
drag, startPoint x: 146, startPoint y: 433, endPoint x: 151, endPoint y: 425, distance: 9.4
click at [147, 433] on link "72000 [US_STATE]" at bounding box center [138, 438] width 92 height 14
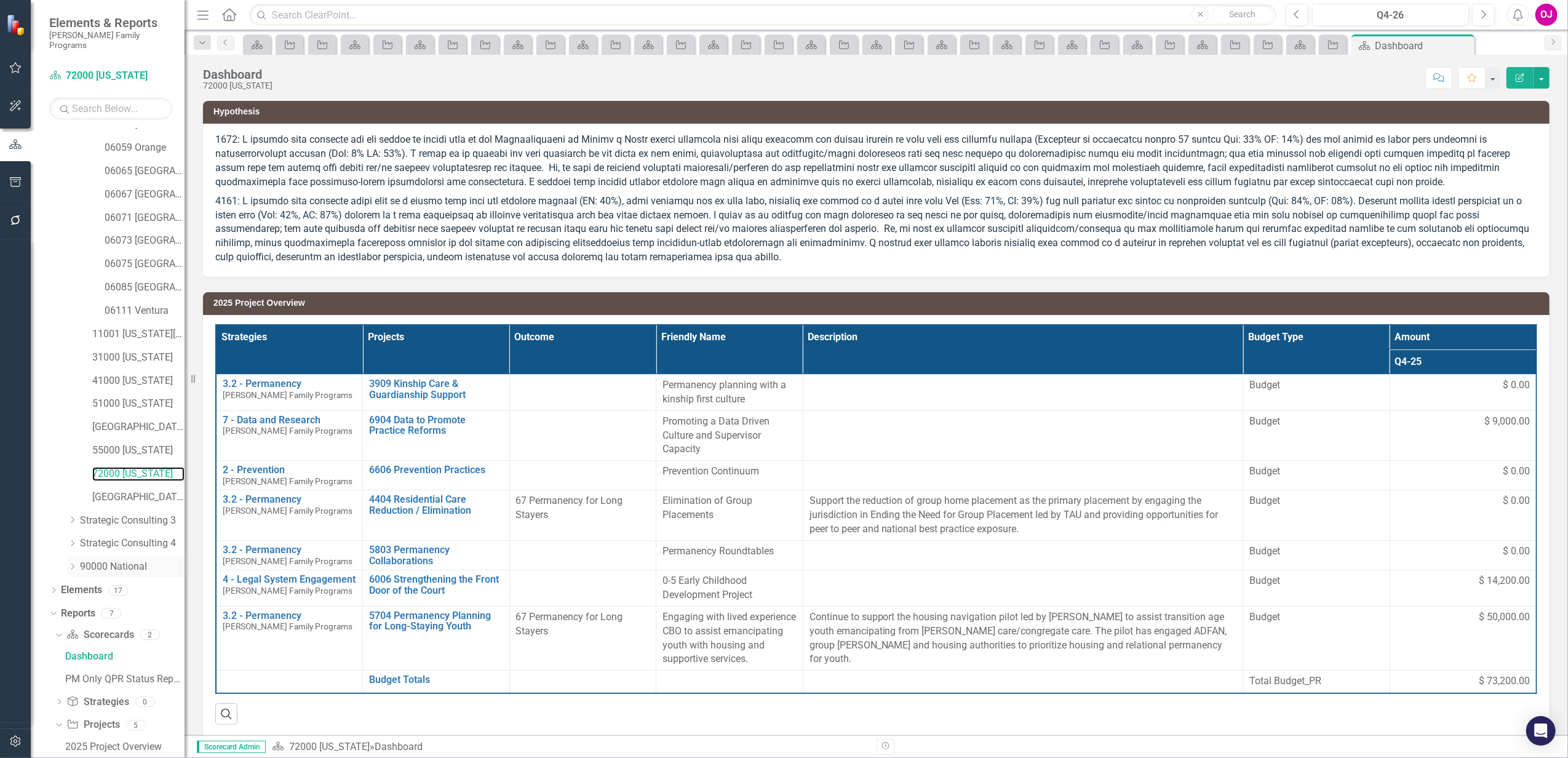
scroll to position [301, 0]
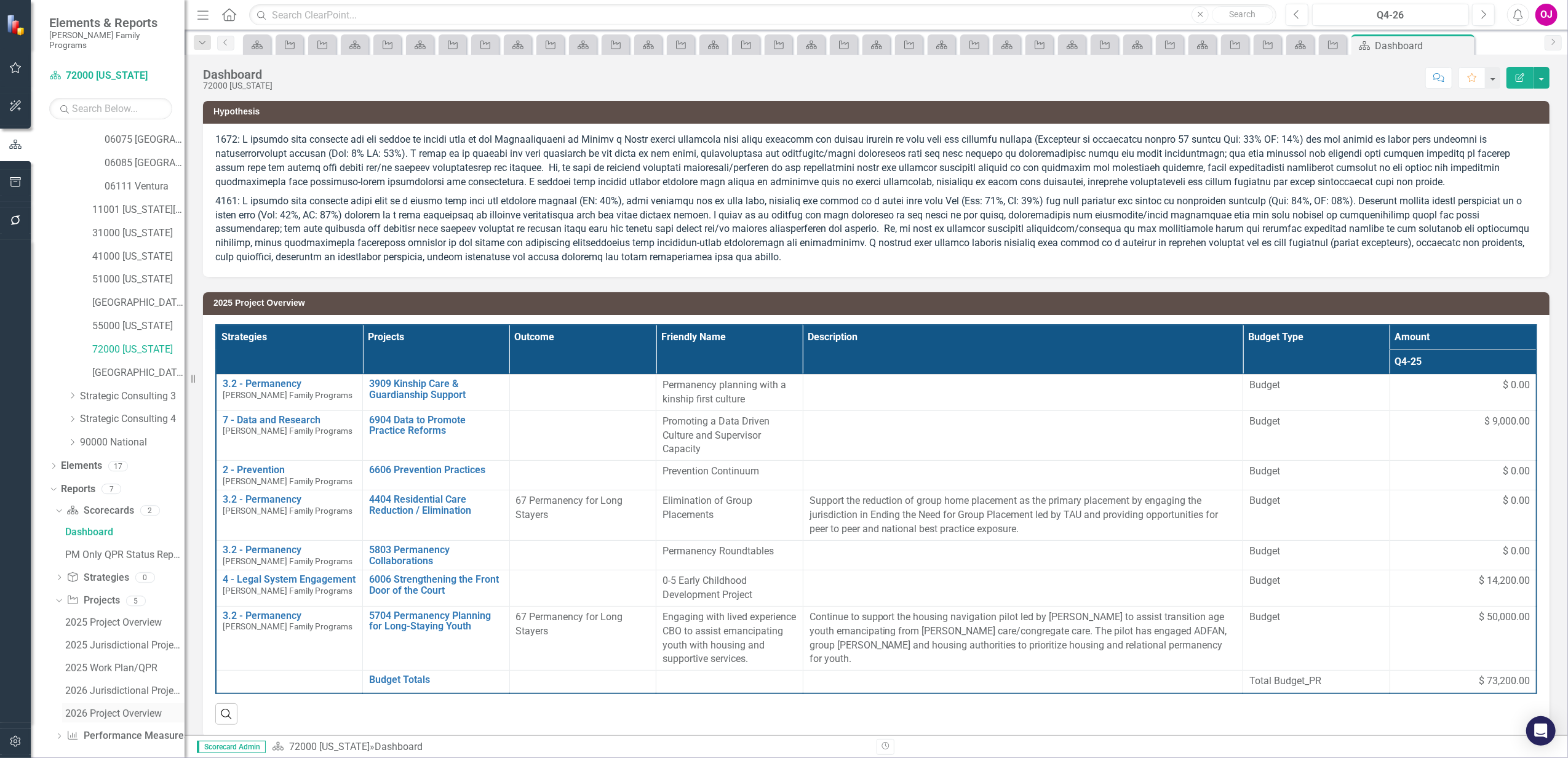
click at [112, 708] on div "2026 Project Overview" at bounding box center [125, 714] width 119 height 11
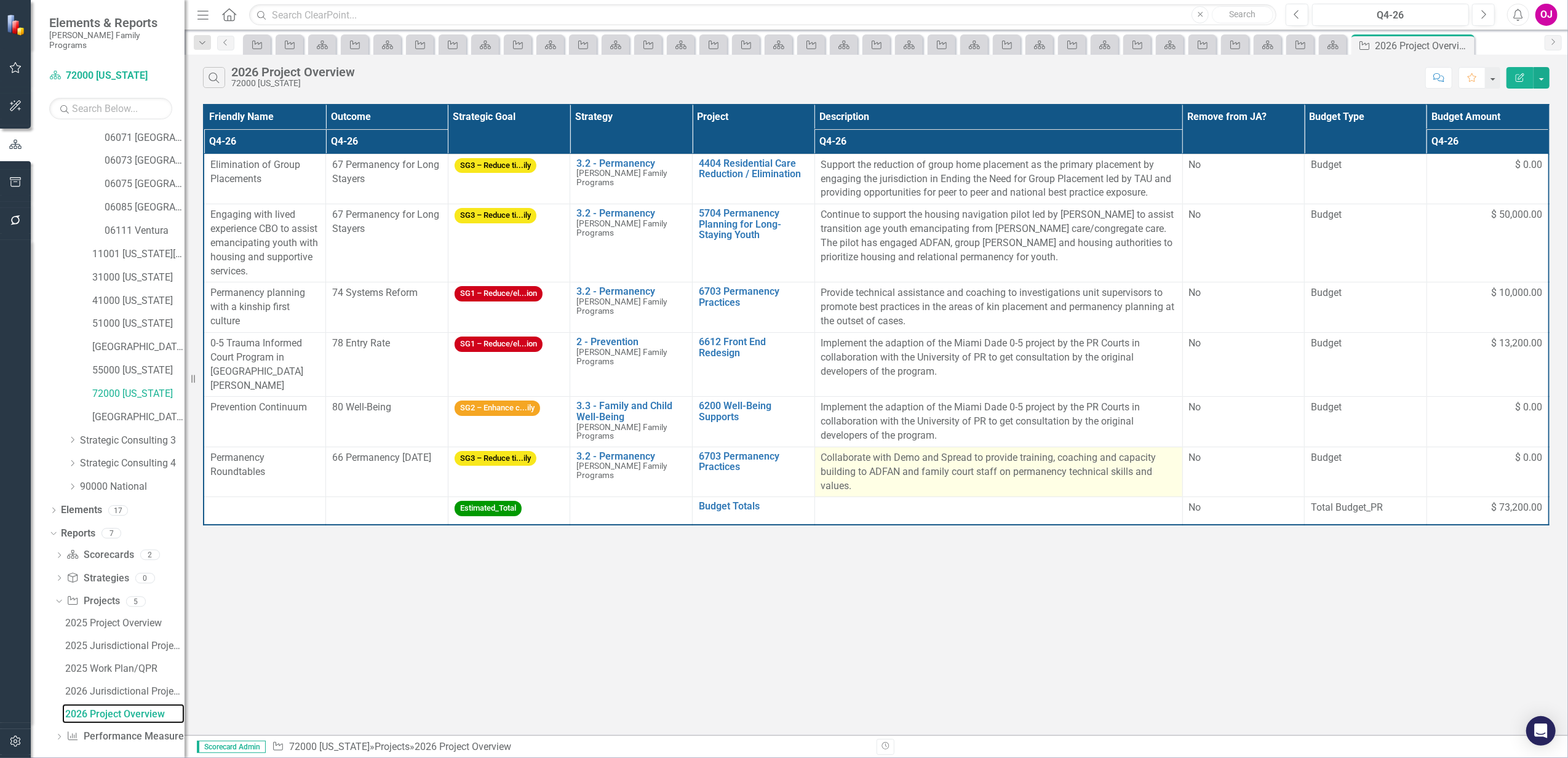
scroll to position [213, 0]
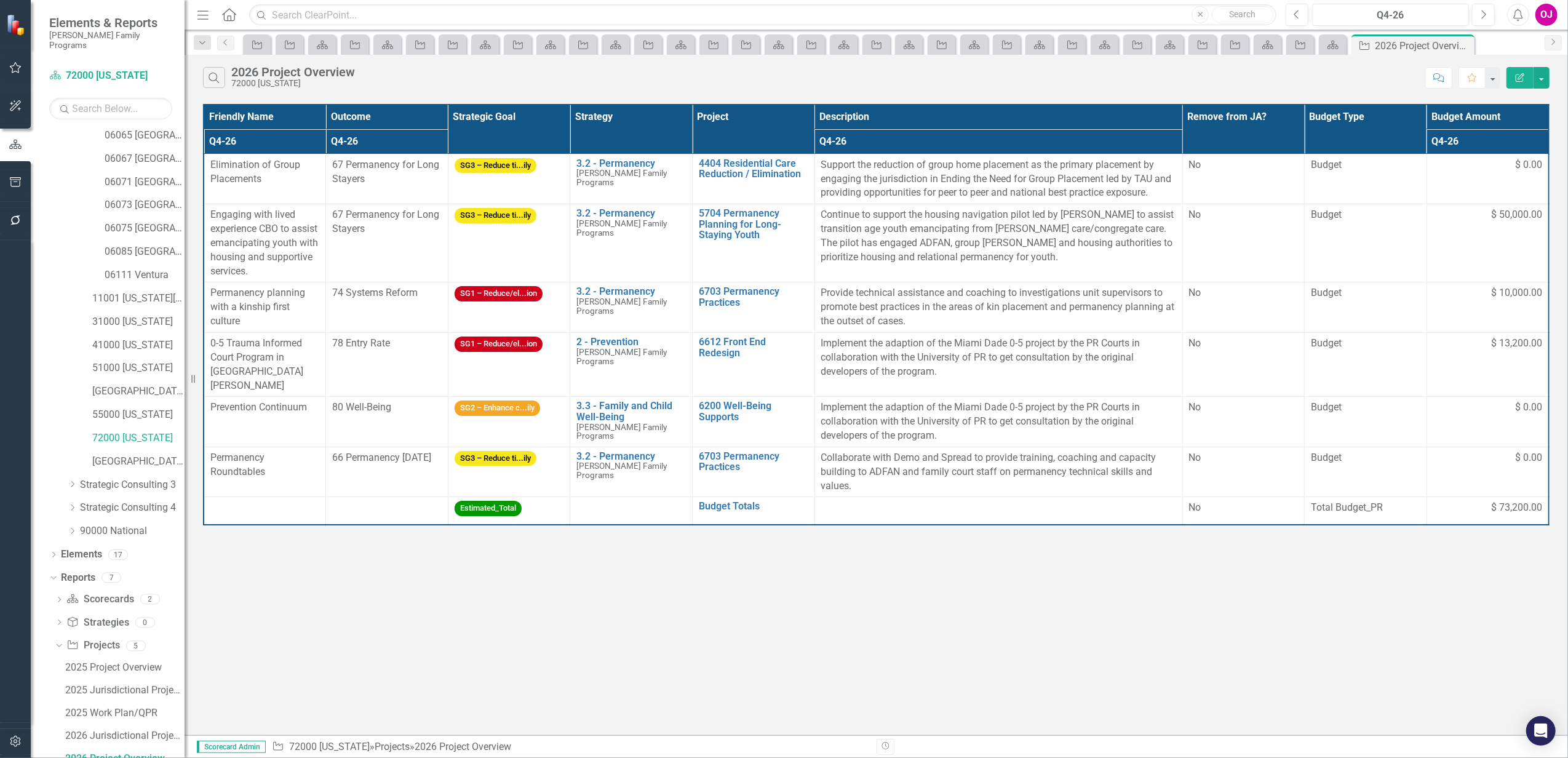
click at [722, 144] on th "Project" at bounding box center [754, 129] width 123 height 49
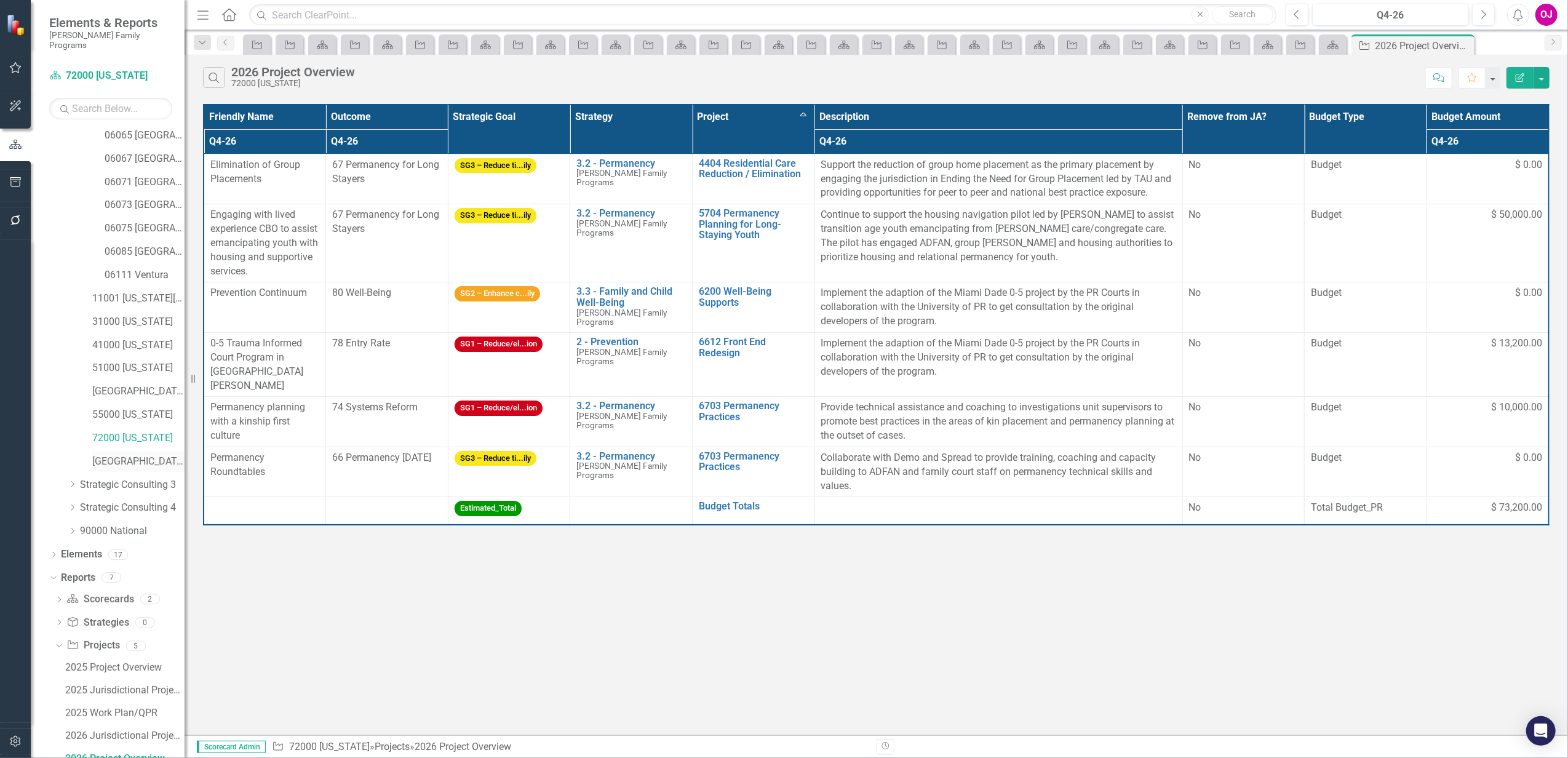
click at [117, 455] on link "[GEOGRAPHIC_DATA]" at bounding box center [138, 462] width 92 height 14
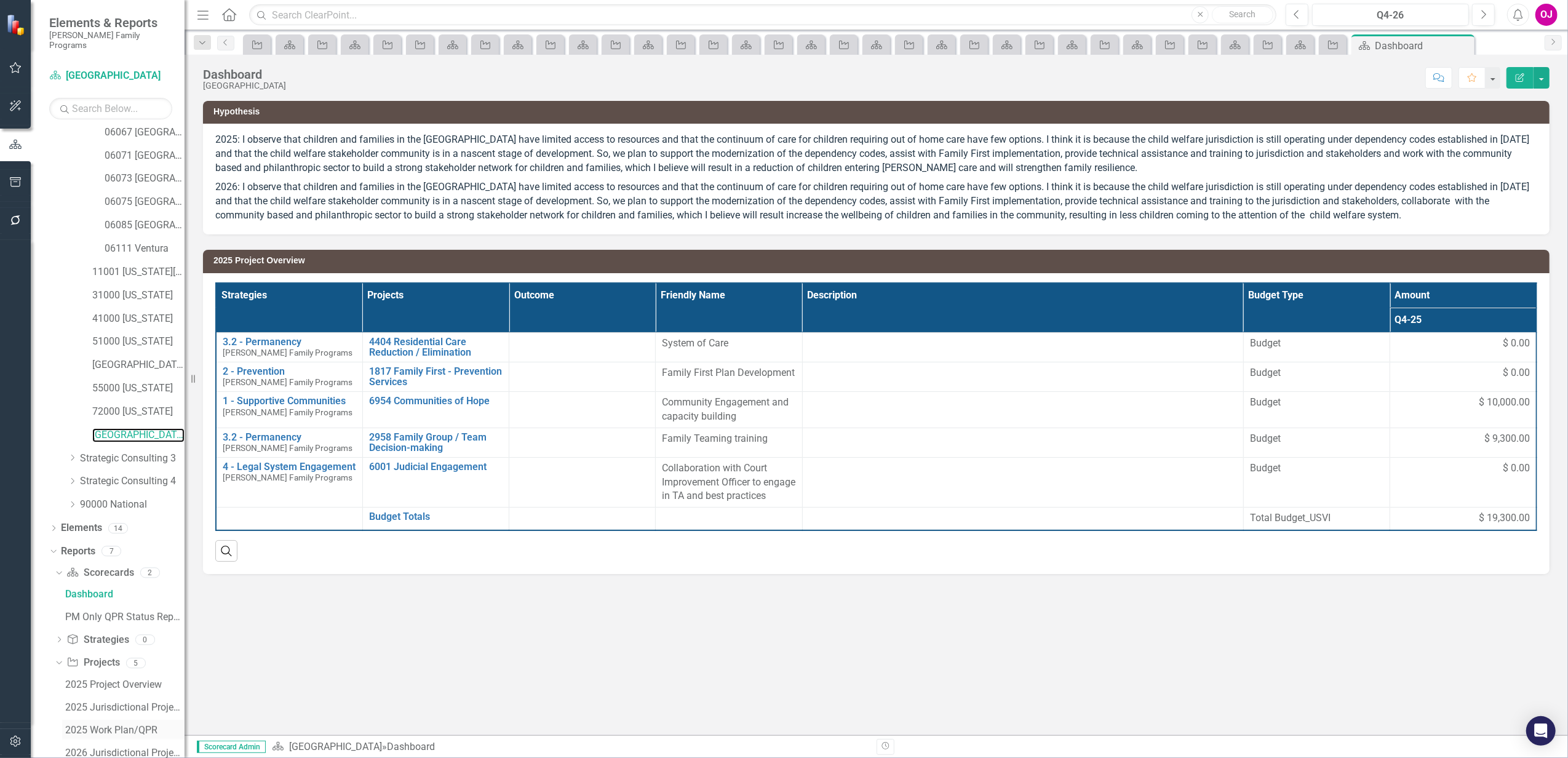
scroll to position [301, 0]
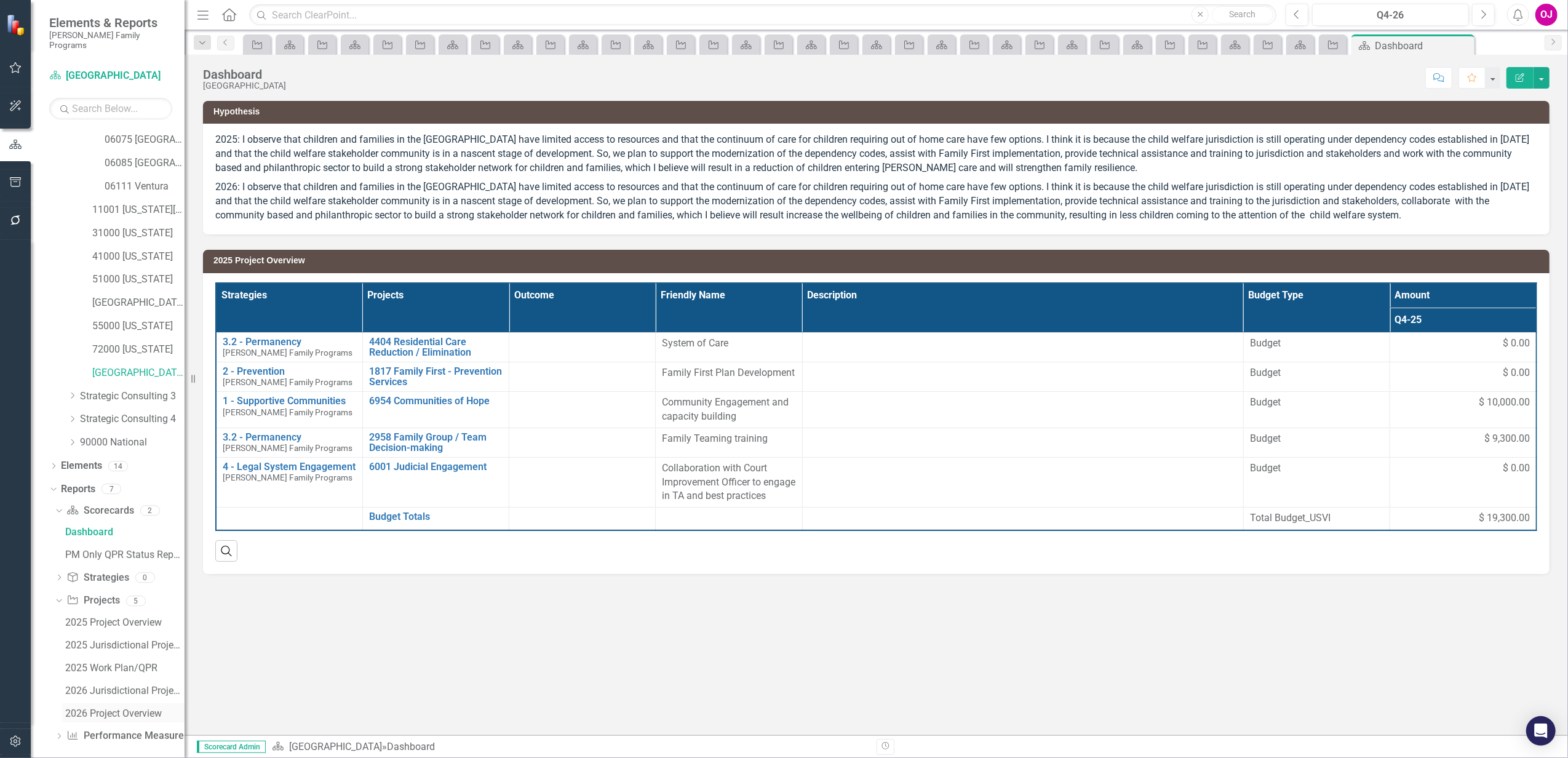
click at [126, 708] on div "2026 Project Overview" at bounding box center [125, 714] width 119 height 11
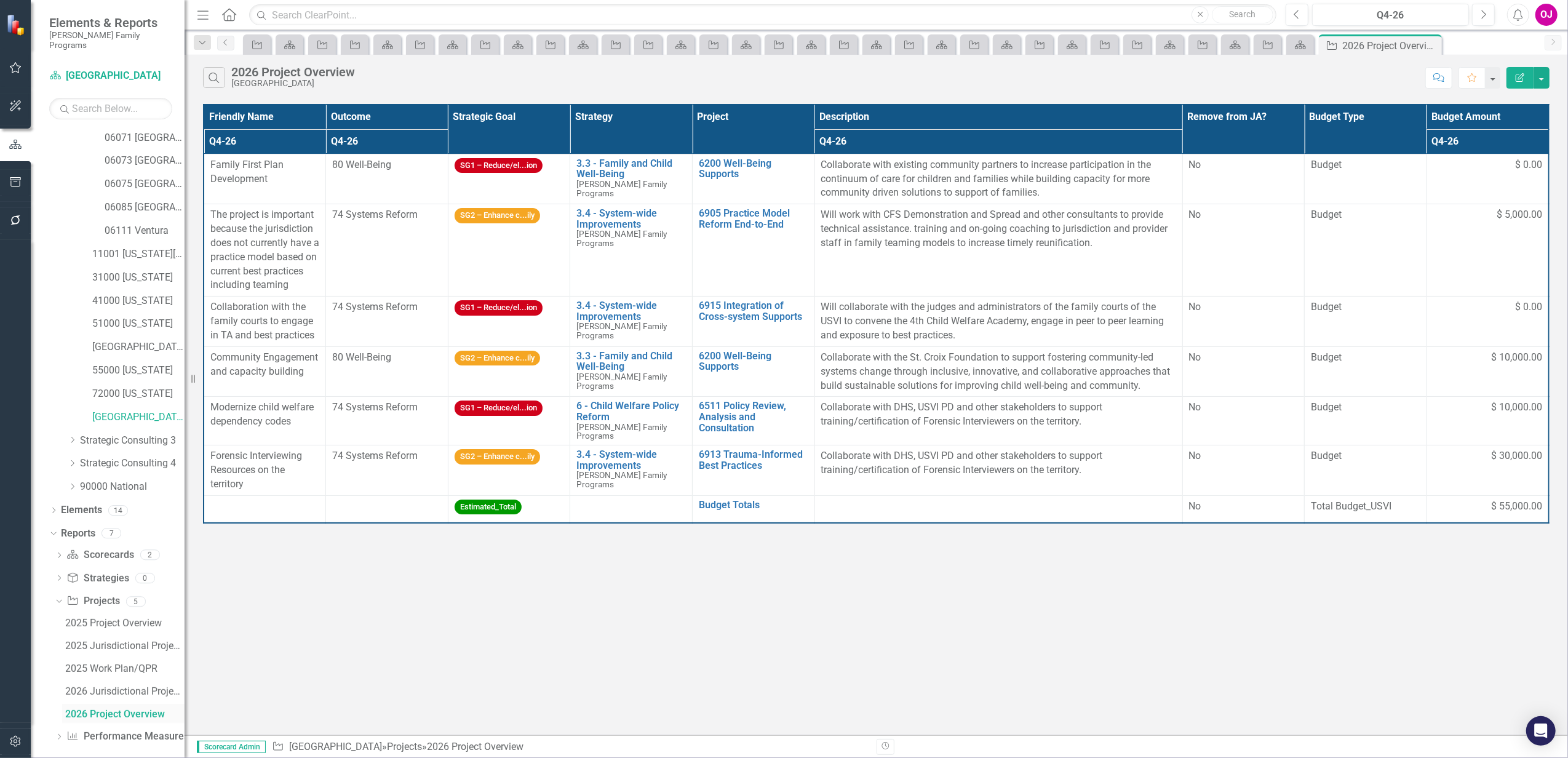
scroll to position [213, 0]
click at [751, 116] on th "Project" at bounding box center [754, 129] width 123 height 49
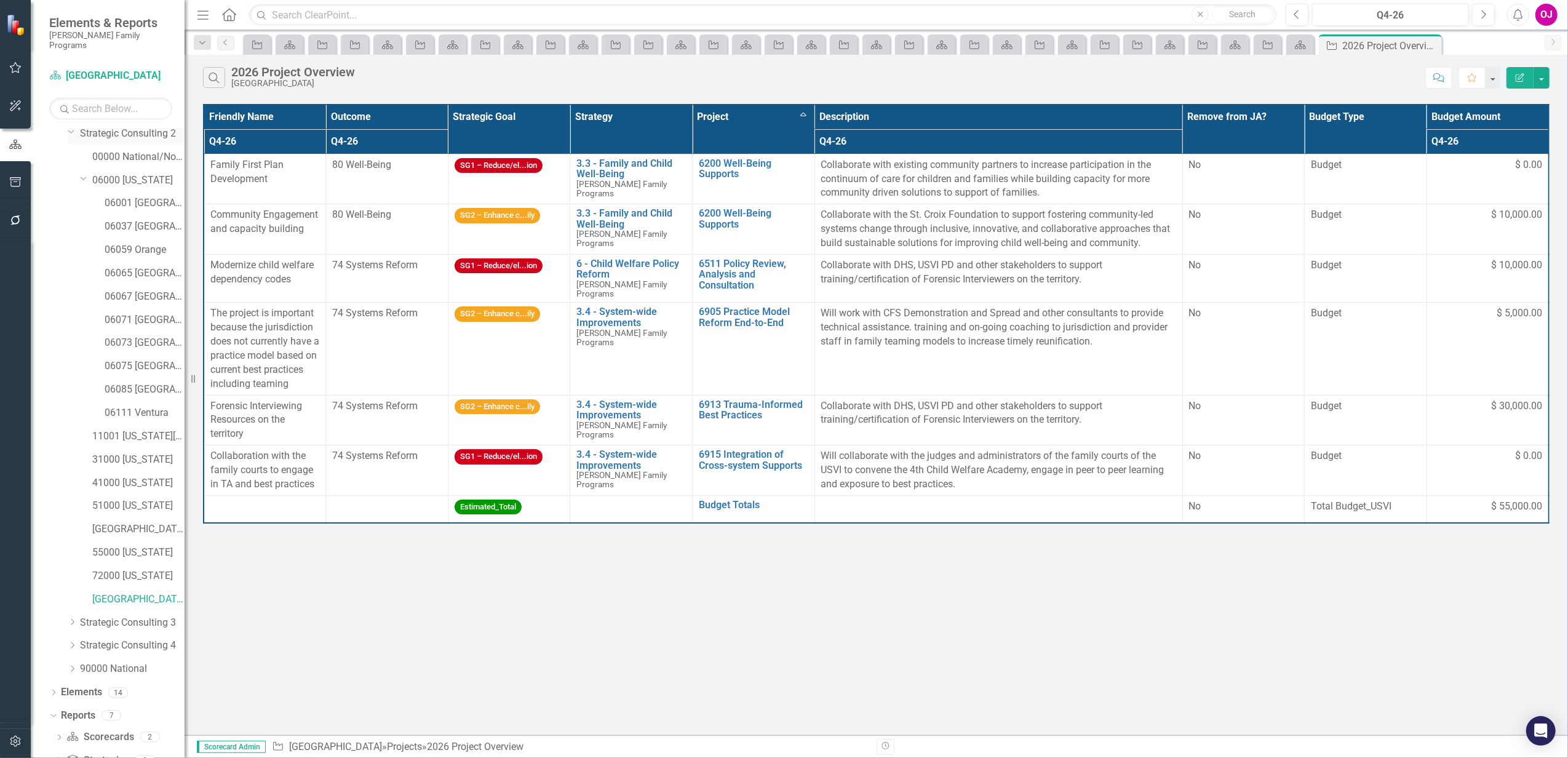
scroll to position [49, 0]
click at [137, 409] on link "06085 [GEOGRAPHIC_DATA][PERSON_NAME]" at bounding box center [144, 416] width 80 height 14
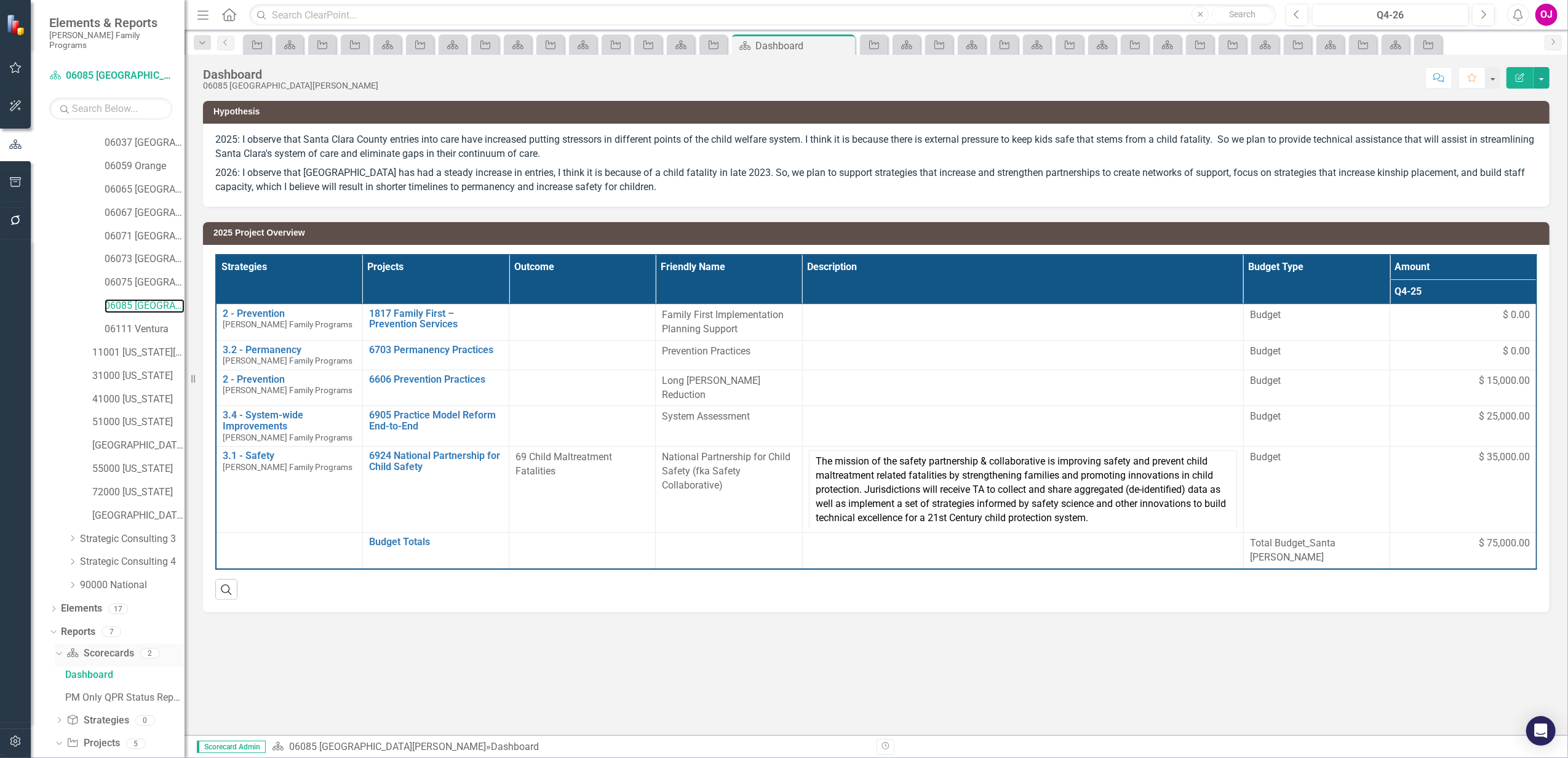
scroll to position [301, 0]
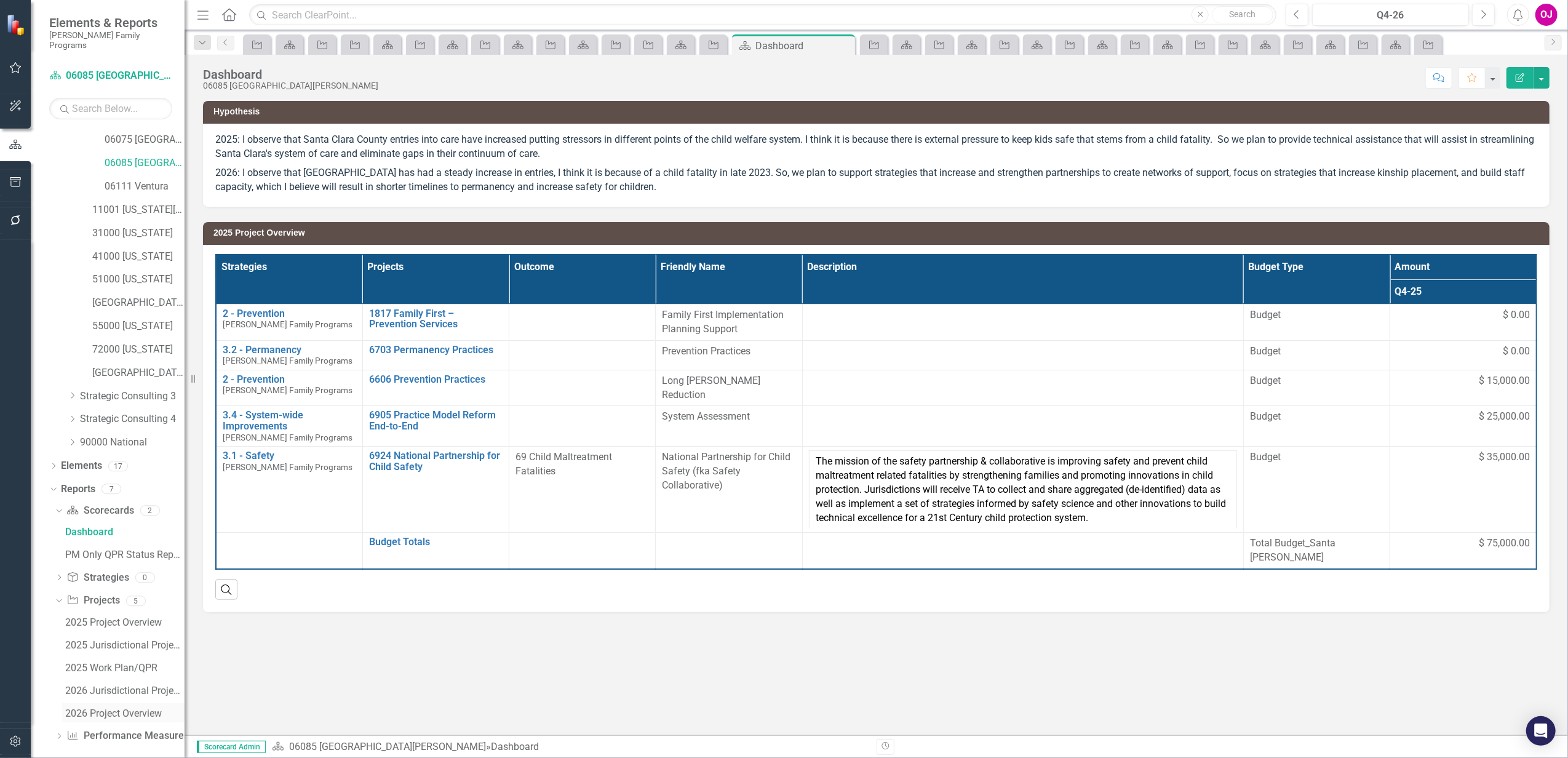
click at [119, 708] on div "2026 Project Overview" at bounding box center [125, 714] width 119 height 11
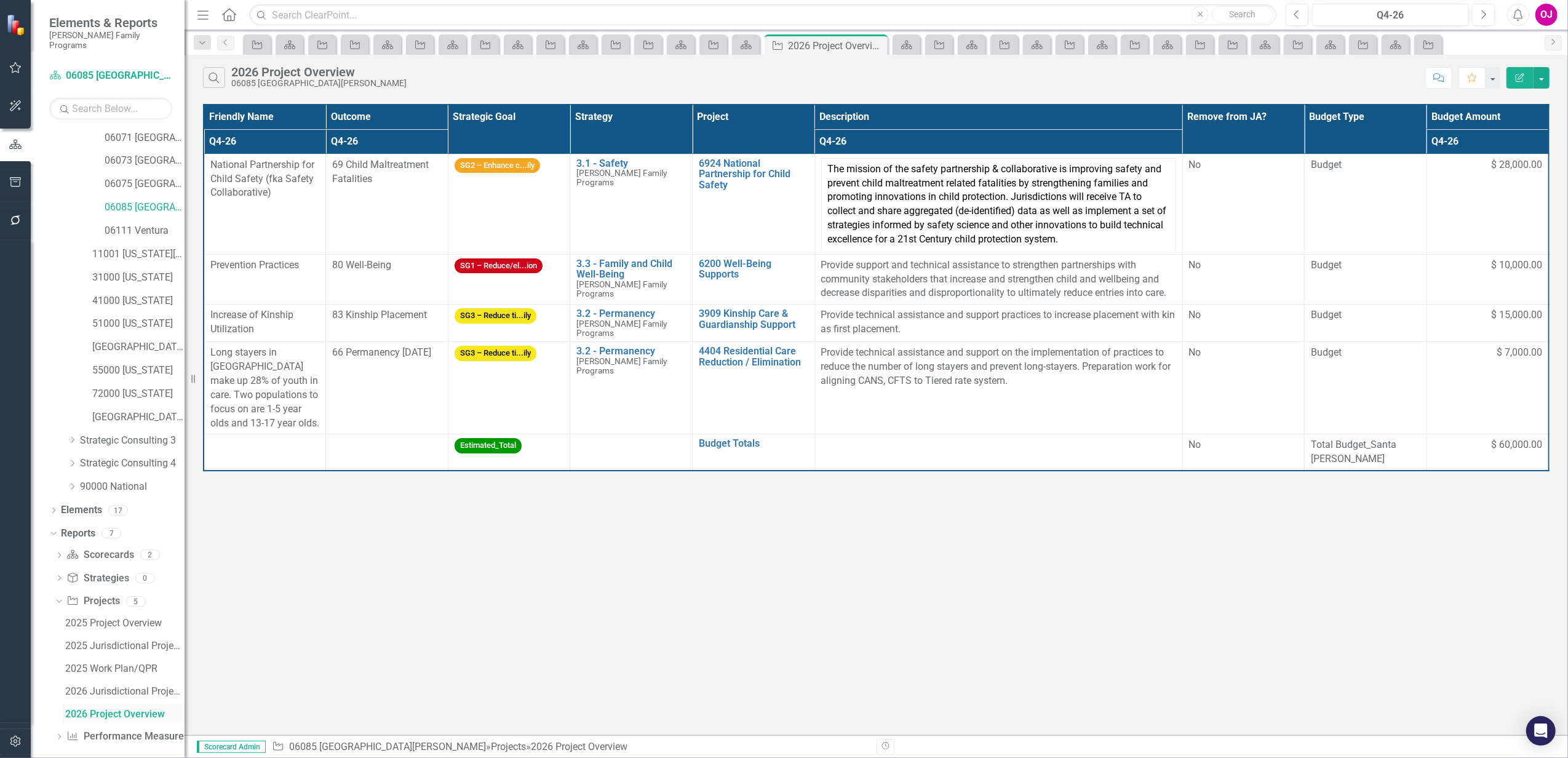
scroll to position [213, 0]
click at [774, 119] on th "Project" at bounding box center [754, 129] width 123 height 49
